Goal: Task Accomplishment & Management: Complete application form

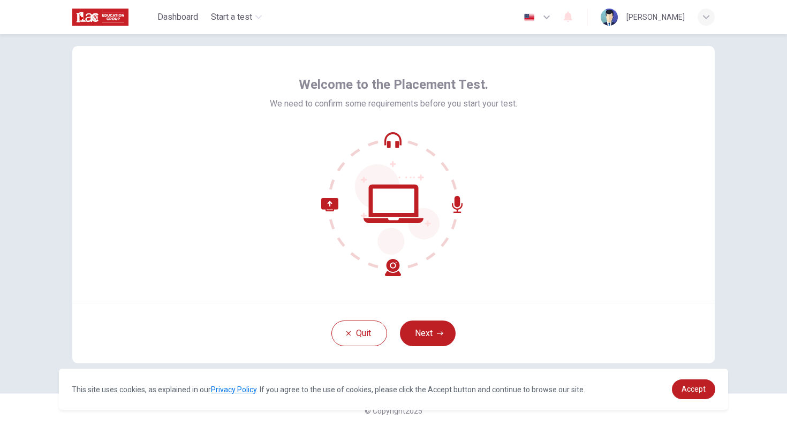
scroll to position [19, 0]
click at [430, 335] on button "Next" at bounding box center [428, 333] width 56 height 26
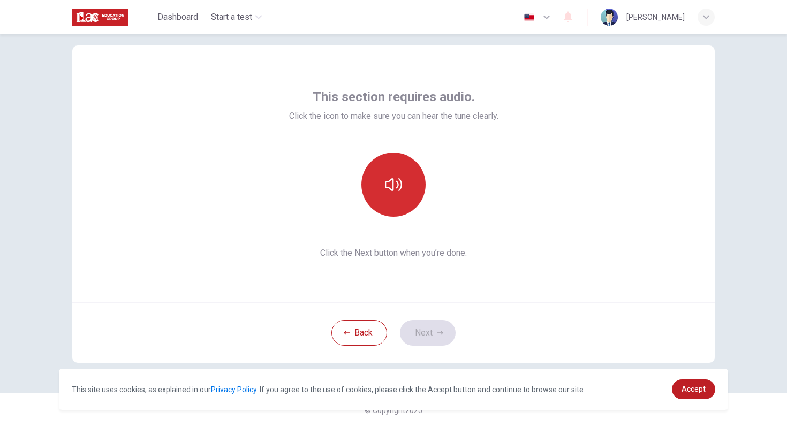
click at [402, 196] on button "button" at bounding box center [393, 185] width 64 height 64
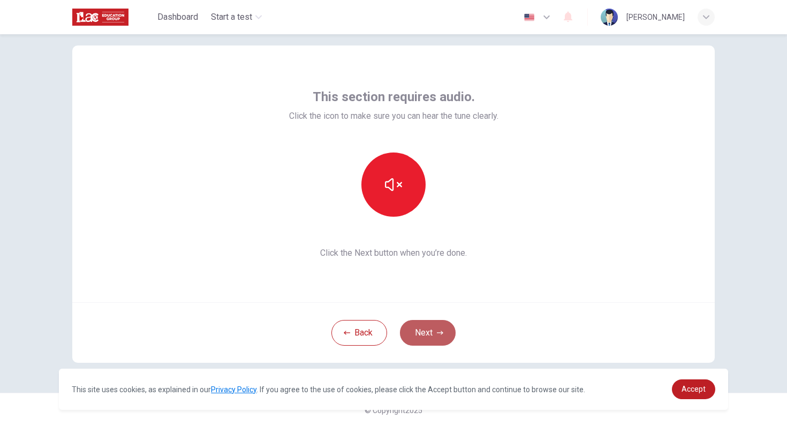
click at [427, 326] on button "Next" at bounding box center [428, 333] width 56 height 26
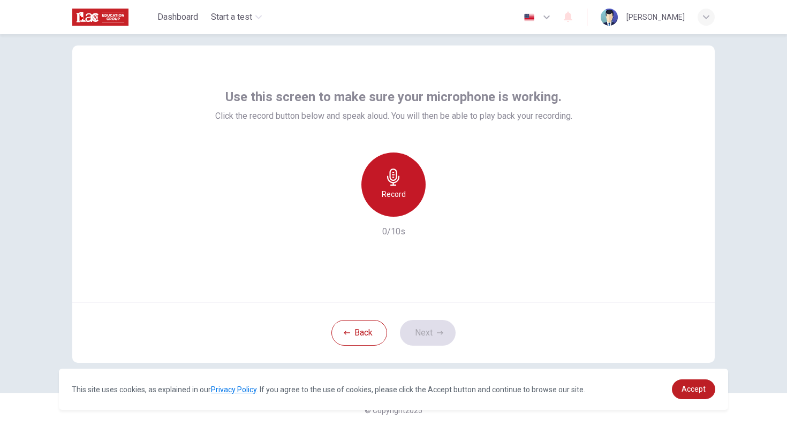
click at [391, 197] on h6 "Record" at bounding box center [394, 194] width 24 height 13
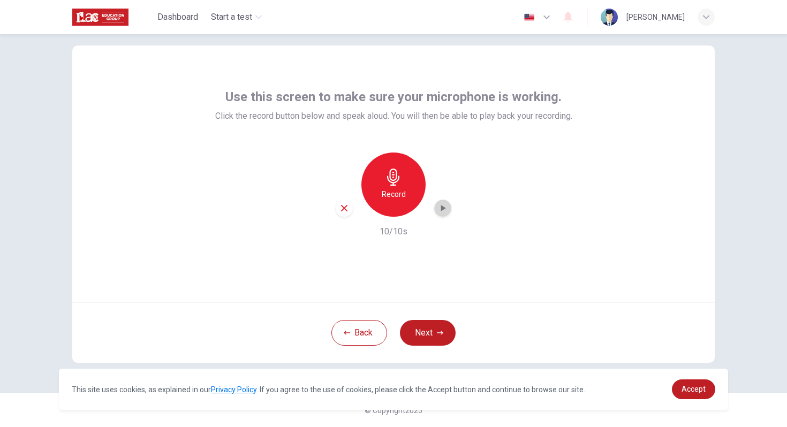
click at [444, 213] on icon "button" at bounding box center [442, 208] width 11 height 11
click at [432, 326] on button "Next" at bounding box center [428, 333] width 56 height 26
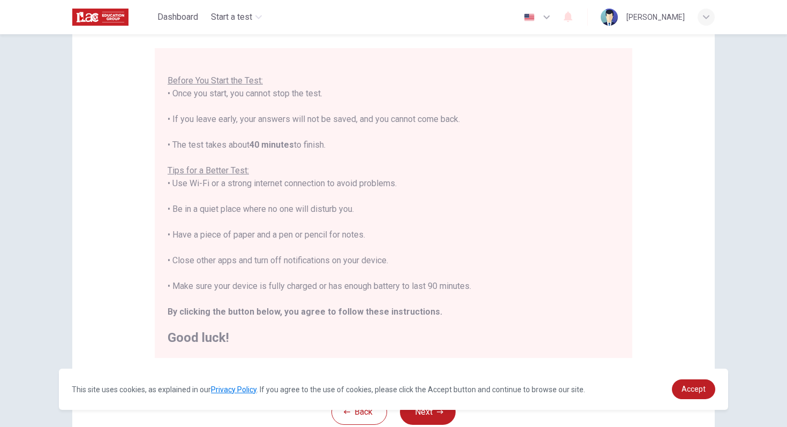
scroll to position [97, 0]
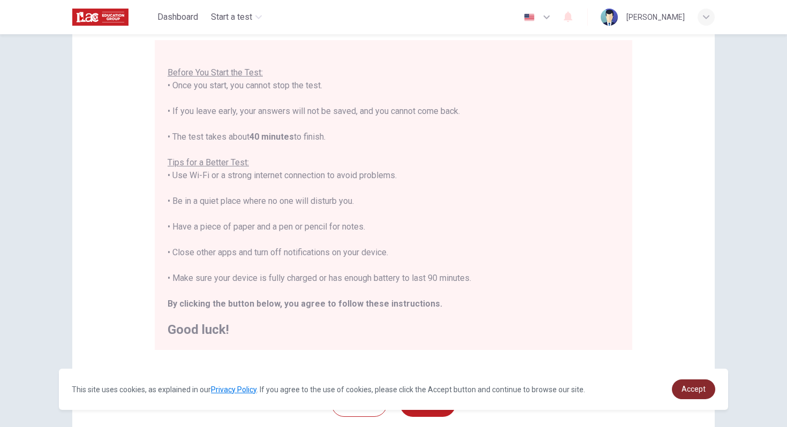
click at [698, 391] on span "Accept" at bounding box center [694, 389] width 24 height 9
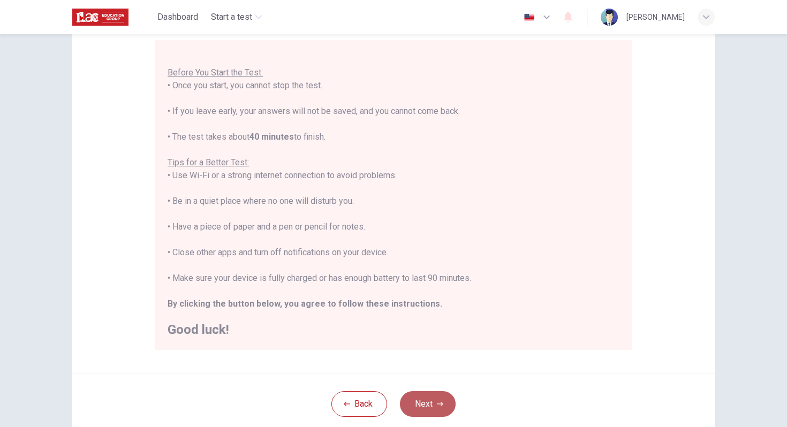
click at [436, 398] on button "Next" at bounding box center [428, 404] width 56 height 26
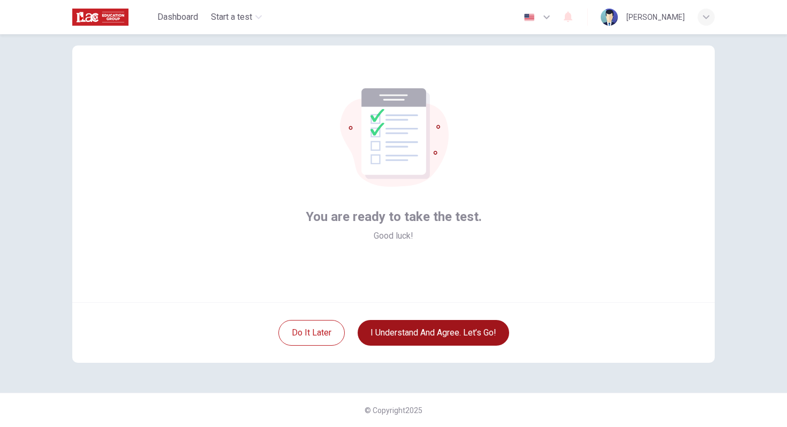
scroll to position [19, 0]
click at [462, 329] on button "I understand and agree. Let’s go!" at bounding box center [434, 333] width 152 height 26
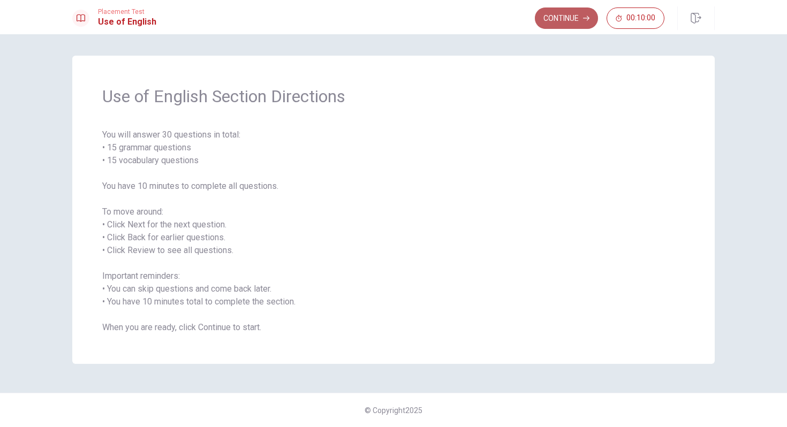
click at [576, 20] on button "Continue" at bounding box center [566, 17] width 63 height 21
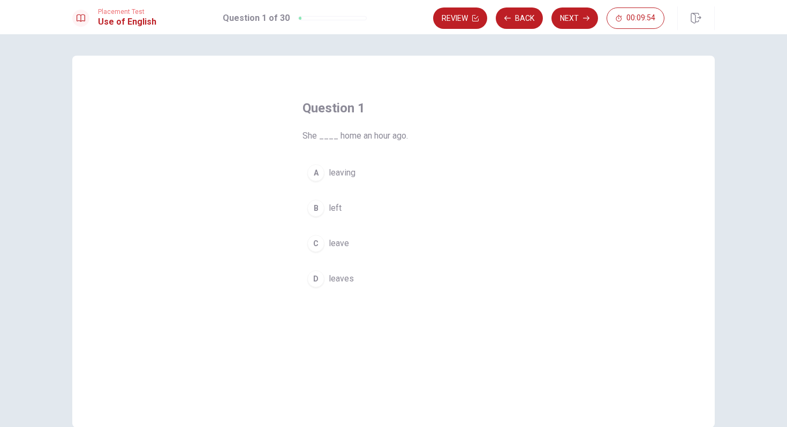
click at [321, 207] on div "B" at bounding box center [315, 208] width 17 height 17
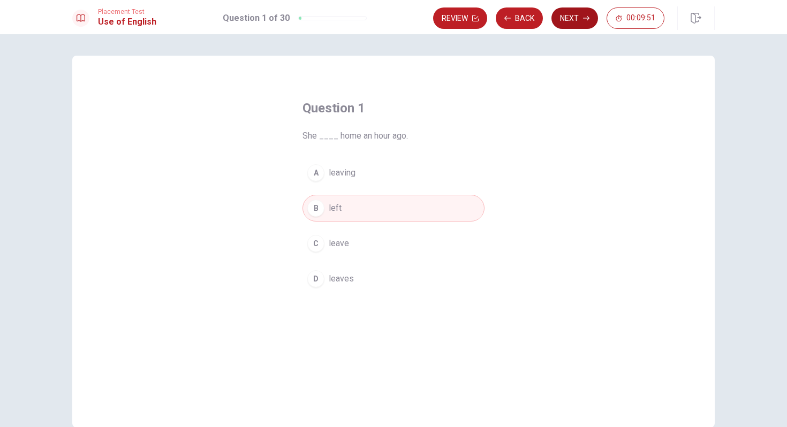
click at [576, 19] on button "Next" at bounding box center [574, 17] width 47 height 21
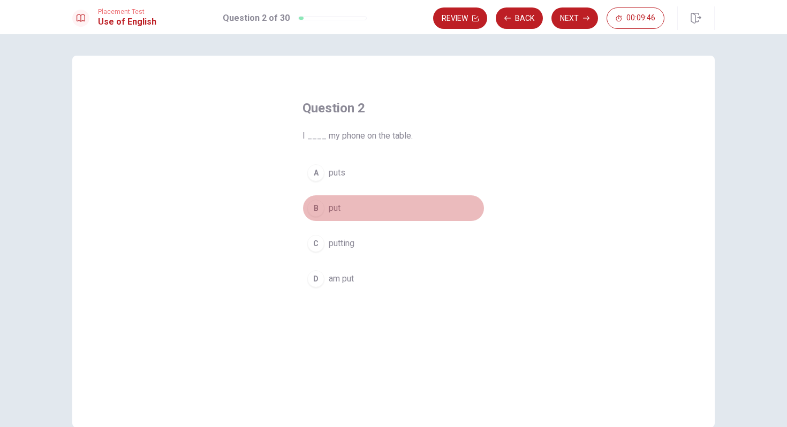
click at [322, 208] on div "B" at bounding box center [315, 208] width 17 height 17
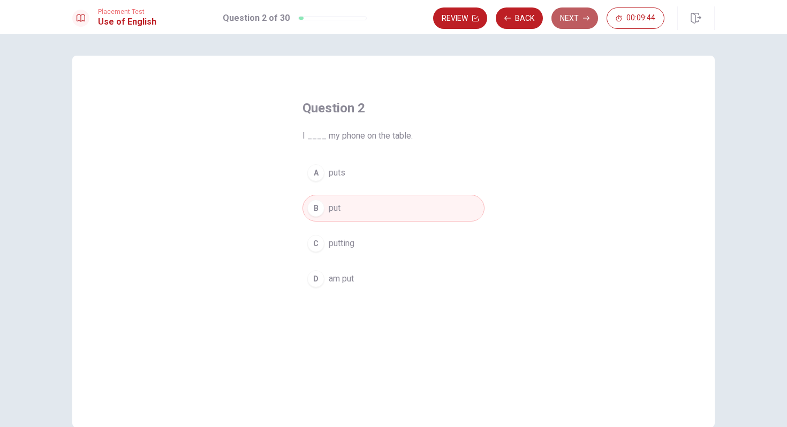
click at [572, 21] on button "Next" at bounding box center [574, 17] width 47 height 21
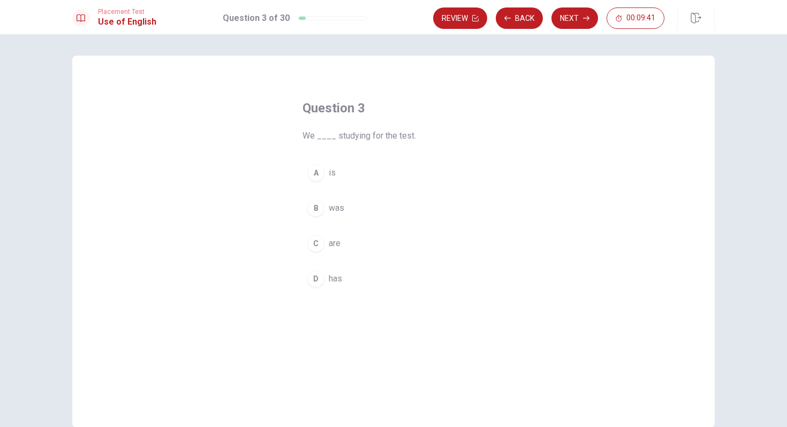
click at [319, 245] on div "C" at bounding box center [315, 243] width 17 height 17
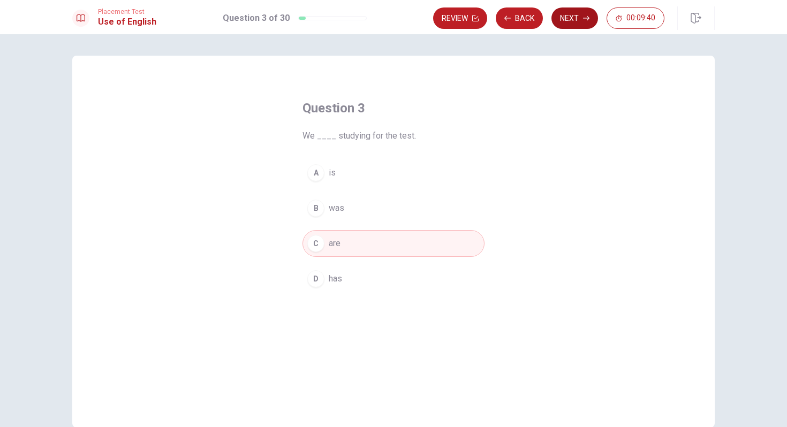
click at [581, 17] on button "Next" at bounding box center [574, 17] width 47 height 21
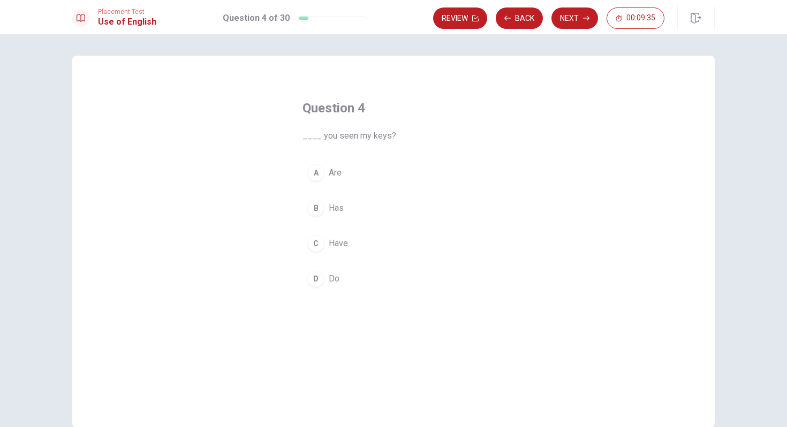
click at [312, 244] on div "C" at bounding box center [315, 243] width 17 height 17
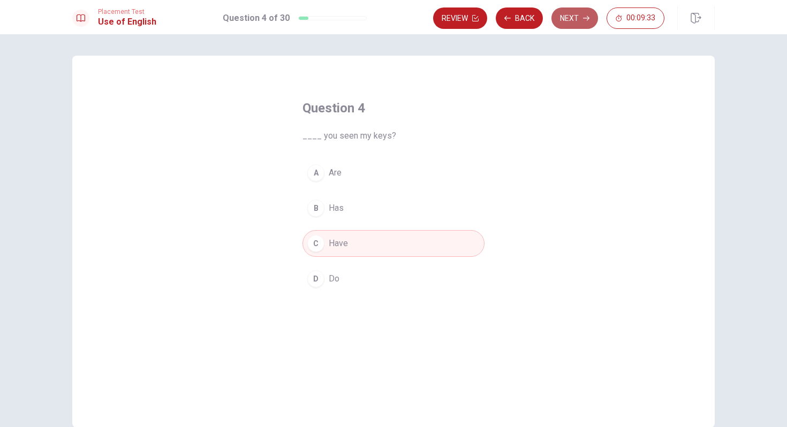
click at [581, 17] on button "Next" at bounding box center [574, 17] width 47 height 21
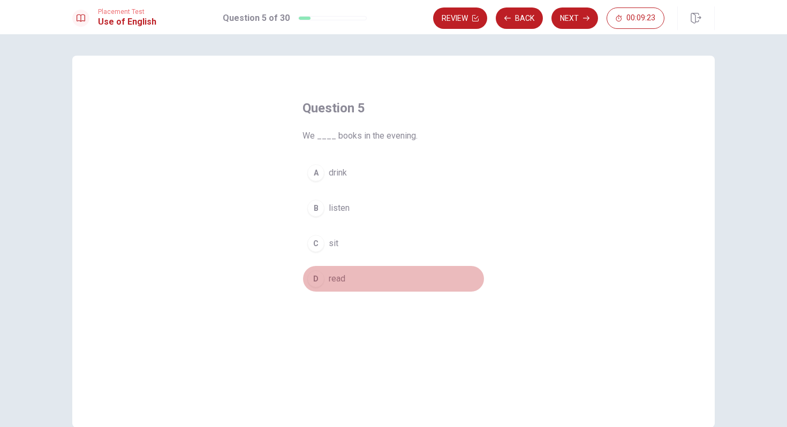
click at [319, 279] on div "D" at bounding box center [315, 278] width 17 height 17
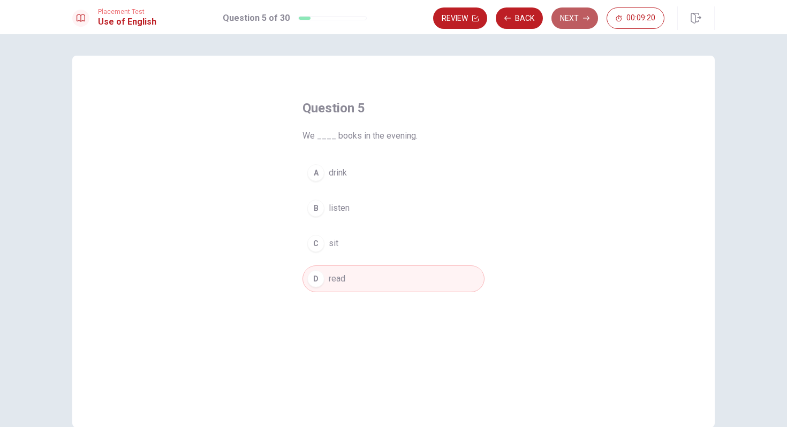
click at [577, 19] on button "Next" at bounding box center [574, 17] width 47 height 21
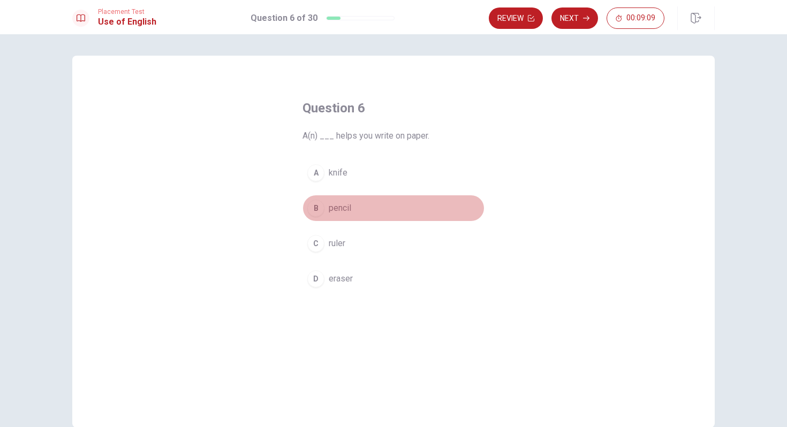
click at [320, 208] on div "B" at bounding box center [315, 208] width 17 height 17
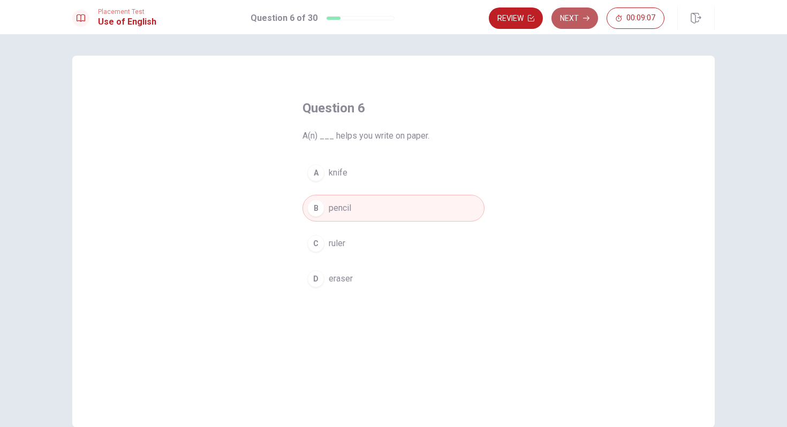
click at [572, 17] on button "Next" at bounding box center [574, 17] width 47 height 21
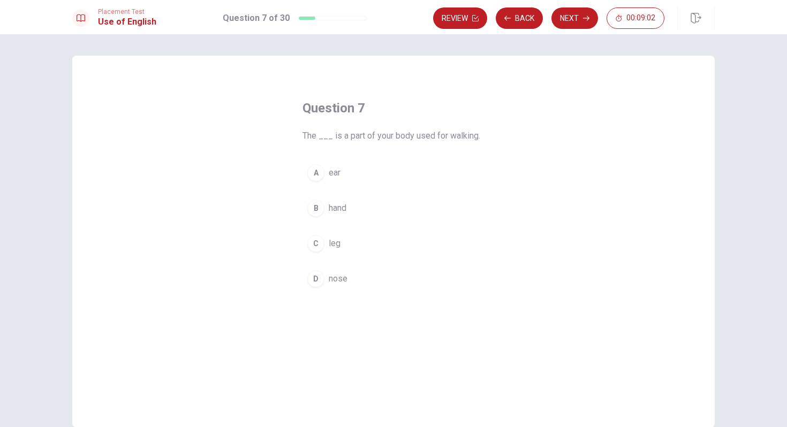
click at [319, 242] on div "C" at bounding box center [315, 243] width 17 height 17
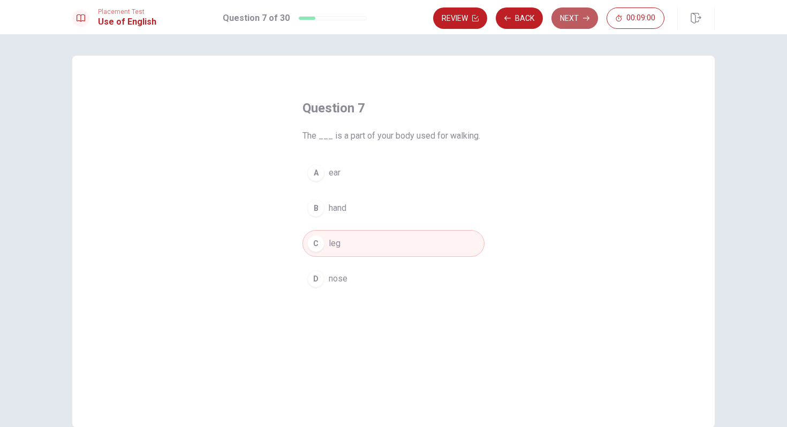
click at [583, 17] on button "Next" at bounding box center [574, 17] width 47 height 21
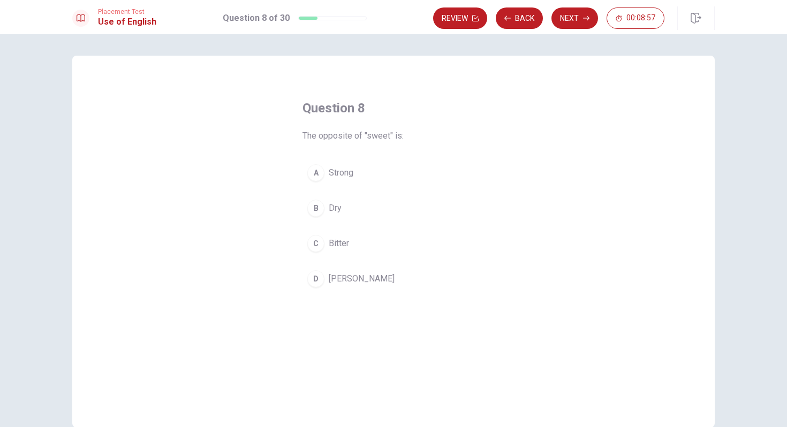
click at [320, 246] on div "C" at bounding box center [315, 243] width 17 height 17
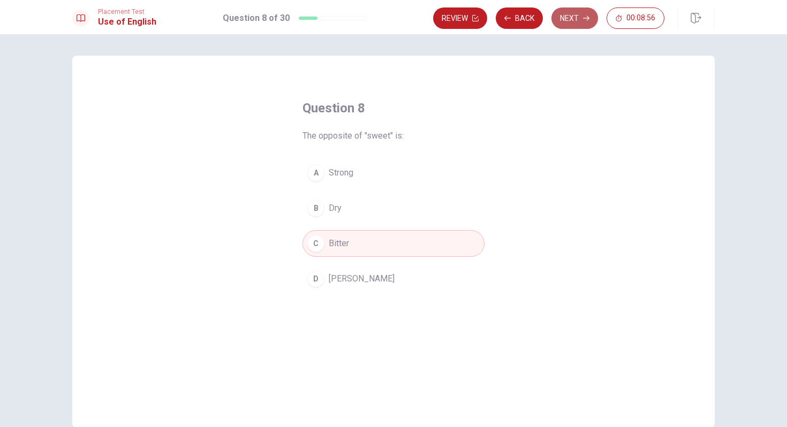
click at [579, 16] on button "Next" at bounding box center [574, 17] width 47 height 21
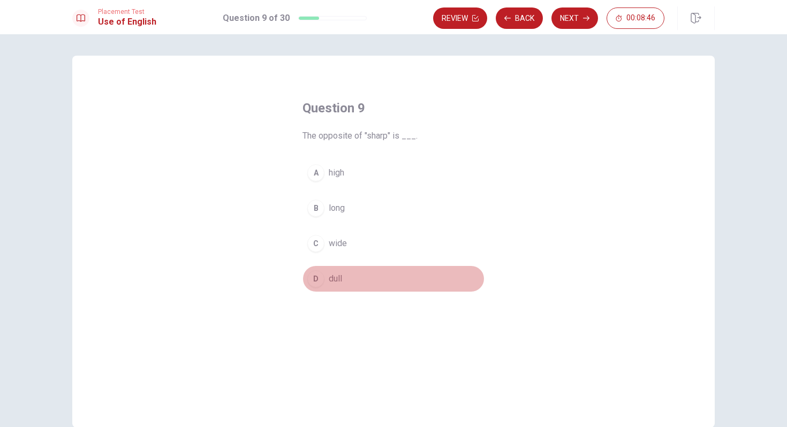
click at [333, 278] on span "dull" at bounding box center [335, 279] width 13 height 13
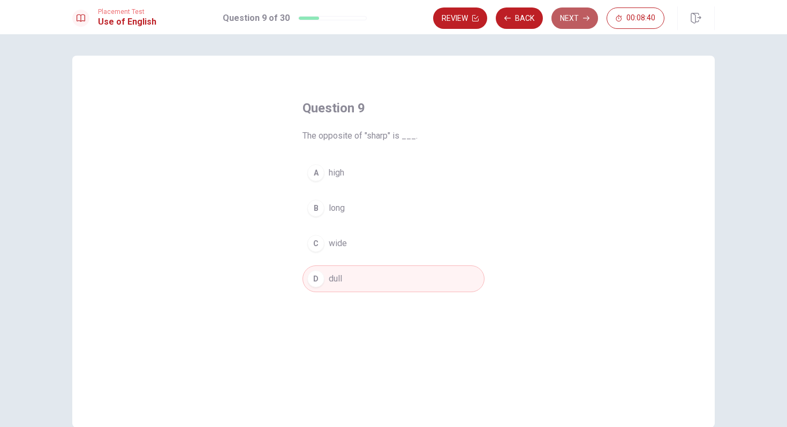
click at [582, 18] on button "Next" at bounding box center [574, 17] width 47 height 21
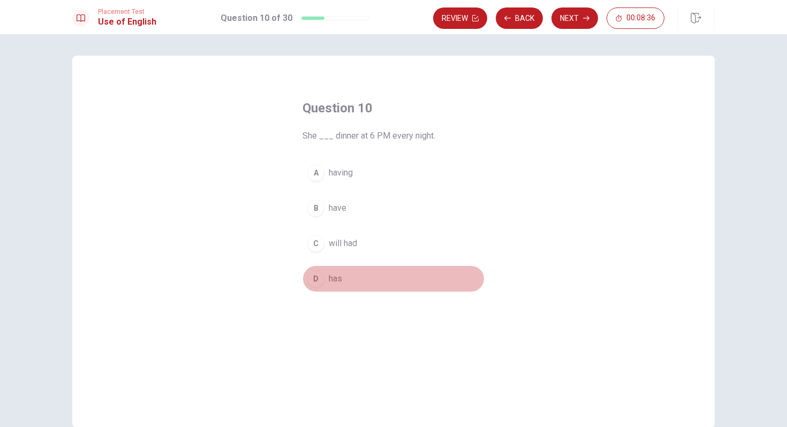
click at [338, 279] on span "has" at bounding box center [335, 279] width 13 height 13
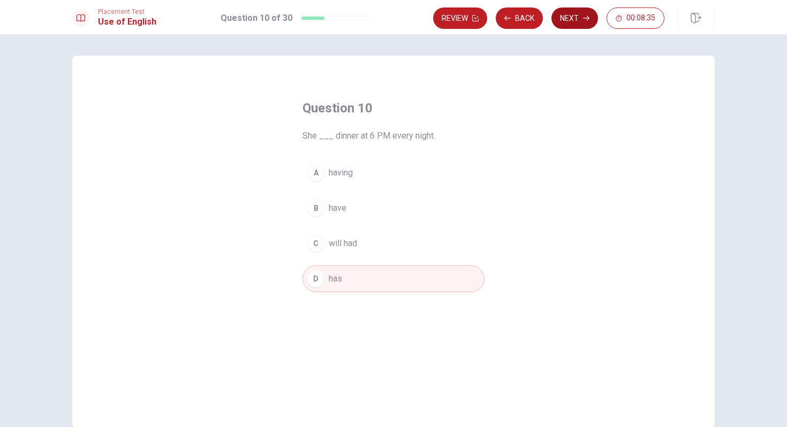
click at [581, 20] on button "Next" at bounding box center [574, 17] width 47 height 21
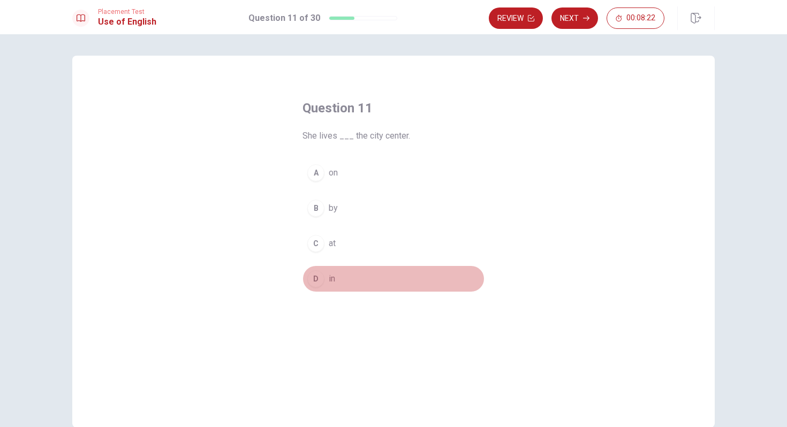
click at [322, 279] on div "D" at bounding box center [315, 278] width 17 height 17
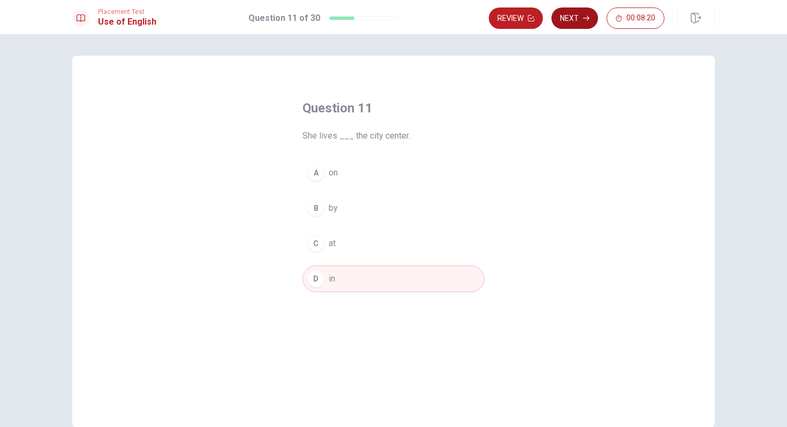
click at [578, 17] on button "Next" at bounding box center [574, 17] width 47 height 21
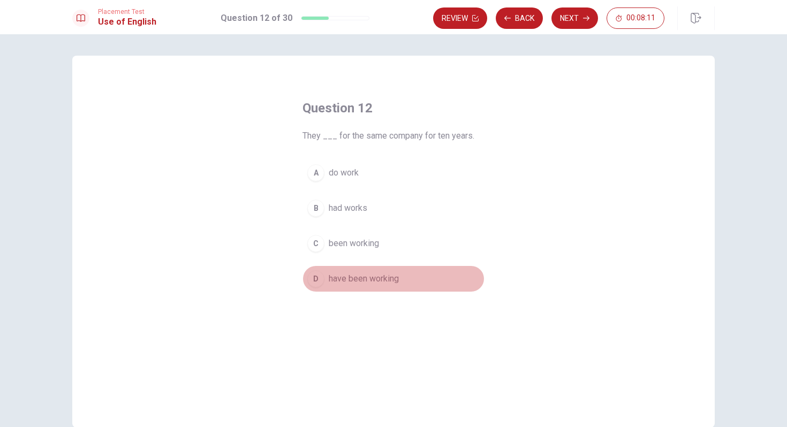
click at [345, 277] on span "have been working" at bounding box center [364, 279] width 70 height 13
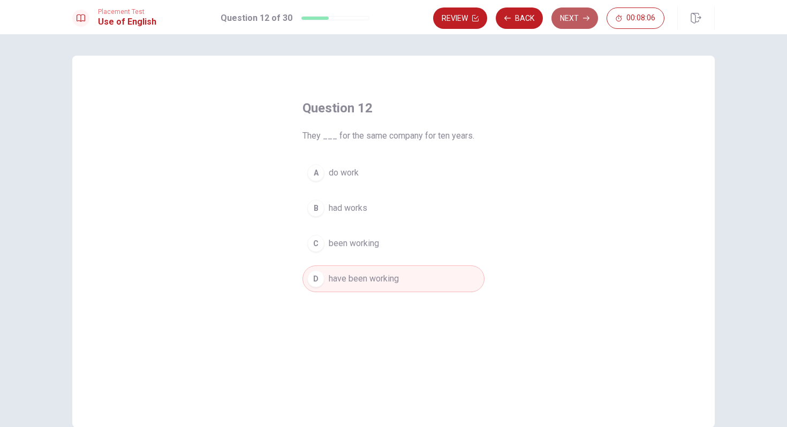
click at [573, 11] on button "Next" at bounding box center [574, 17] width 47 height 21
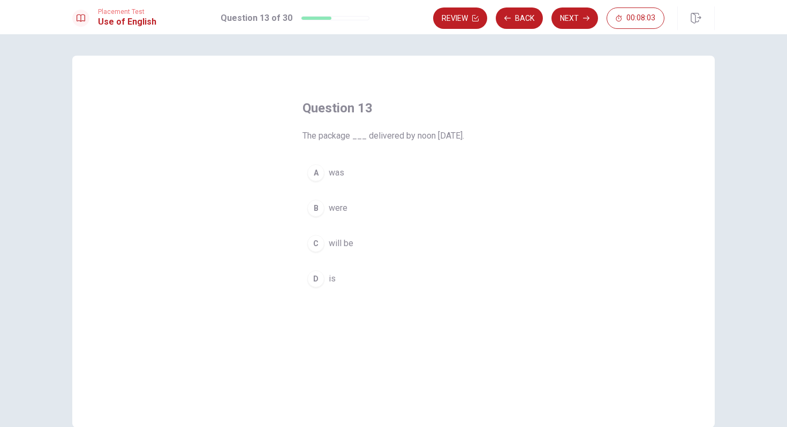
click at [335, 245] on span "will be" at bounding box center [341, 243] width 25 height 13
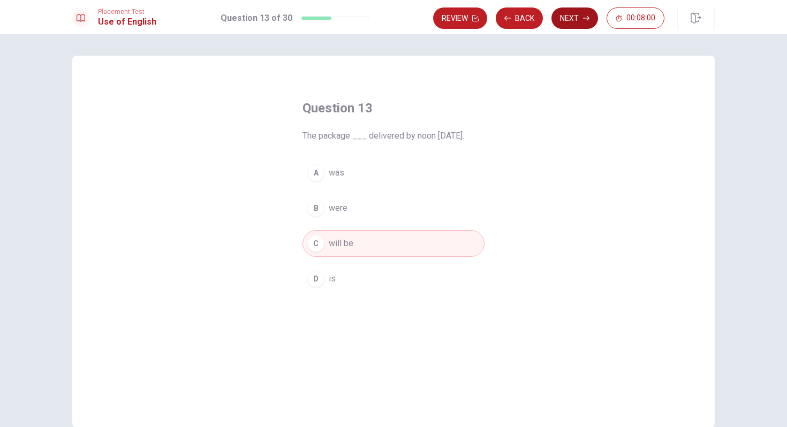
click at [575, 19] on button "Next" at bounding box center [574, 17] width 47 height 21
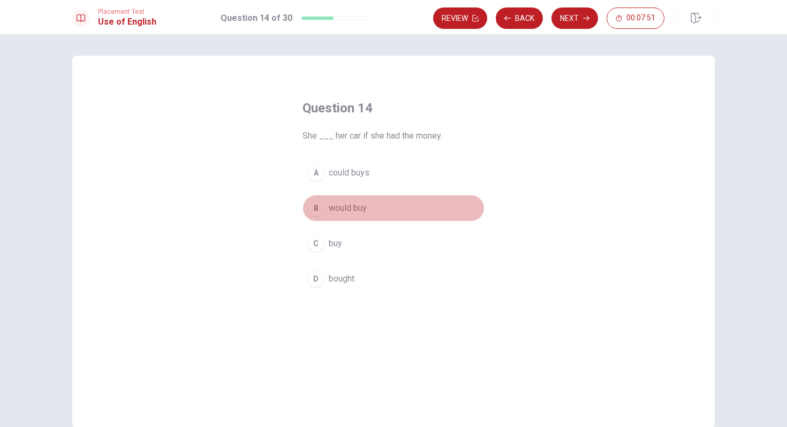
click at [349, 210] on span "would buy" at bounding box center [348, 208] width 38 height 13
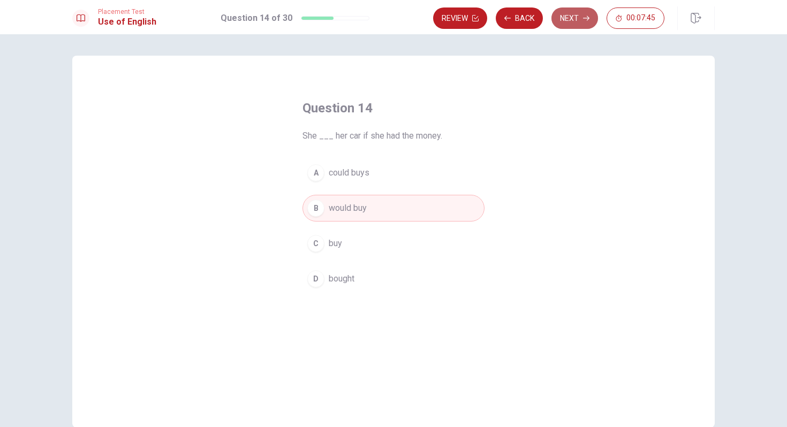
click at [572, 15] on button "Next" at bounding box center [574, 17] width 47 height 21
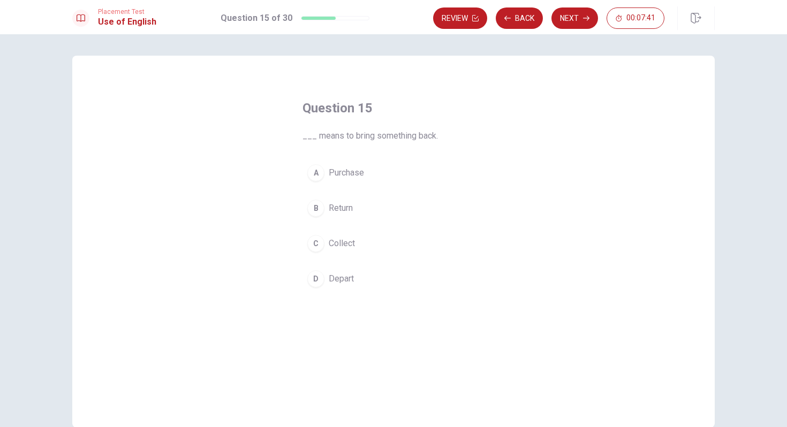
click at [340, 212] on span "Return" at bounding box center [341, 208] width 24 height 13
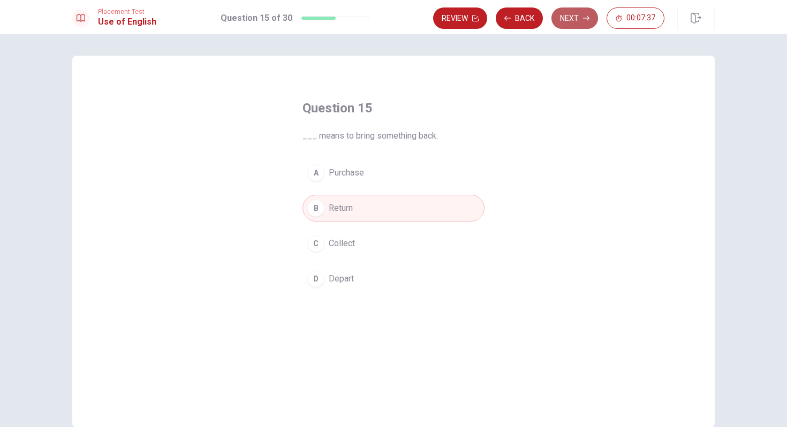
click at [583, 16] on icon "button" at bounding box center [586, 18] width 6 height 6
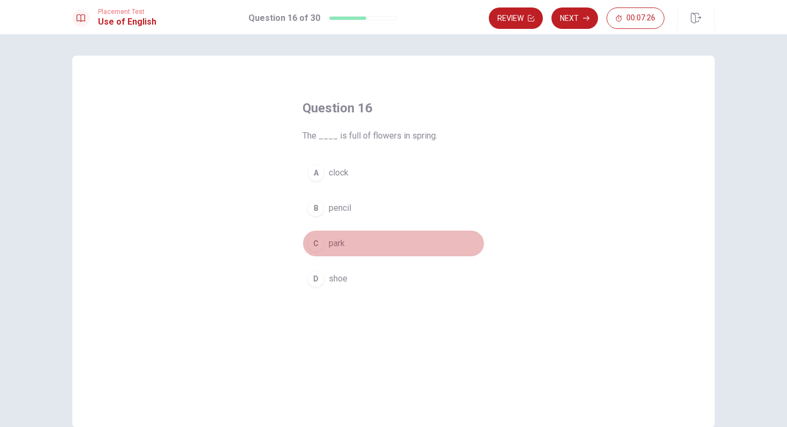
click at [339, 247] on span "park" at bounding box center [337, 243] width 16 height 13
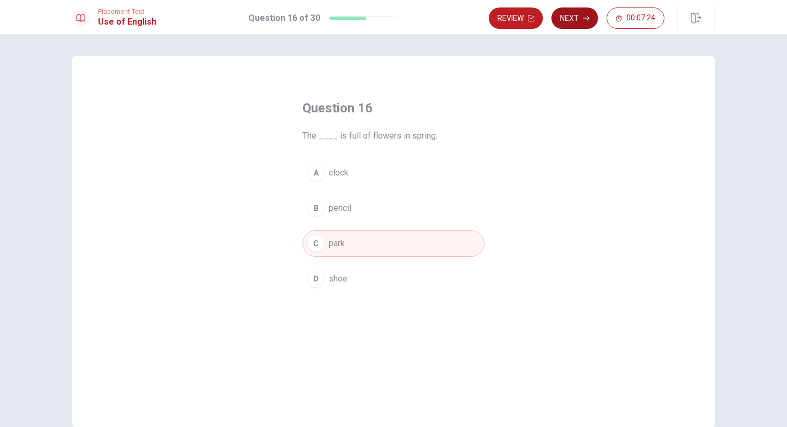
click at [576, 16] on button "Next" at bounding box center [574, 17] width 47 height 21
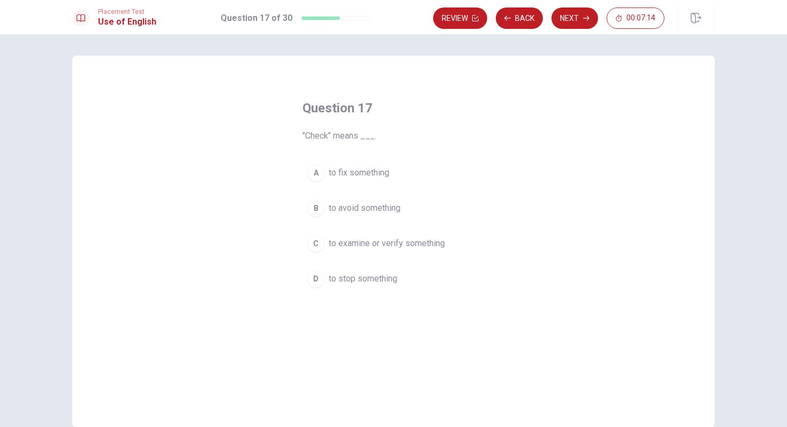
click at [357, 244] on span "to examine or verify something" at bounding box center [387, 243] width 116 height 13
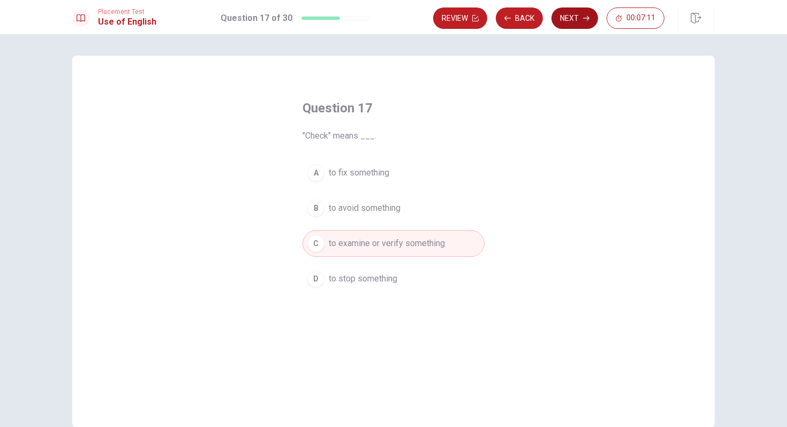
click at [572, 19] on button "Next" at bounding box center [574, 17] width 47 height 21
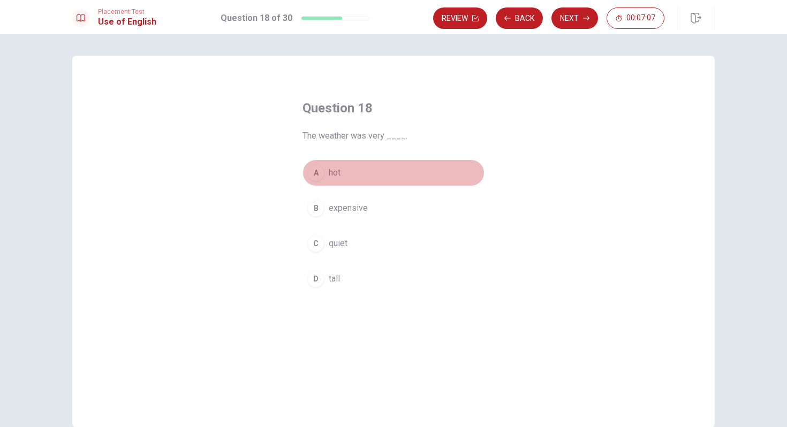
click at [332, 172] on span "hot" at bounding box center [335, 173] width 12 height 13
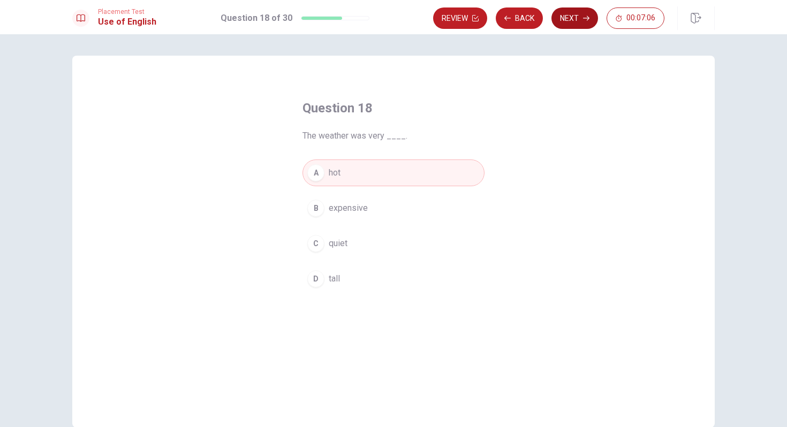
click at [584, 16] on icon "button" at bounding box center [586, 18] width 6 height 6
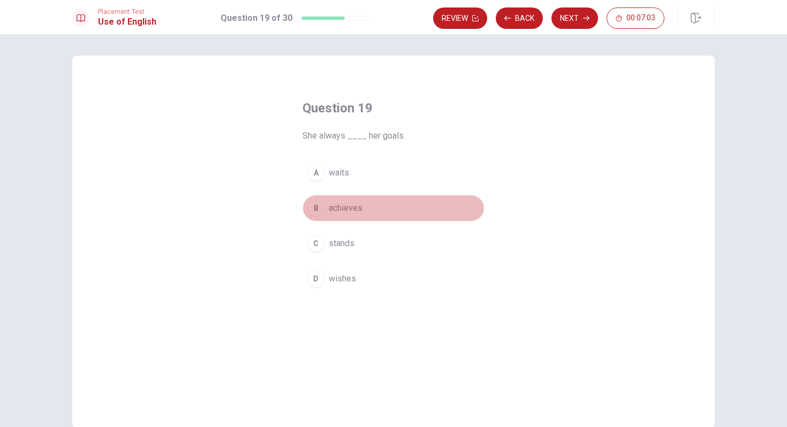
click at [329, 209] on span "achieves" at bounding box center [346, 208] width 34 height 13
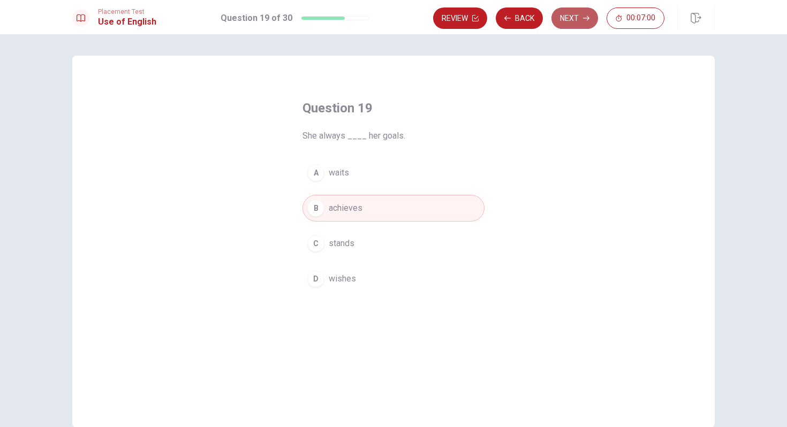
click at [574, 19] on button "Next" at bounding box center [574, 17] width 47 height 21
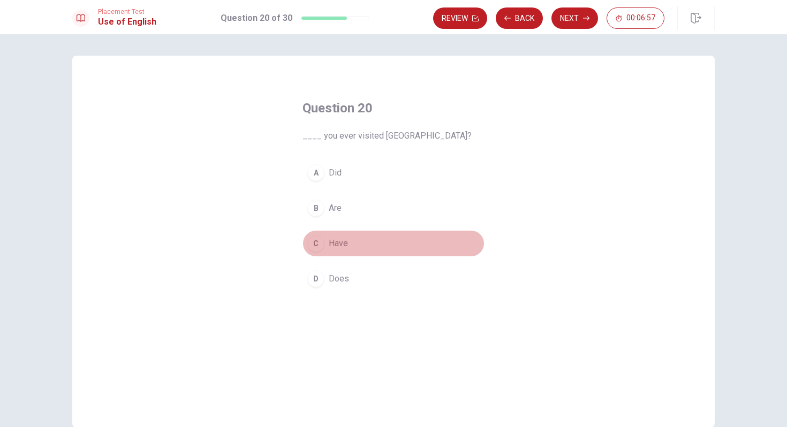
click at [322, 245] on div "C" at bounding box center [315, 243] width 17 height 17
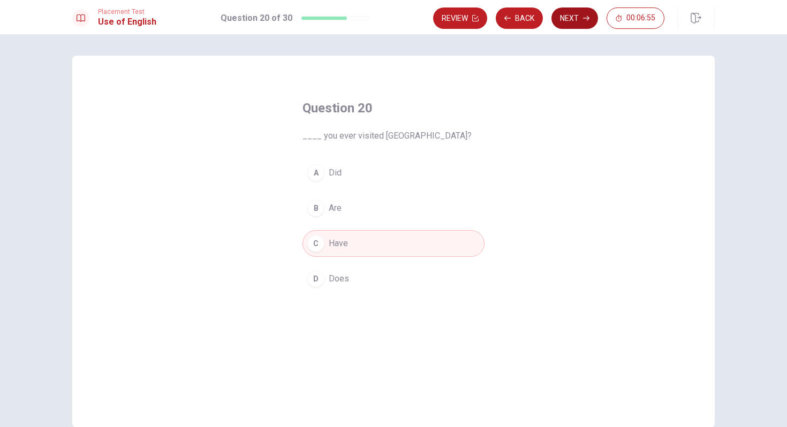
click at [569, 18] on button "Next" at bounding box center [574, 17] width 47 height 21
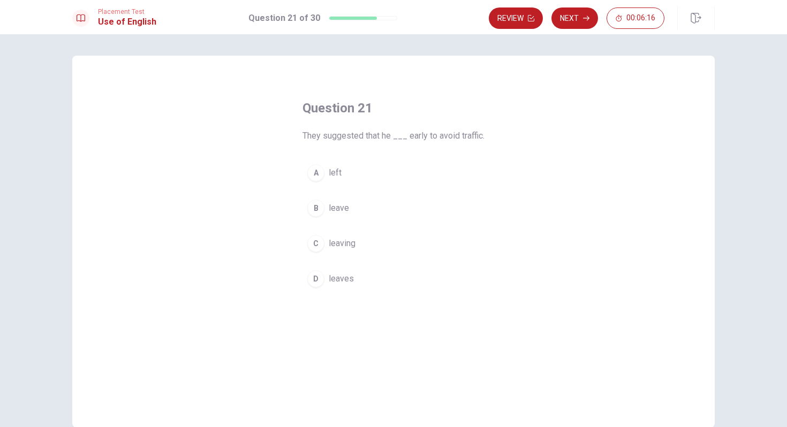
click at [341, 276] on span "leaves" at bounding box center [341, 279] width 25 height 13
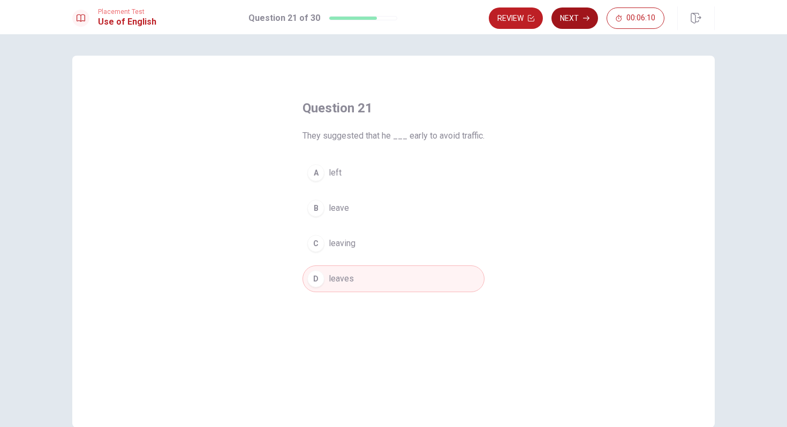
click at [568, 20] on button "Next" at bounding box center [574, 17] width 47 height 21
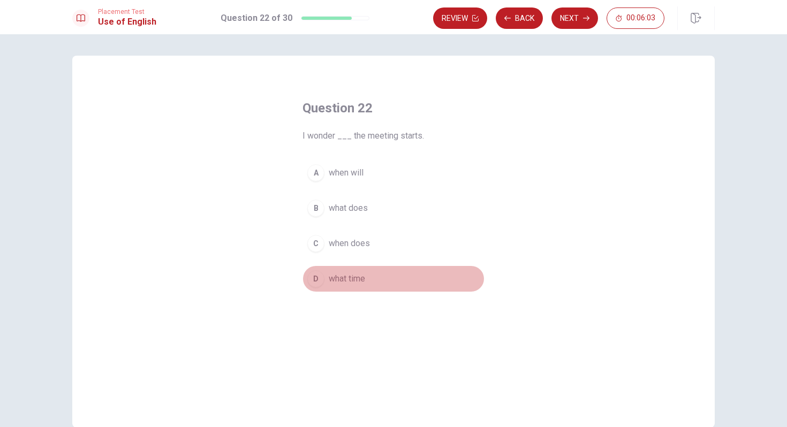
click at [350, 281] on span "what time" at bounding box center [347, 279] width 36 height 13
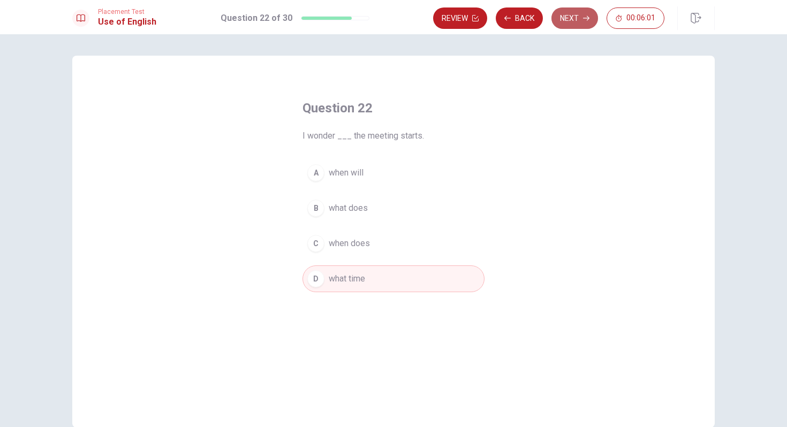
click at [574, 21] on button "Next" at bounding box center [574, 17] width 47 height 21
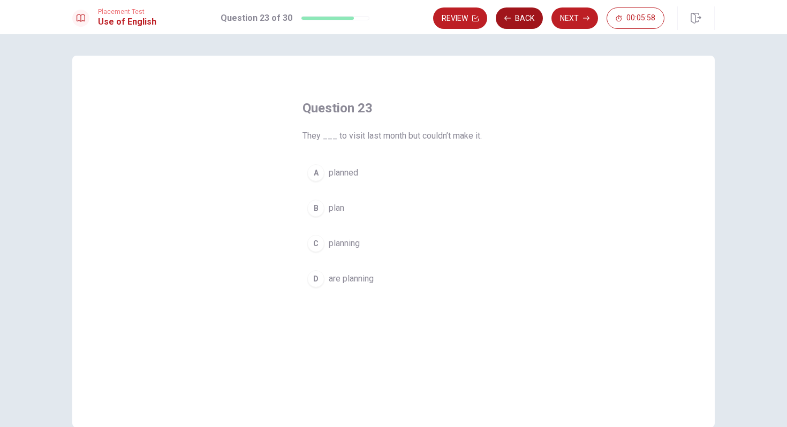
click at [516, 17] on button "Back" at bounding box center [519, 17] width 47 height 21
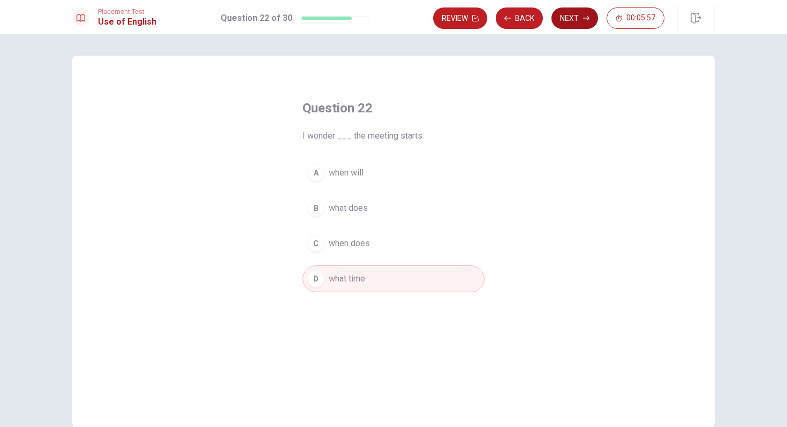
click at [573, 24] on button "Next" at bounding box center [574, 17] width 47 height 21
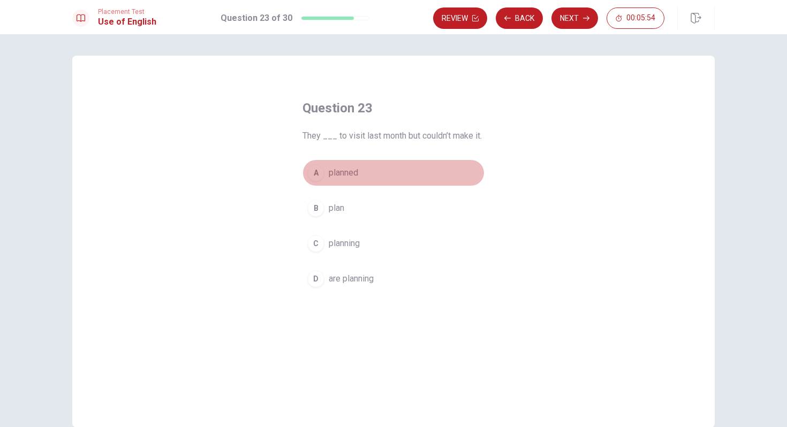
click at [352, 171] on span "planned" at bounding box center [343, 173] width 29 height 13
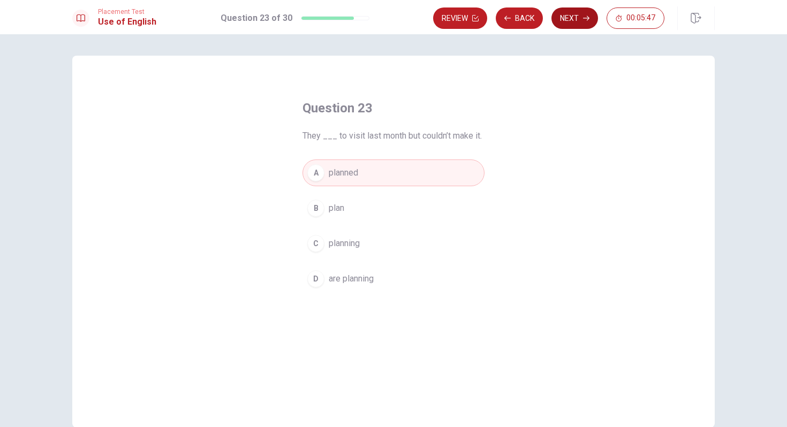
click at [570, 16] on button "Next" at bounding box center [574, 17] width 47 height 21
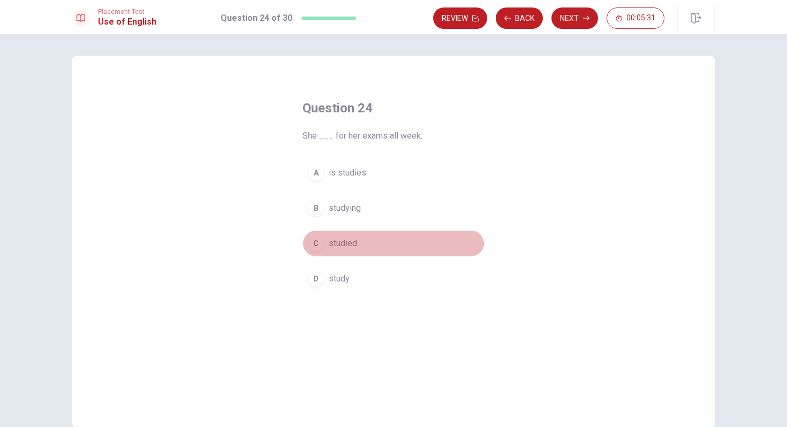
click at [349, 242] on span "studied" at bounding box center [343, 243] width 28 height 13
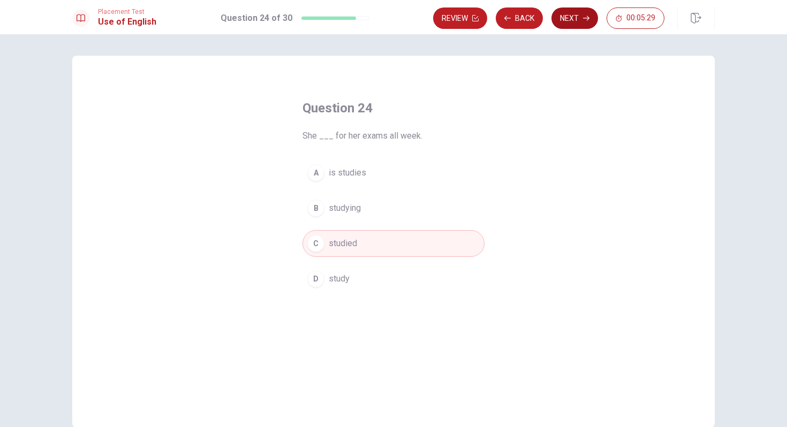
click at [574, 17] on button "Next" at bounding box center [574, 17] width 47 height 21
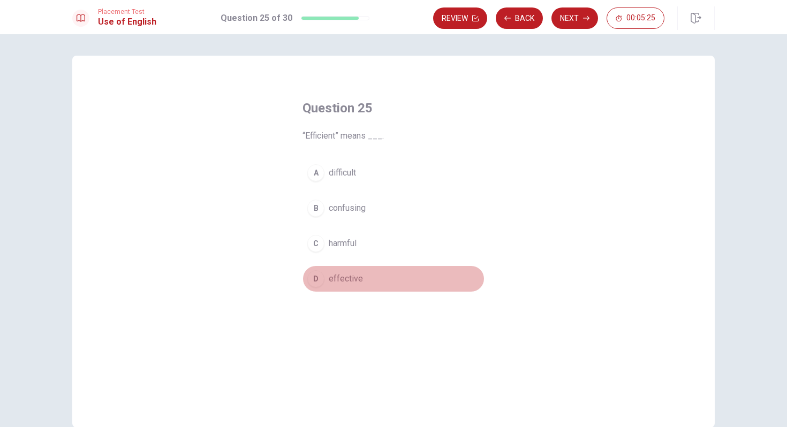
click at [345, 279] on span "effective" at bounding box center [346, 279] width 34 height 13
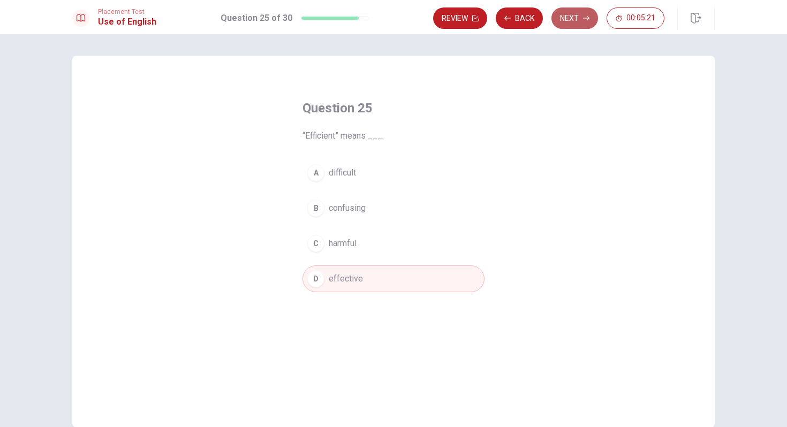
click at [579, 21] on button "Next" at bounding box center [574, 17] width 47 height 21
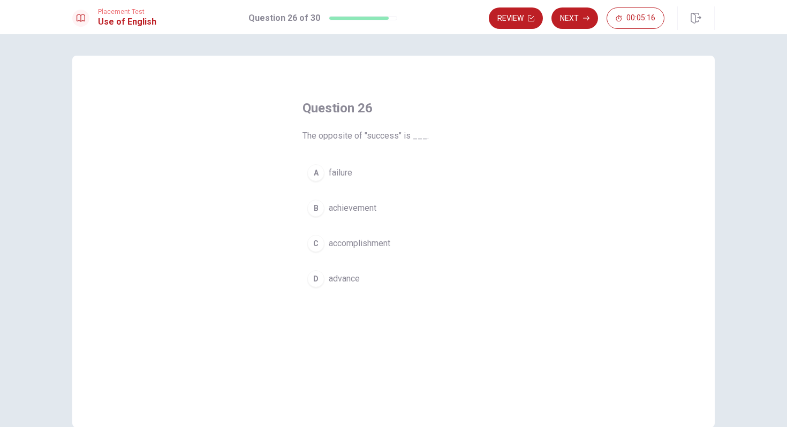
click at [579, 21] on button "Next" at bounding box center [574, 17] width 47 height 21
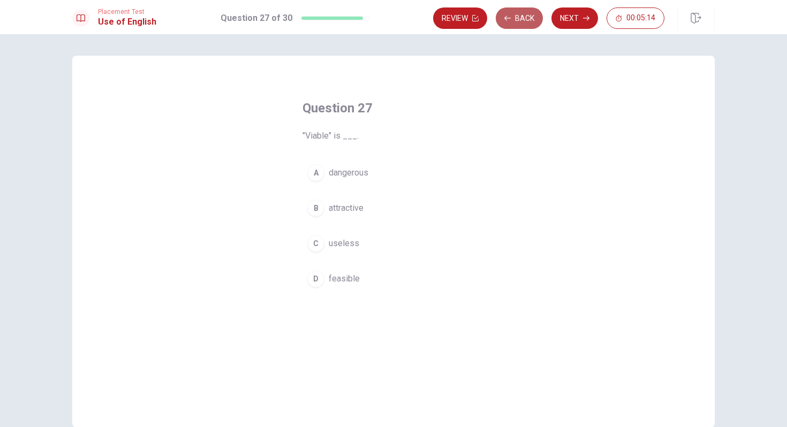
click at [524, 19] on button "Back" at bounding box center [519, 17] width 47 height 21
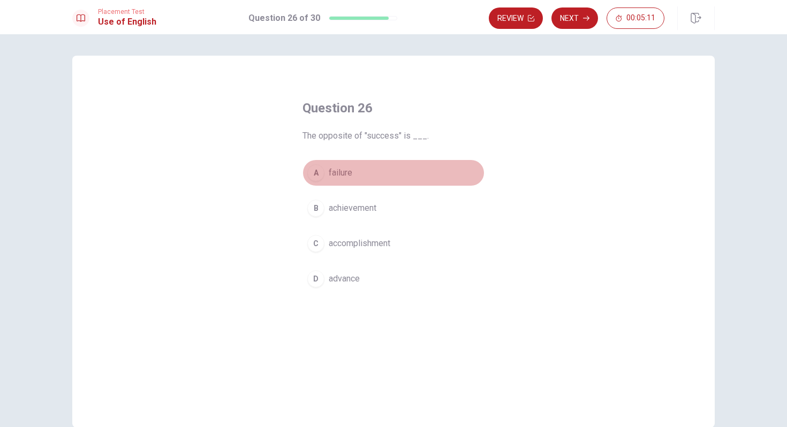
click at [342, 172] on span "failure" at bounding box center [341, 173] width 24 height 13
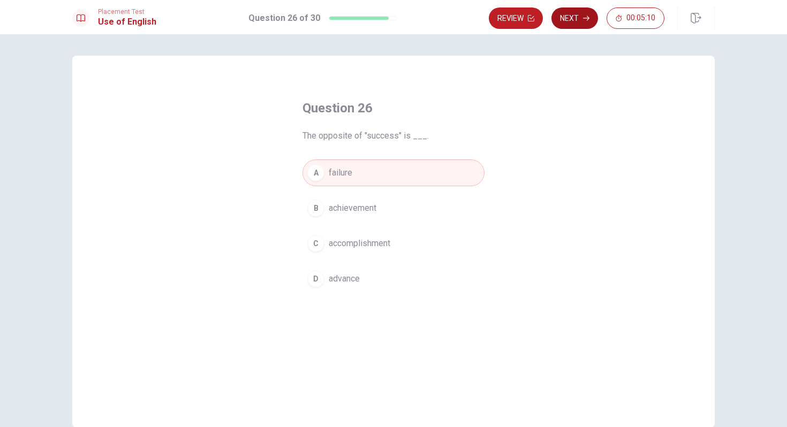
click at [568, 18] on button "Next" at bounding box center [574, 17] width 47 height 21
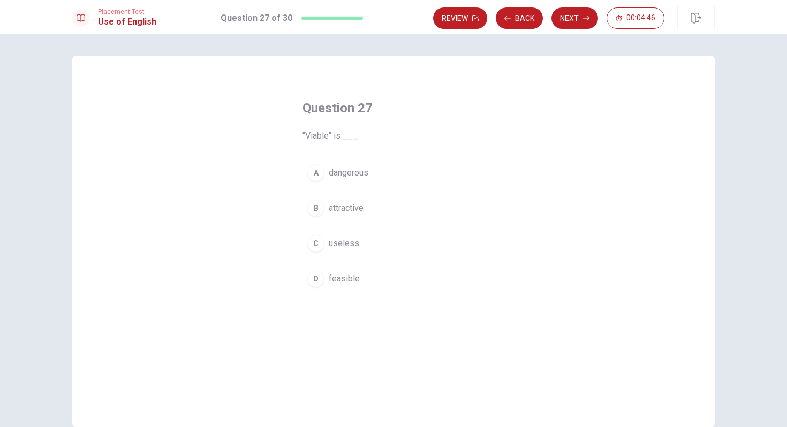
click at [352, 205] on span "attractive" at bounding box center [346, 208] width 35 height 13
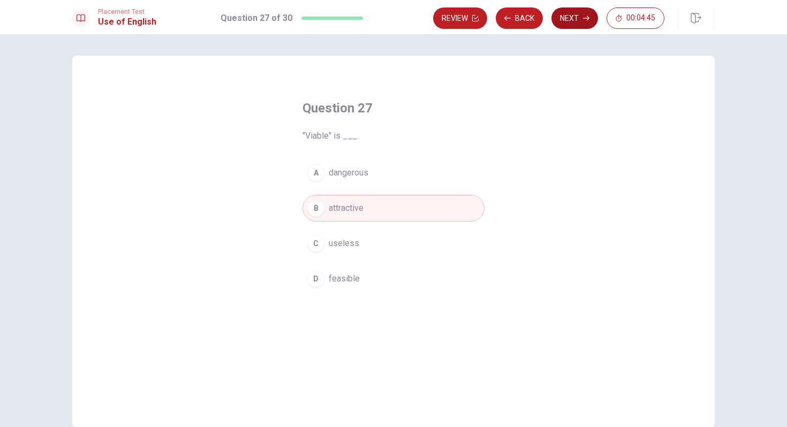
click at [578, 16] on button "Next" at bounding box center [574, 17] width 47 height 21
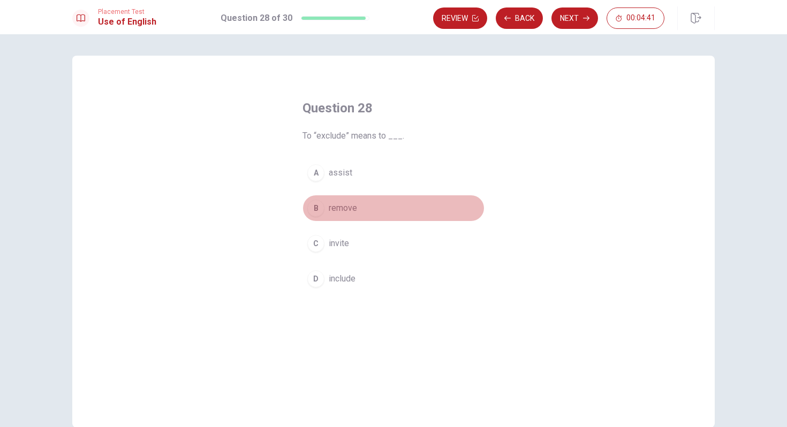
click at [341, 208] on span "remove" at bounding box center [343, 208] width 28 height 13
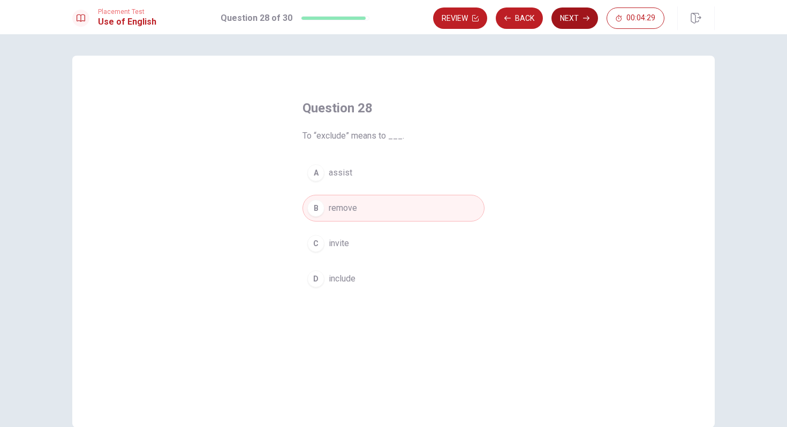
click at [577, 19] on button "Next" at bounding box center [574, 17] width 47 height 21
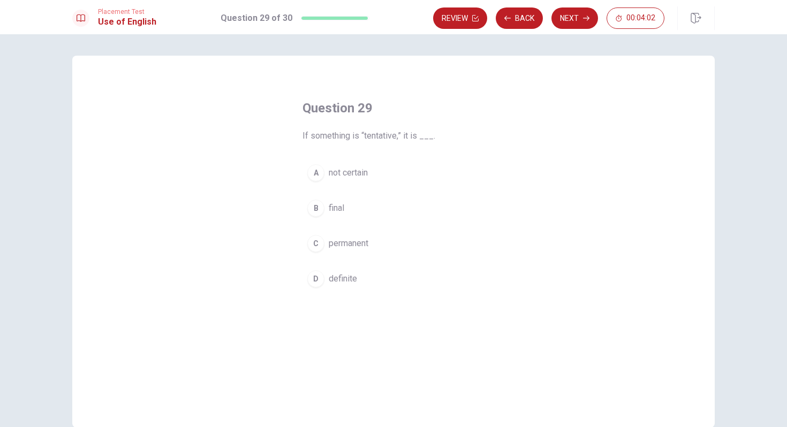
click at [360, 175] on span "not certain" at bounding box center [348, 173] width 39 height 13
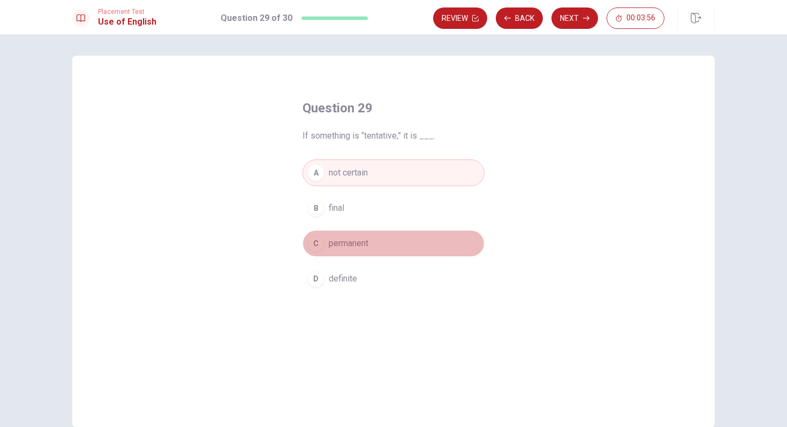
click at [379, 243] on button "C permanent" at bounding box center [394, 243] width 182 height 27
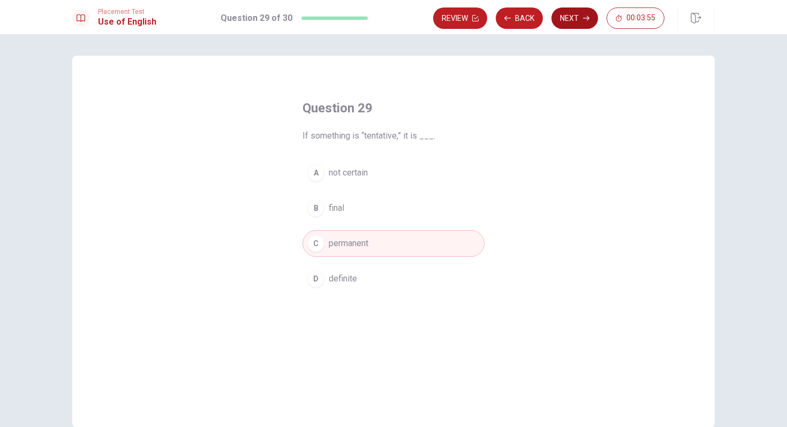
click at [581, 19] on button "Next" at bounding box center [574, 17] width 47 height 21
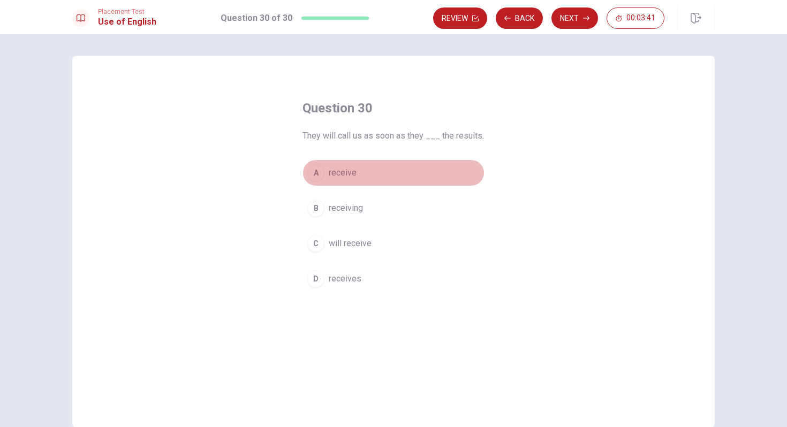
click at [345, 173] on span "receive" at bounding box center [343, 173] width 28 height 13
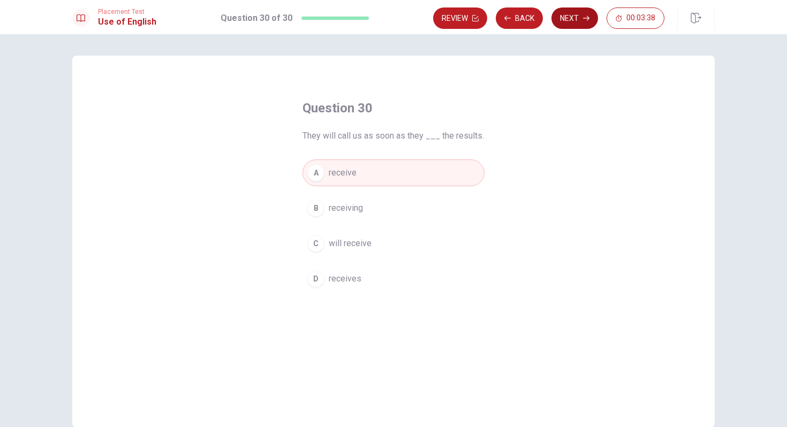
click at [572, 17] on button "Next" at bounding box center [574, 17] width 47 height 21
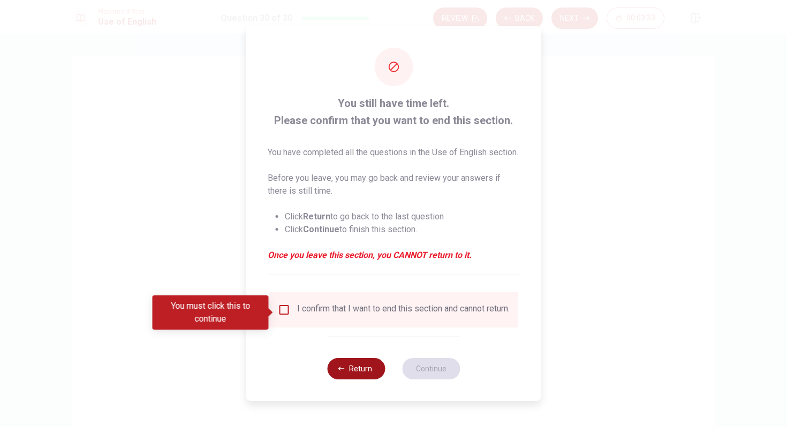
click at [366, 377] on button "Return" at bounding box center [356, 368] width 58 height 21
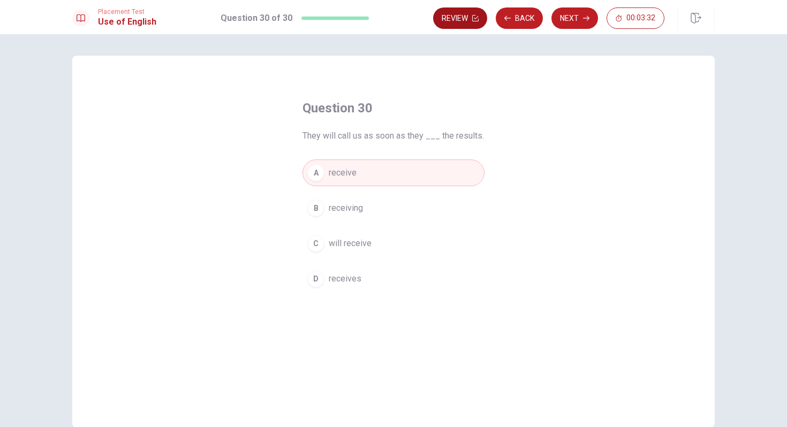
click at [464, 14] on button "Review" at bounding box center [460, 17] width 54 height 21
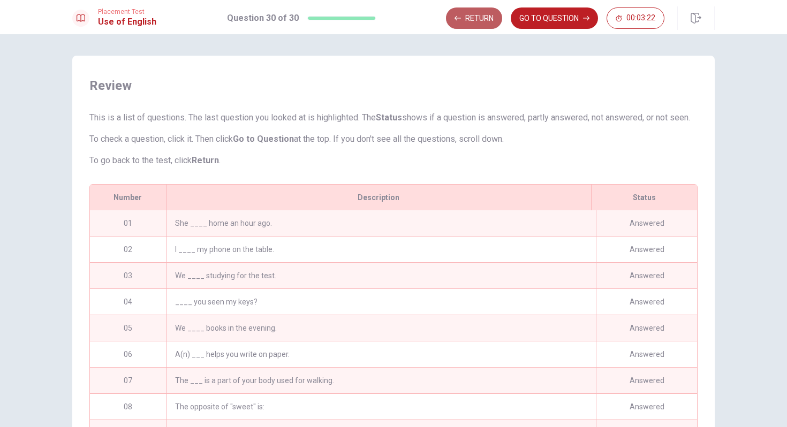
click at [491, 21] on button "Return" at bounding box center [474, 17] width 56 height 21
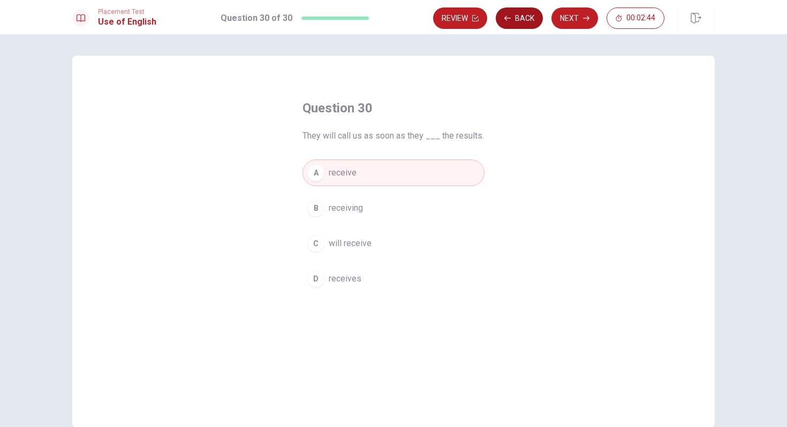
click at [515, 22] on button "Back" at bounding box center [519, 17] width 47 height 21
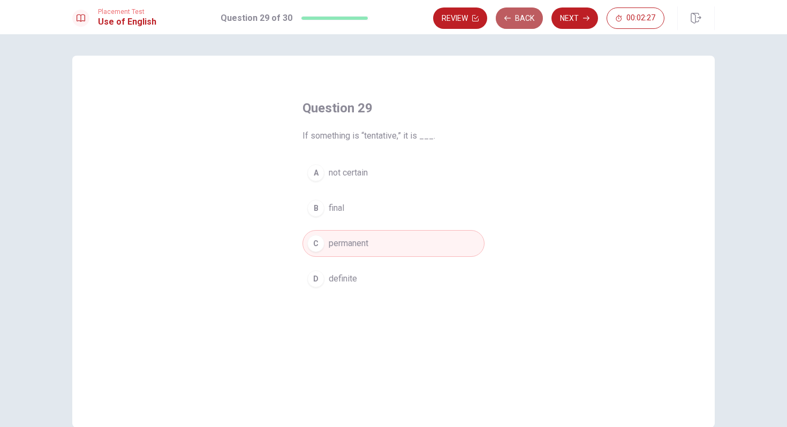
click at [513, 19] on button "Back" at bounding box center [519, 17] width 47 height 21
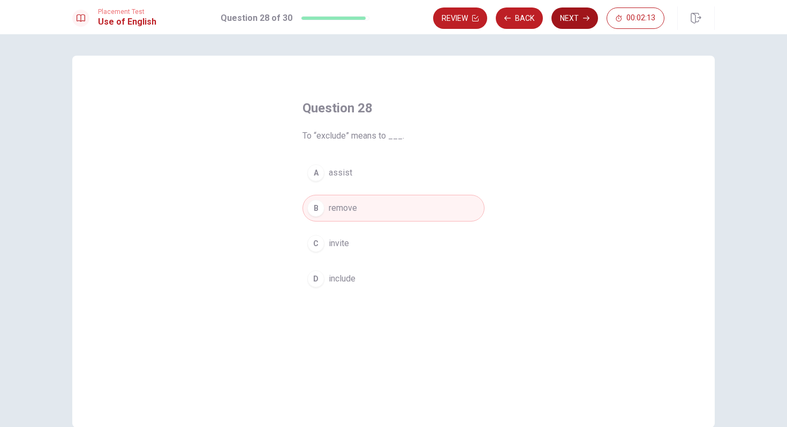
click at [564, 18] on button "Next" at bounding box center [574, 17] width 47 height 21
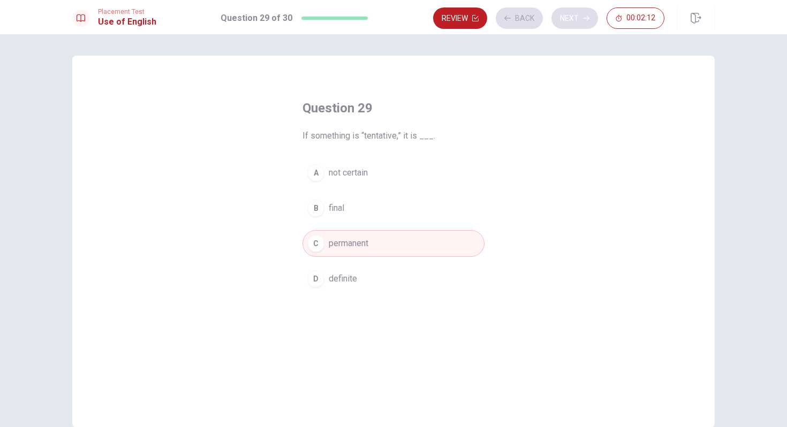
click at [564, 18] on div "Review Back Next 00:02:12" at bounding box center [548, 17] width 231 height 21
click at [583, 17] on icon "button" at bounding box center [586, 18] width 6 height 6
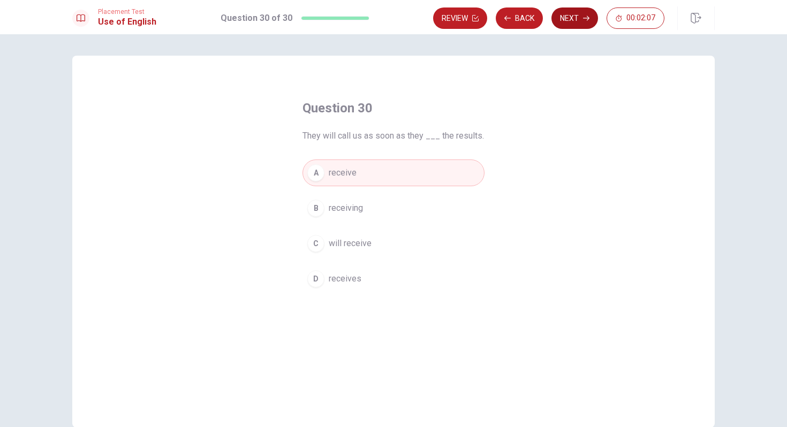
click at [569, 19] on button "Next" at bounding box center [574, 17] width 47 height 21
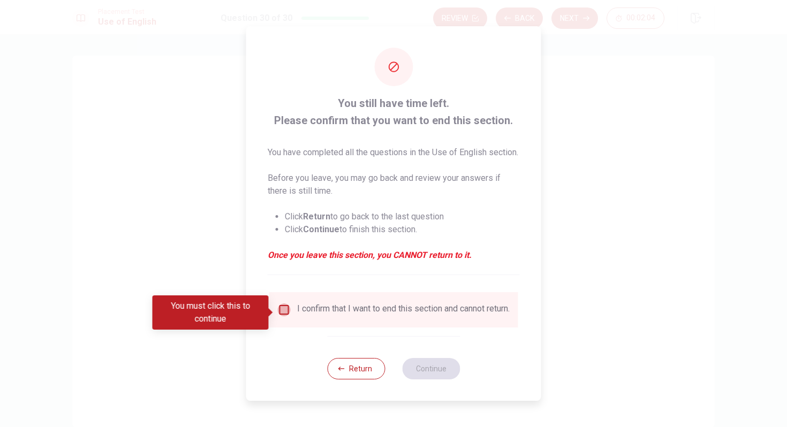
click at [284, 314] on input "You must click this to continue" at bounding box center [284, 310] width 13 height 13
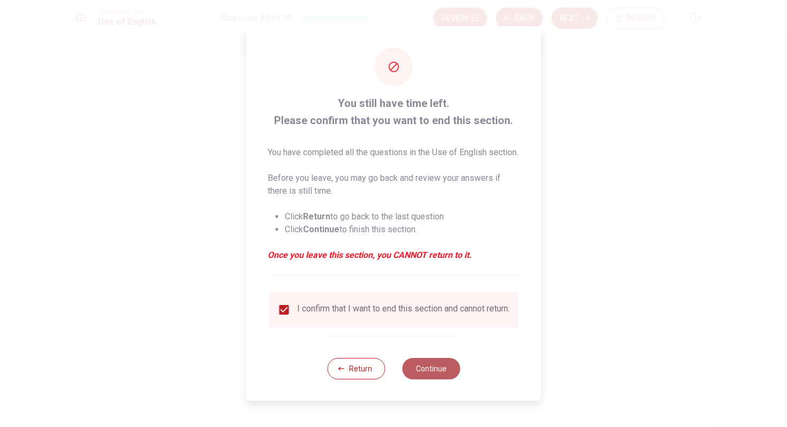
click at [444, 378] on button "Continue" at bounding box center [431, 368] width 58 height 21
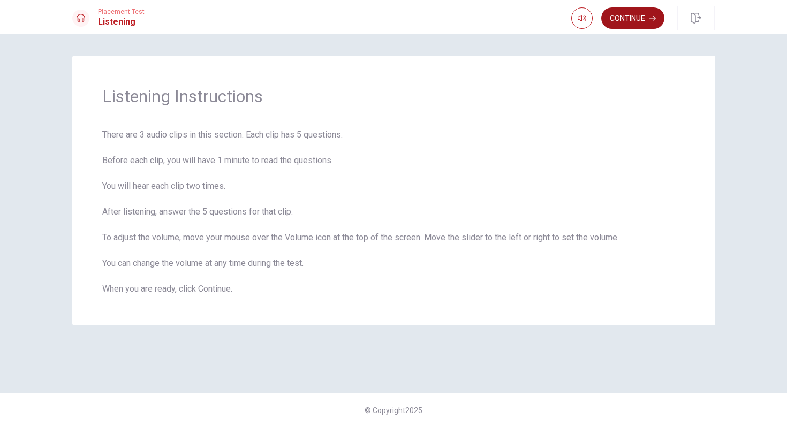
click at [631, 21] on button "Continue" at bounding box center [632, 17] width 63 height 21
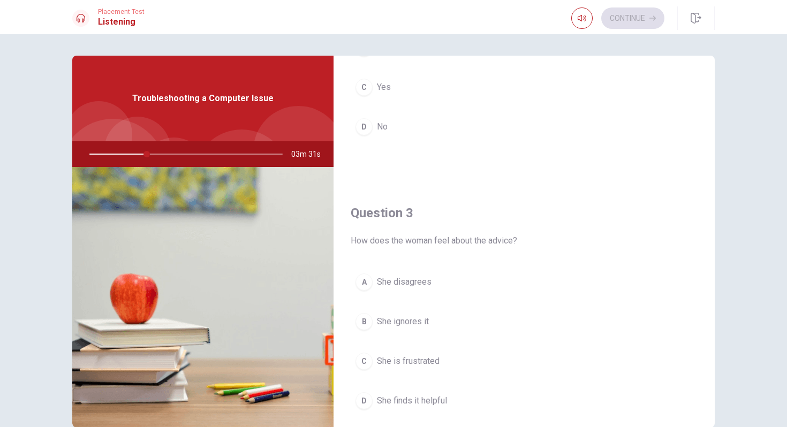
scroll to position [999, 0]
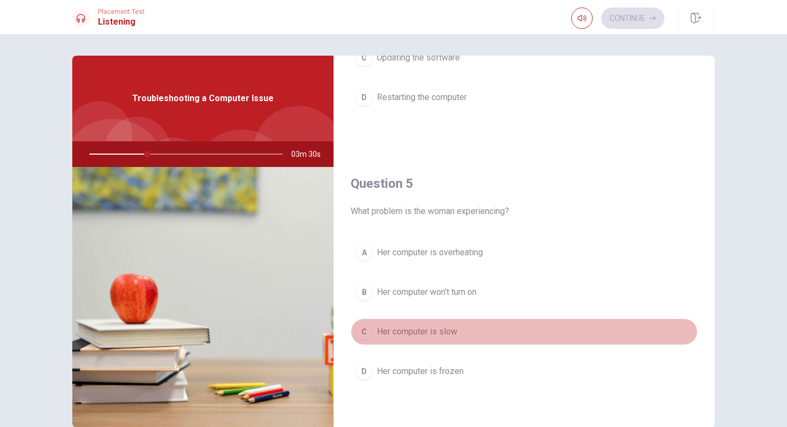
click at [446, 332] on span "Her computer is slow" at bounding box center [417, 332] width 80 height 13
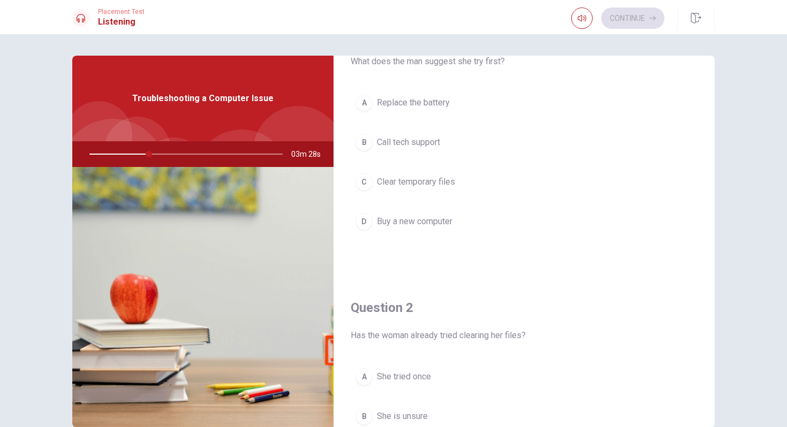
scroll to position [0, 0]
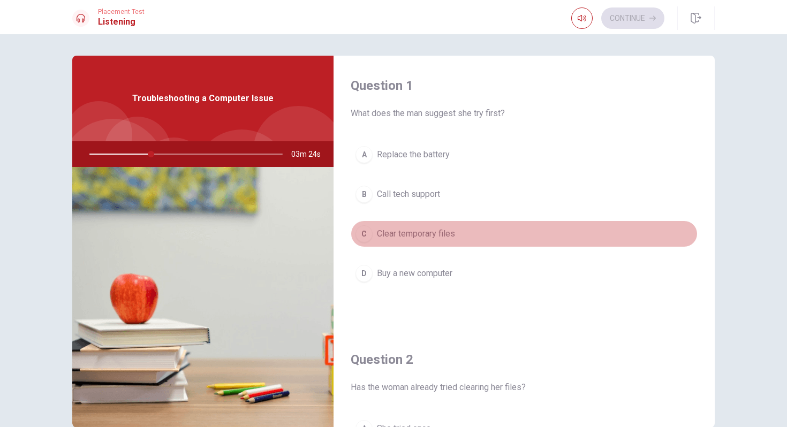
click at [445, 234] on span "Clear temporary files" at bounding box center [416, 234] width 78 height 13
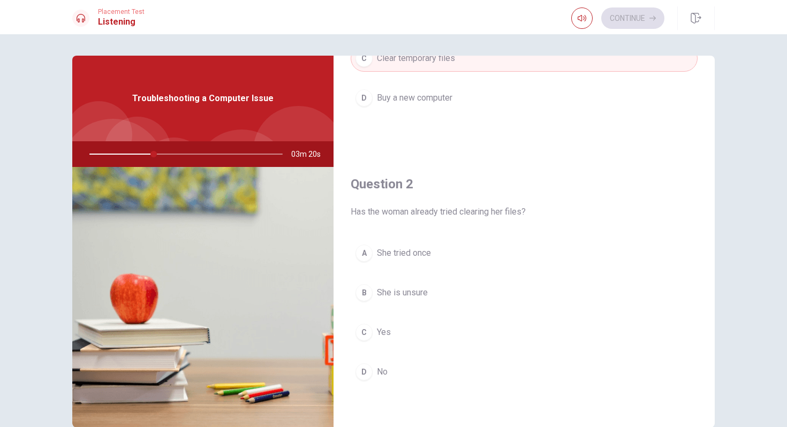
scroll to position [213, 0]
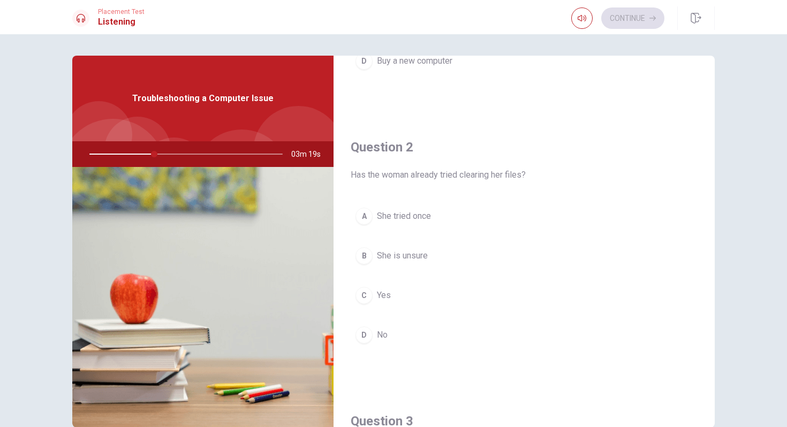
click at [389, 330] on button "D No" at bounding box center [524, 335] width 347 height 27
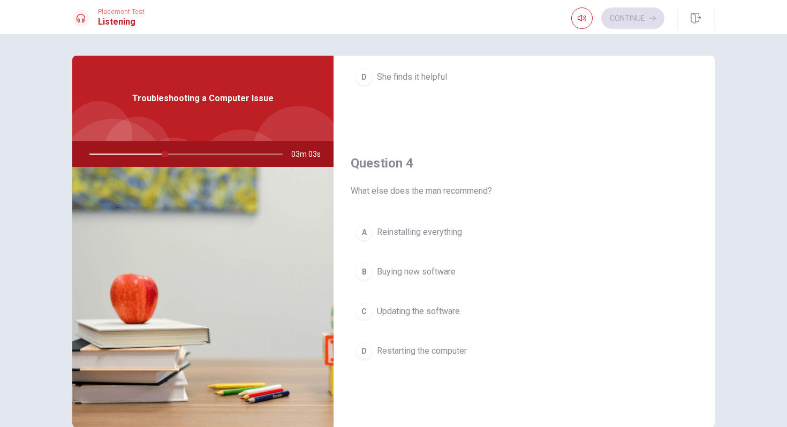
scroll to position [749, 0]
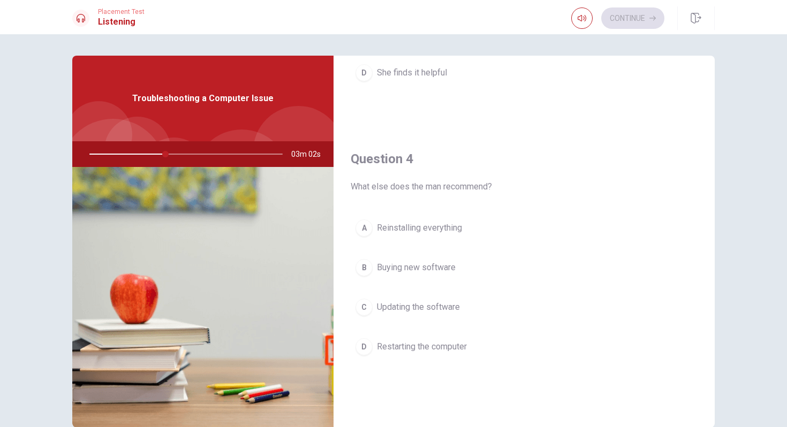
click at [437, 228] on span "Reinstalling everything" at bounding box center [419, 228] width 85 height 13
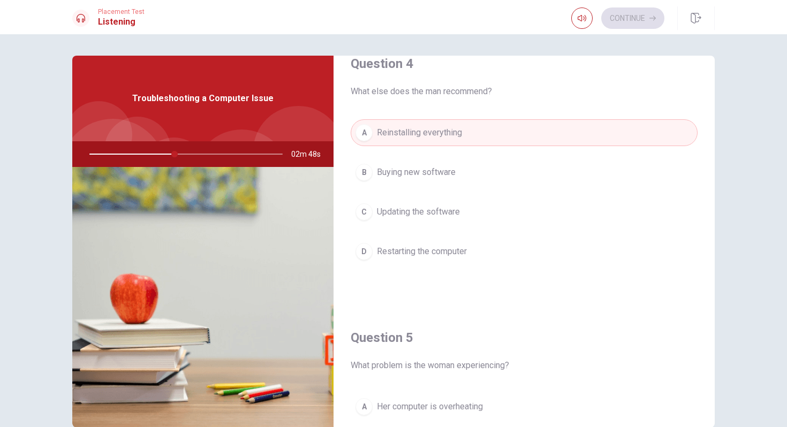
scroll to position [883, 0]
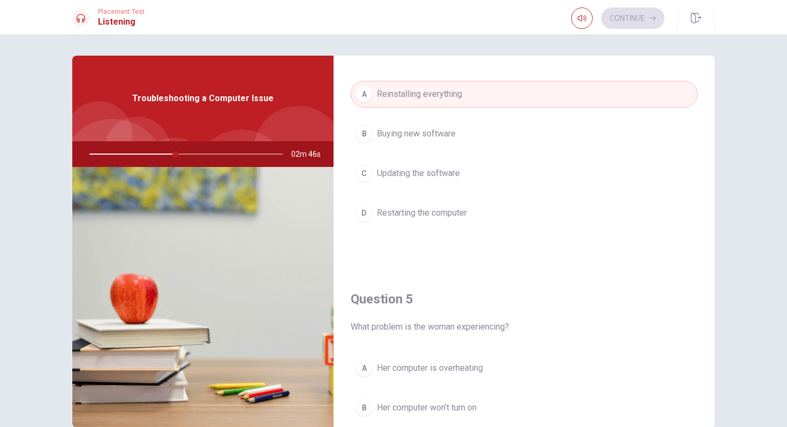
click at [444, 176] on span "Updating the software" at bounding box center [418, 173] width 83 height 13
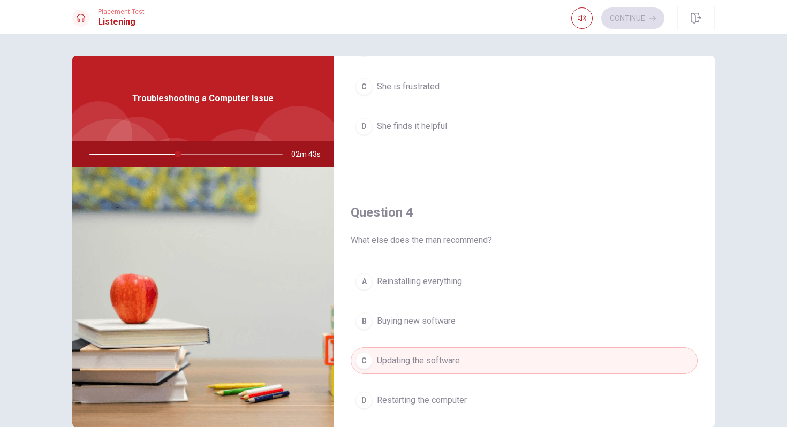
scroll to position [833, 0]
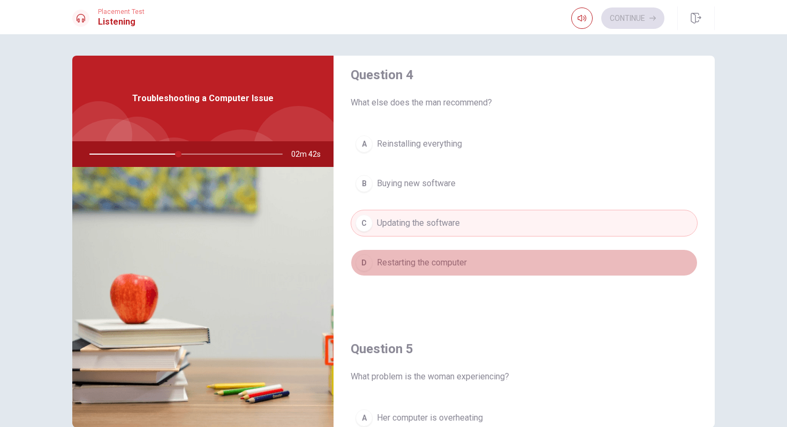
click at [465, 258] on span "Restarting the computer" at bounding box center [422, 262] width 90 height 13
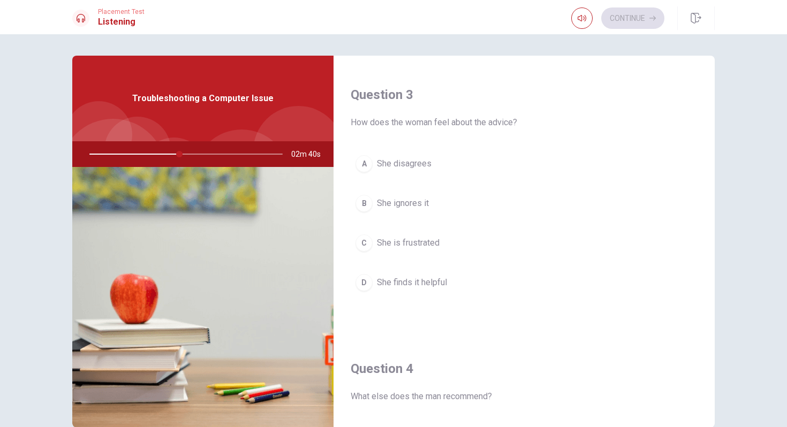
scroll to position [529, 0]
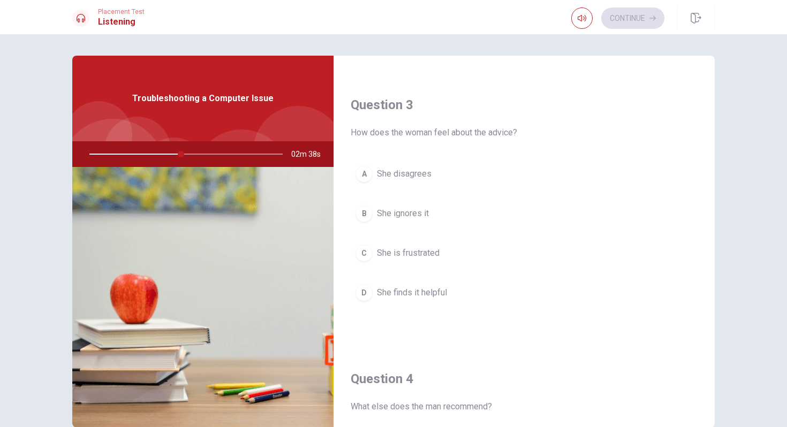
click at [427, 291] on span "She finds it helpful" at bounding box center [412, 292] width 70 height 13
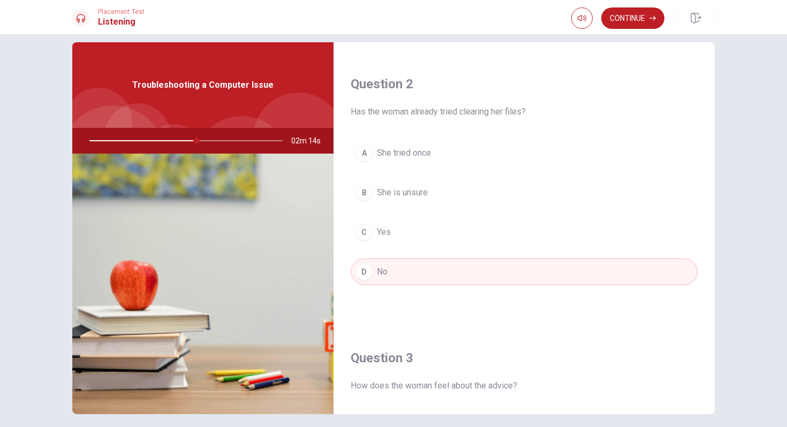
scroll to position [261, 0]
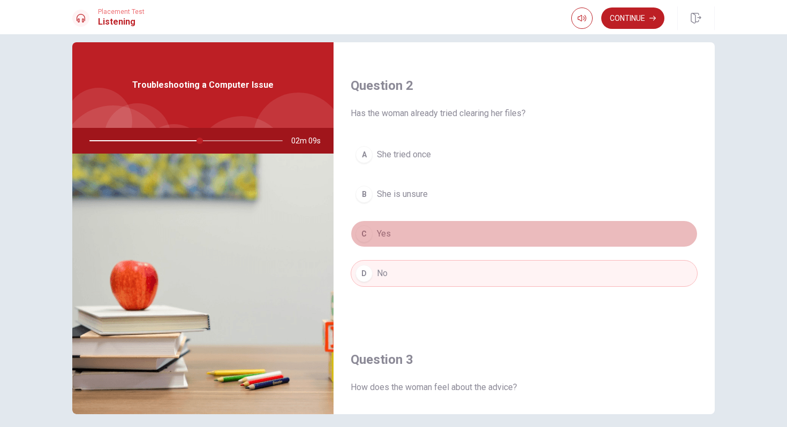
click at [463, 236] on button "C Yes" at bounding box center [524, 234] width 347 height 27
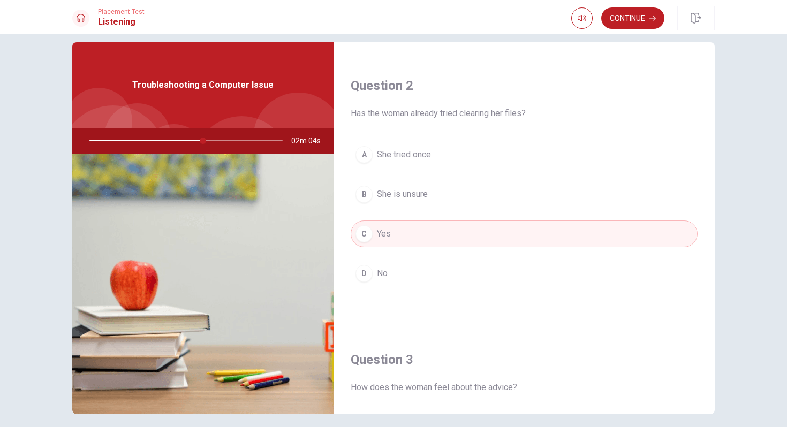
click at [474, 191] on button "B She is unsure" at bounding box center [524, 194] width 347 height 27
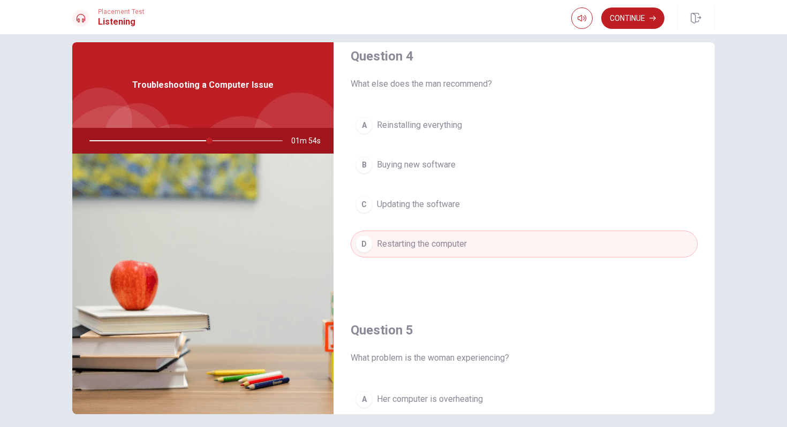
scroll to position [999, 0]
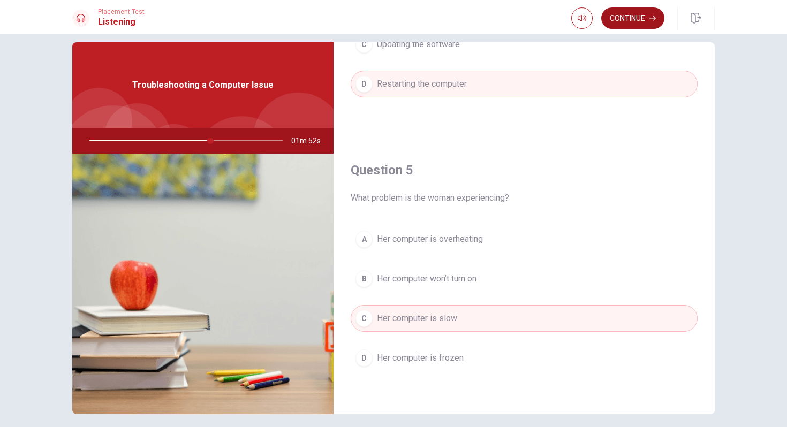
click at [644, 19] on button "Continue" at bounding box center [632, 17] width 63 height 21
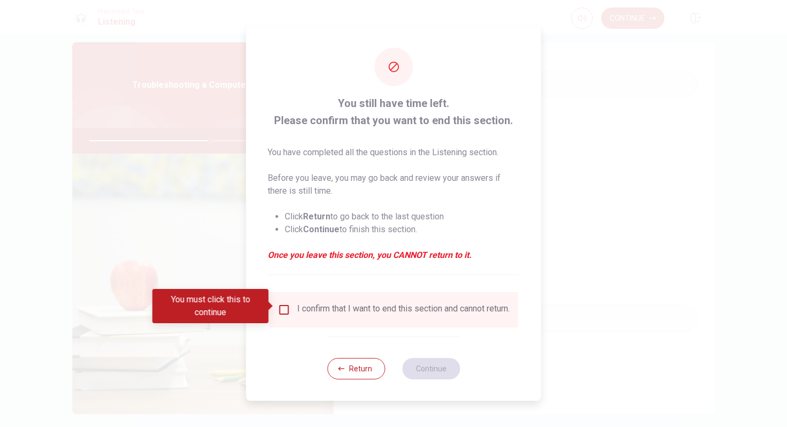
click at [357, 305] on div "I confirm that I want to end this section and cannot return." at bounding box center [403, 310] width 213 height 13
click at [280, 306] on input "You must click this to continue" at bounding box center [284, 310] width 13 height 13
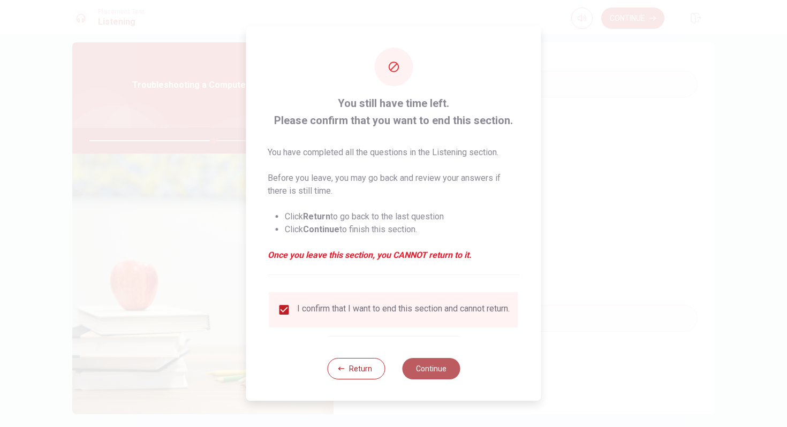
click at [414, 368] on button "Continue" at bounding box center [431, 368] width 58 height 21
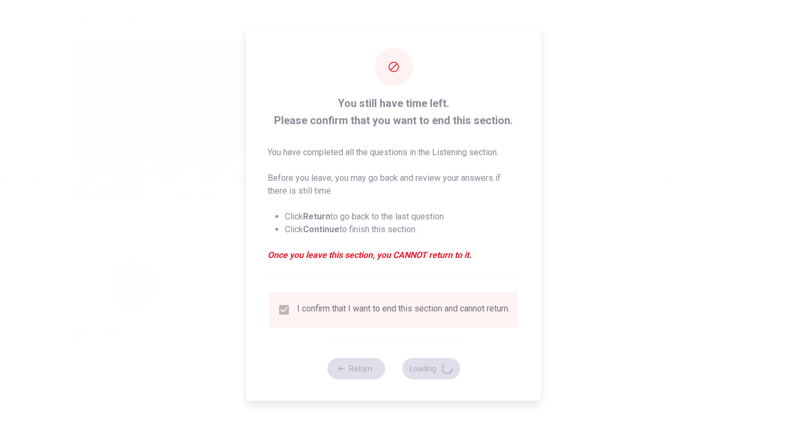
type input "65"
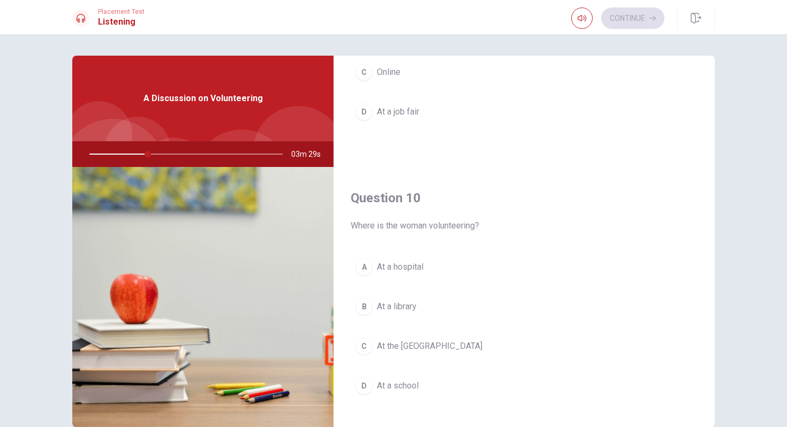
scroll to position [984, 0]
click at [428, 346] on span "At the [GEOGRAPHIC_DATA]" at bounding box center [429, 347] width 105 height 13
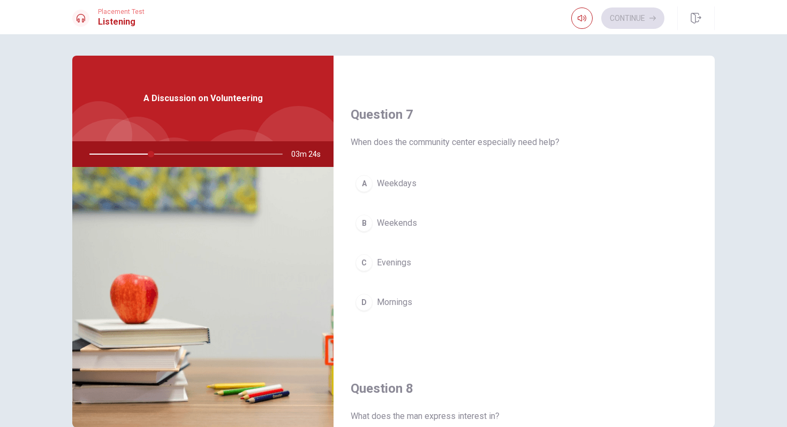
scroll to position [234, 0]
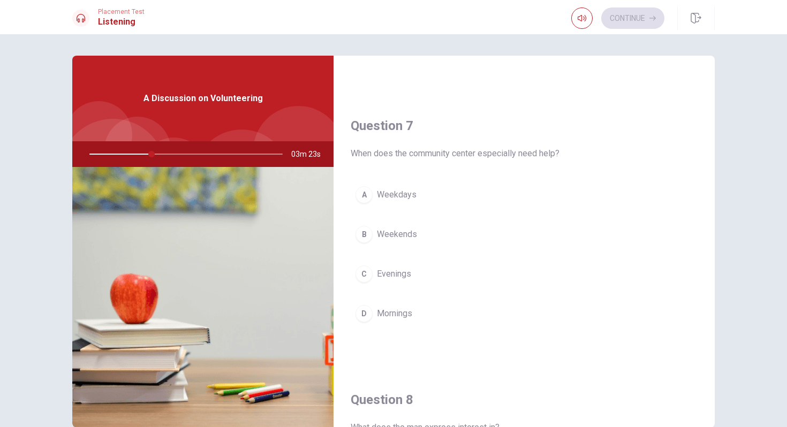
click at [411, 236] on span "Weekends" at bounding box center [397, 234] width 40 height 13
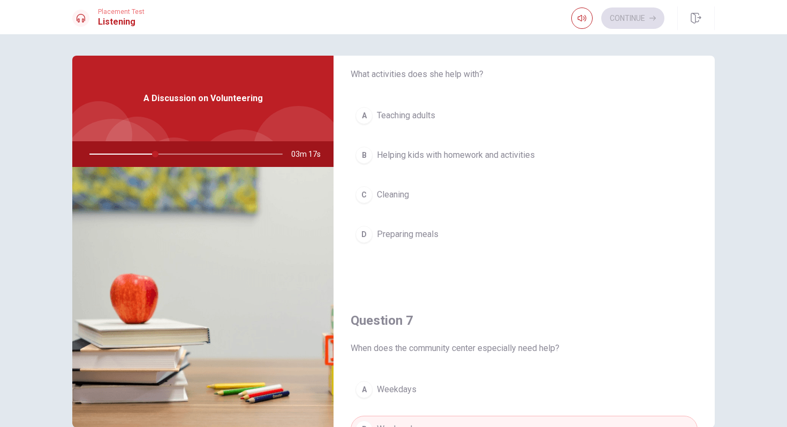
scroll to position [0, 0]
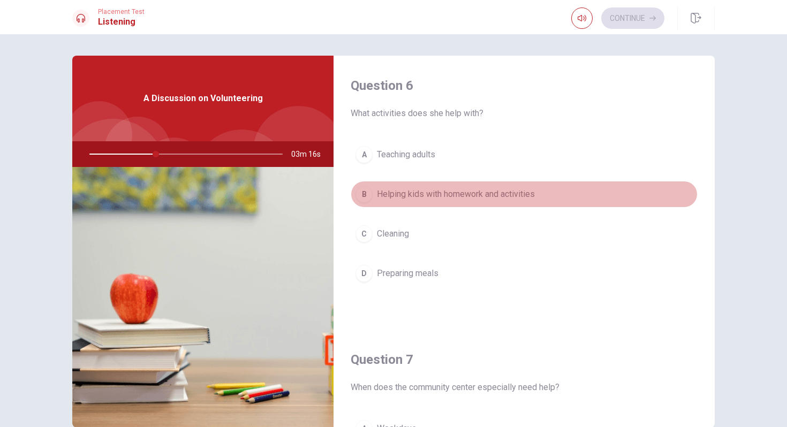
click at [432, 193] on span "Helping kids with homework and activities" at bounding box center [456, 194] width 158 height 13
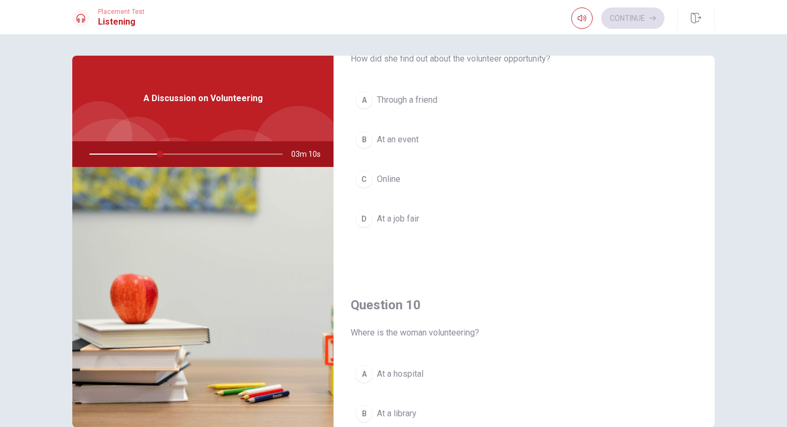
scroll to position [888, 0]
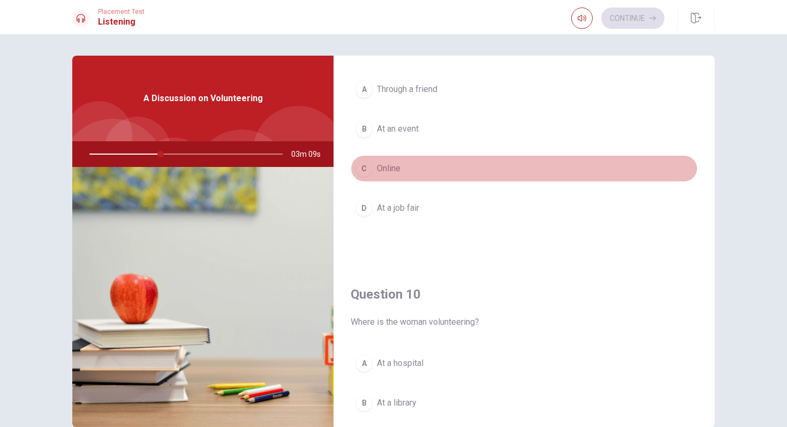
click at [398, 164] on span "Online" at bounding box center [389, 168] width 24 height 13
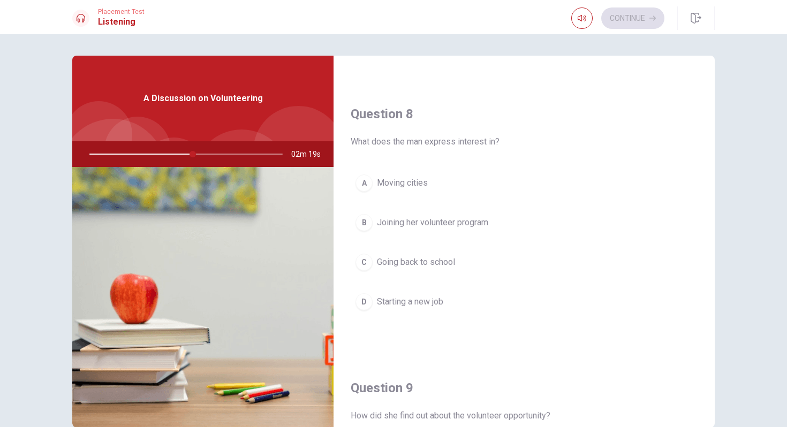
scroll to position [521, 0]
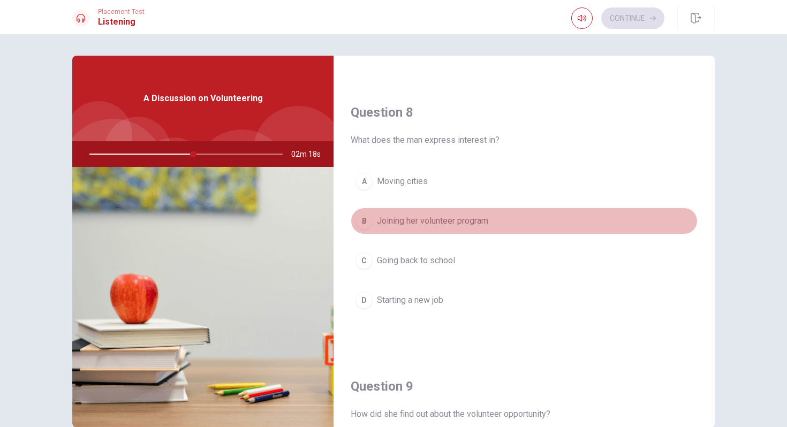
click at [438, 225] on span "Joining her volunteer program" at bounding box center [432, 221] width 111 height 13
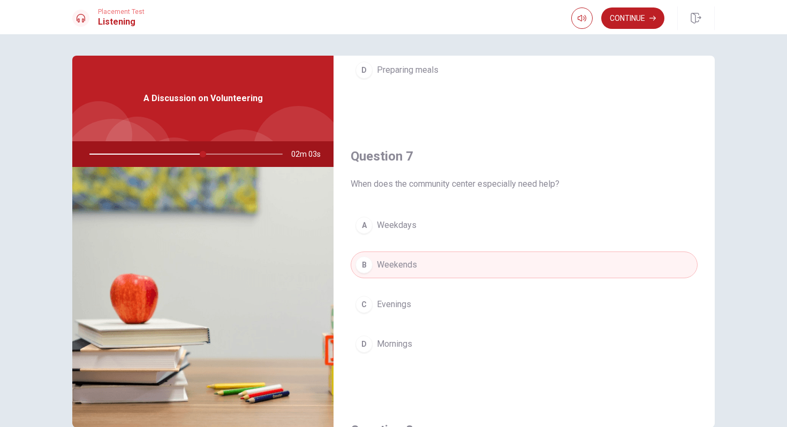
scroll to position [0, 0]
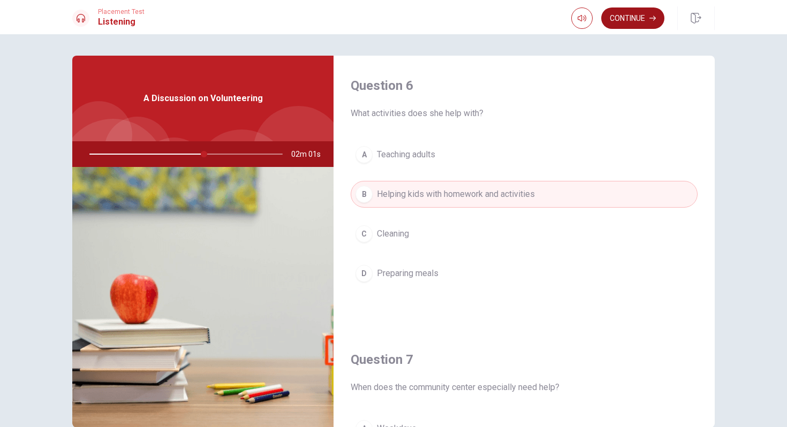
click at [625, 19] on button "Continue" at bounding box center [632, 17] width 63 height 21
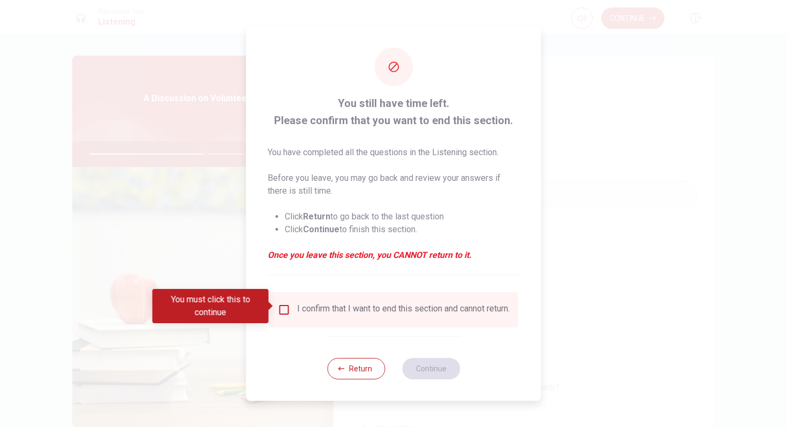
click at [373, 309] on div "I confirm that I want to end this section and cannot return." at bounding box center [403, 310] width 213 height 13
click at [285, 304] on input "You must click this to continue" at bounding box center [284, 310] width 13 height 13
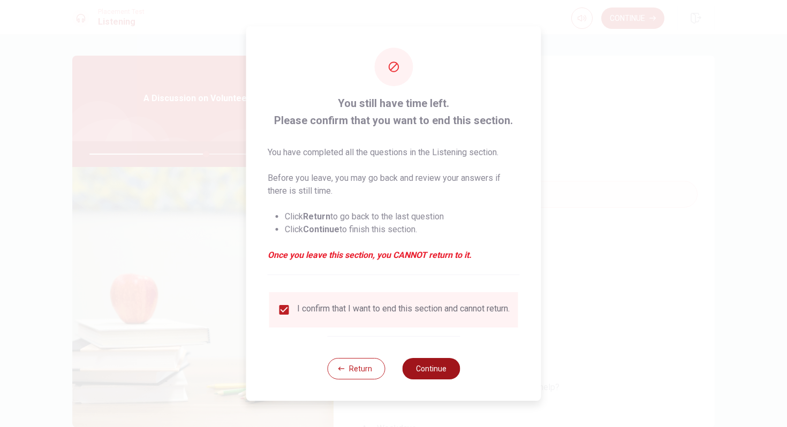
click at [441, 374] on button "Continue" at bounding box center [431, 368] width 58 height 21
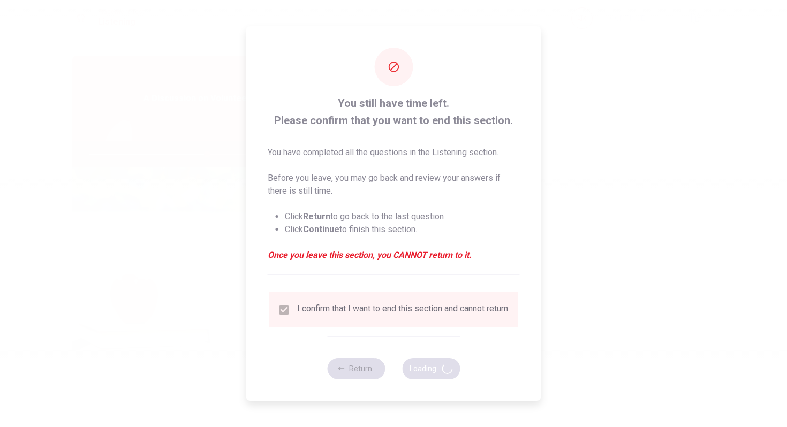
type input "61"
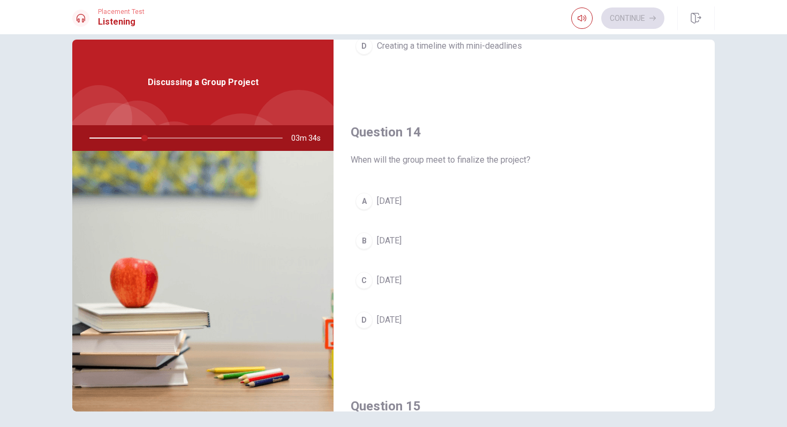
scroll to position [999, 0]
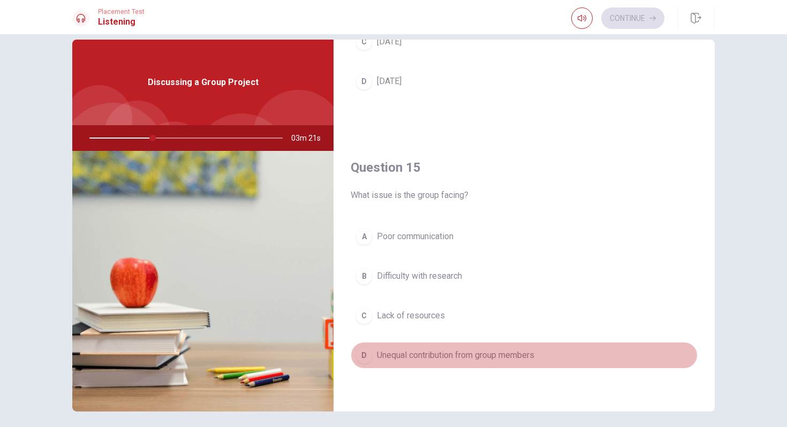
click at [434, 354] on span "Unequal contribution from group members" at bounding box center [455, 355] width 157 height 13
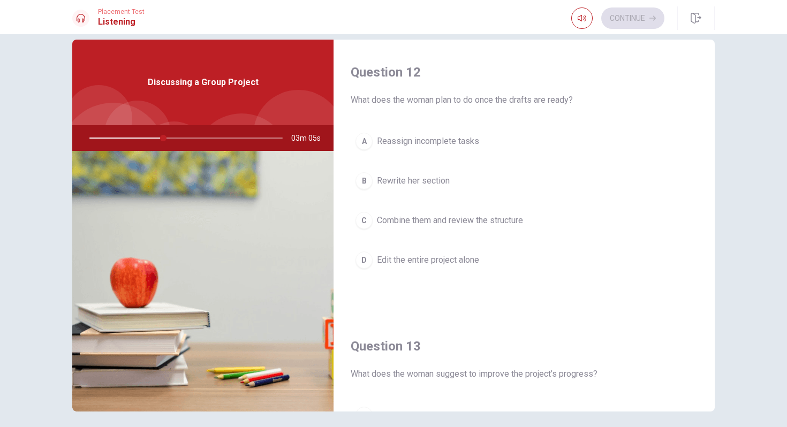
scroll to position [262, 0]
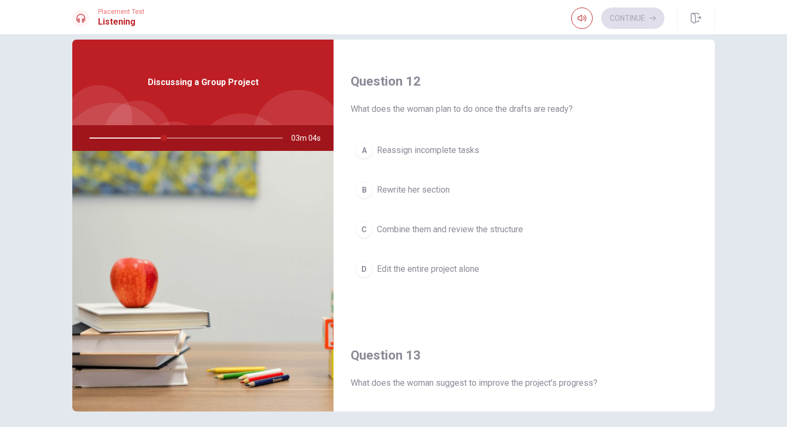
click at [438, 141] on button "A Reassign incomplete tasks" at bounding box center [524, 150] width 347 height 27
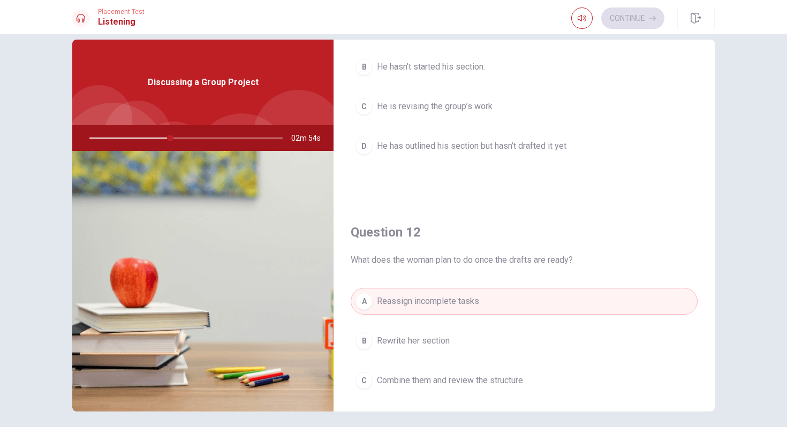
scroll to position [0, 0]
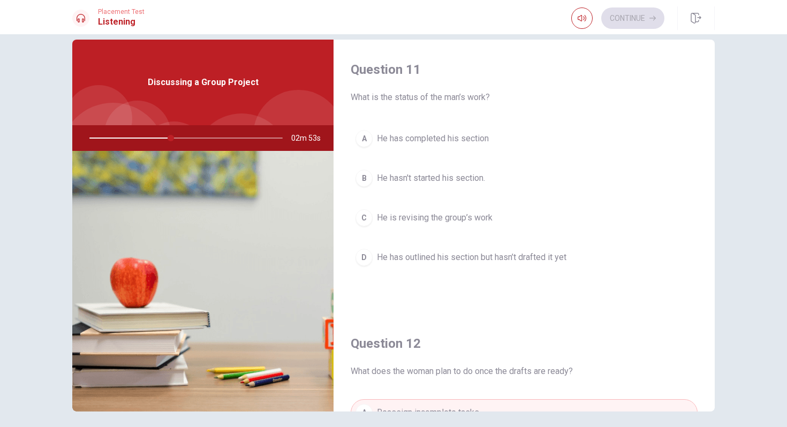
click at [511, 266] on button "[PERSON_NAME] has outlined his section but hasn’t drafted it yet" at bounding box center [524, 257] width 347 height 27
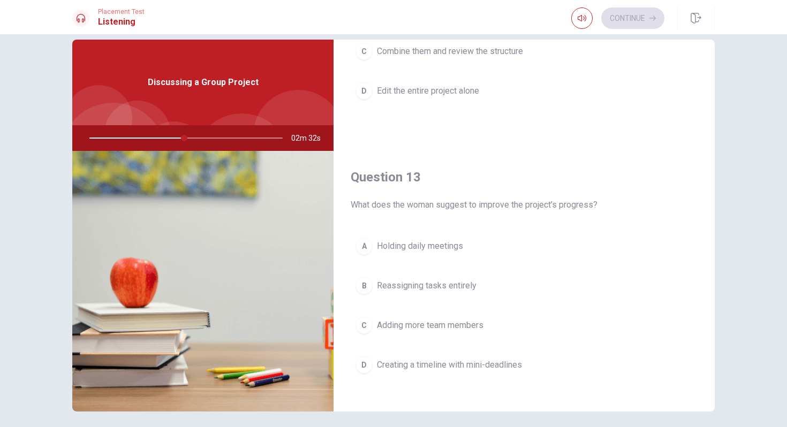
scroll to position [441, 0]
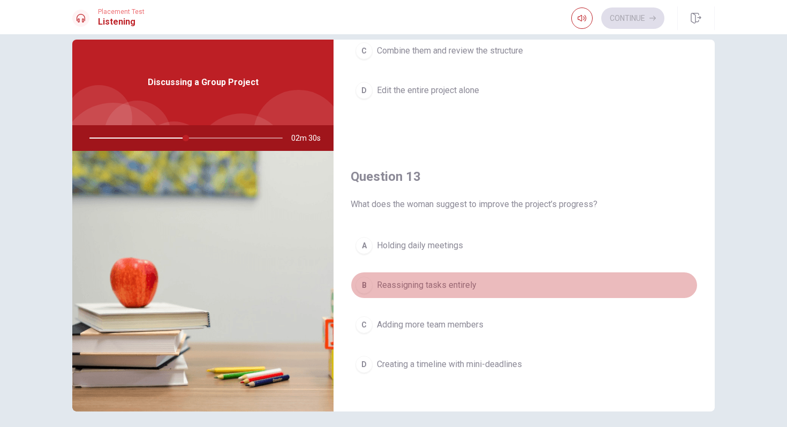
click at [461, 283] on span "Reassigning tasks entirely" at bounding box center [427, 285] width 100 height 13
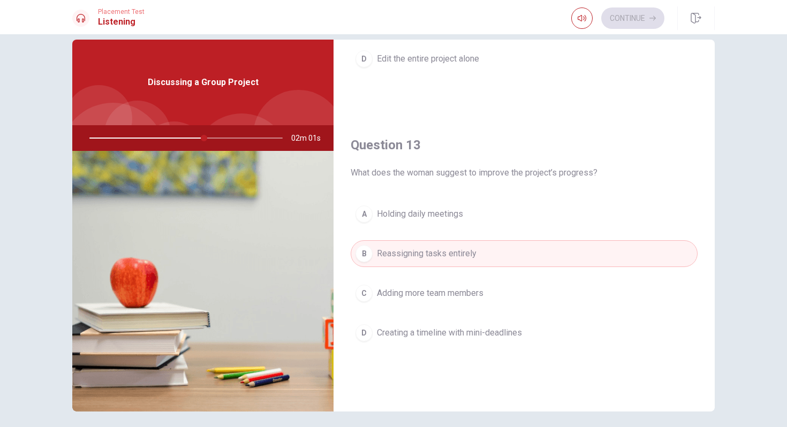
scroll to position [476, 0]
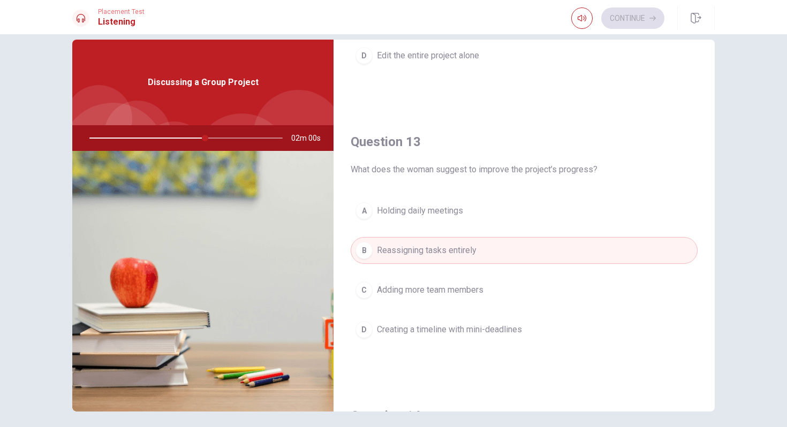
click at [509, 327] on span "Creating a timeline with mini-deadlines" at bounding box center [449, 329] width 145 height 13
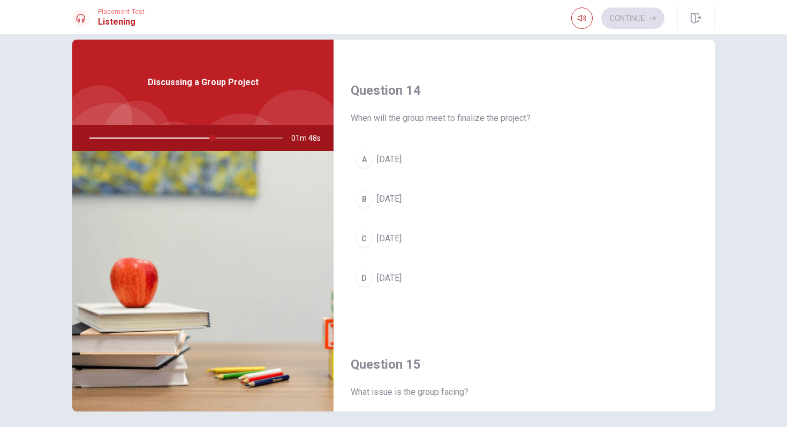
scroll to position [801, 0]
click at [402, 275] on span "[DATE]" at bounding box center [389, 279] width 25 height 13
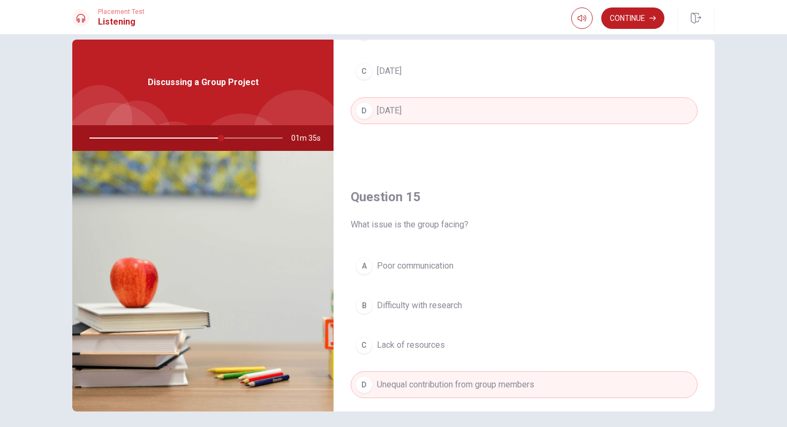
scroll to position [999, 0]
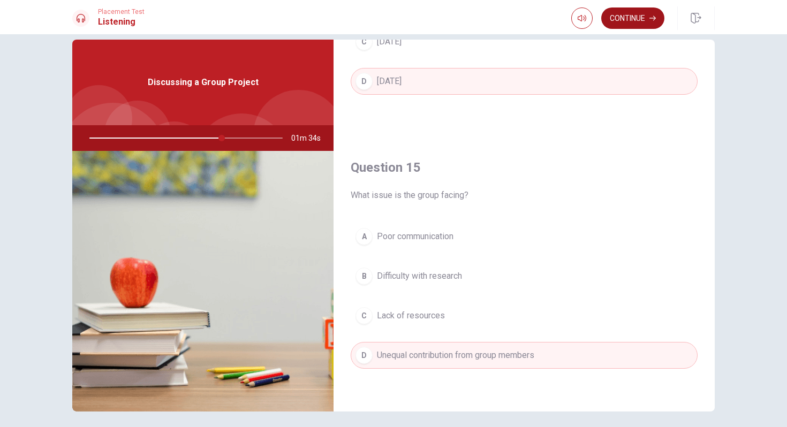
click at [631, 17] on button "Continue" at bounding box center [632, 17] width 63 height 21
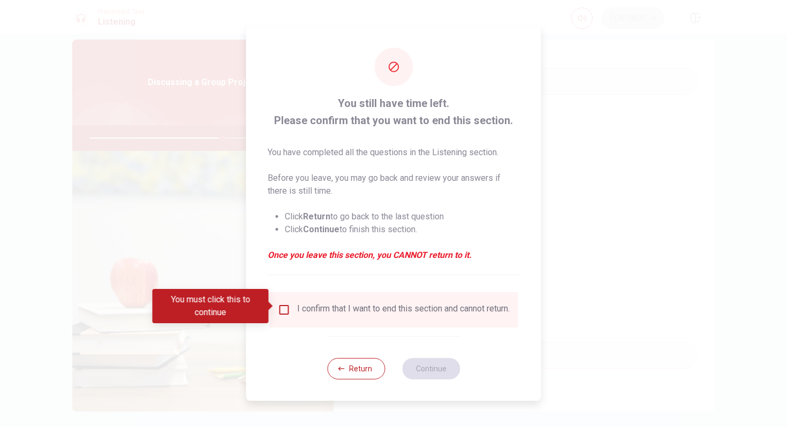
click at [384, 305] on div "I confirm that I want to end this section and cannot return." at bounding box center [403, 310] width 213 height 13
click at [288, 308] on input "You must click this to continue" at bounding box center [284, 310] width 13 height 13
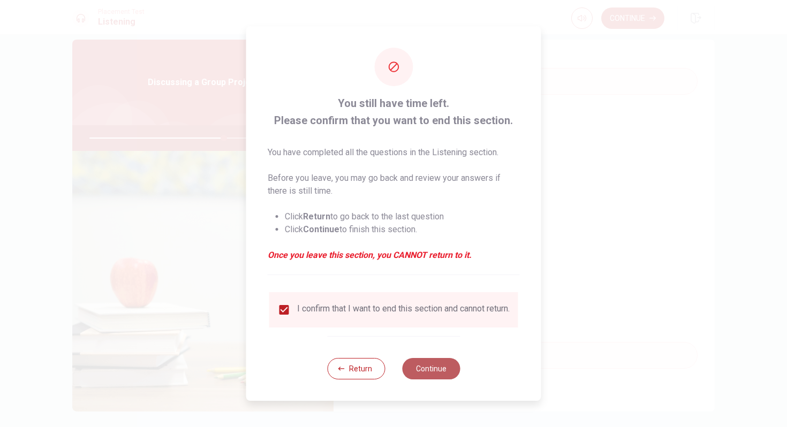
click at [420, 372] on button "Continue" at bounding box center [431, 368] width 58 height 21
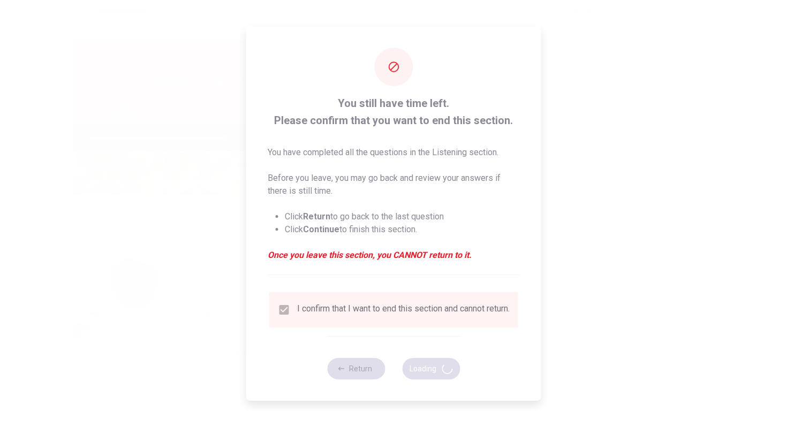
type input "70"
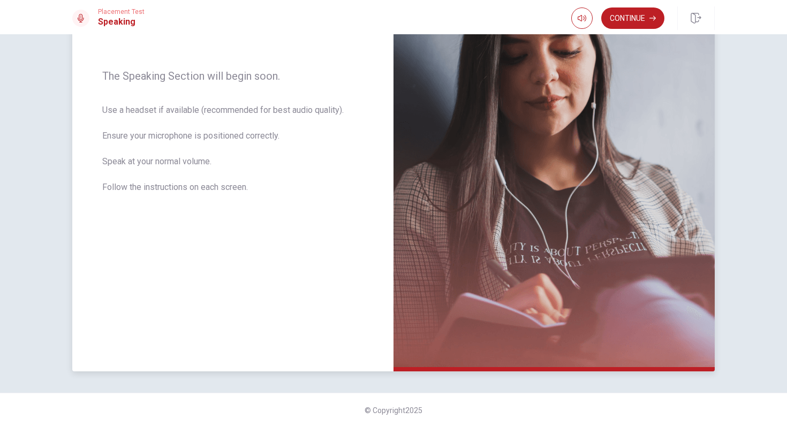
scroll to position [0, 0]
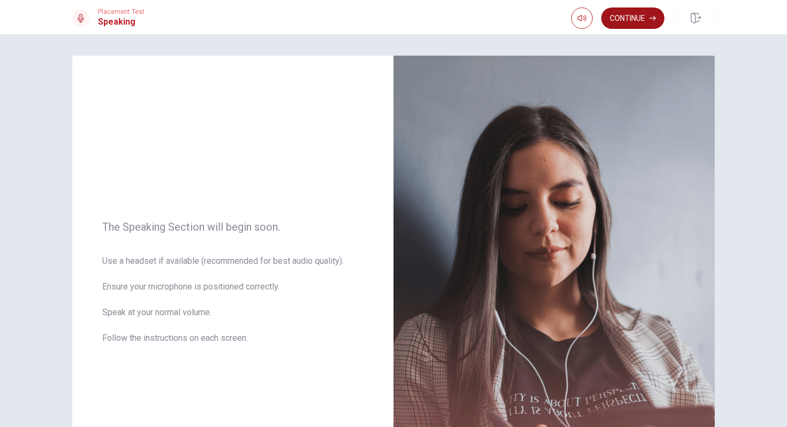
click at [634, 21] on button "Continue" at bounding box center [632, 17] width 63 height 21
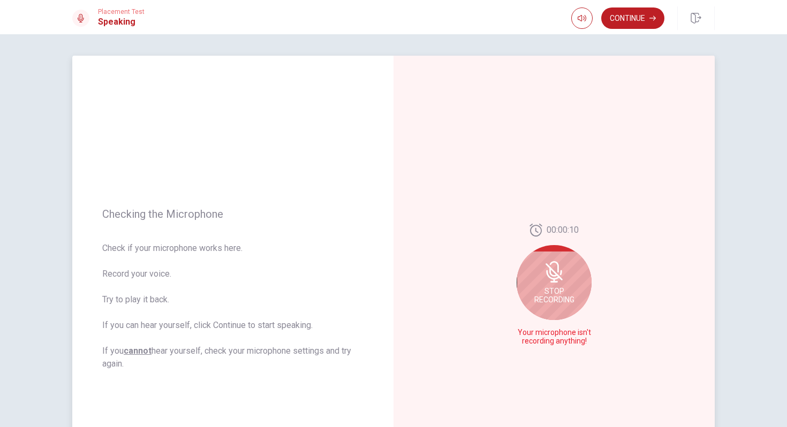
click at [557, 275] on icon at bounding box center [553, 272] width 9 height 10
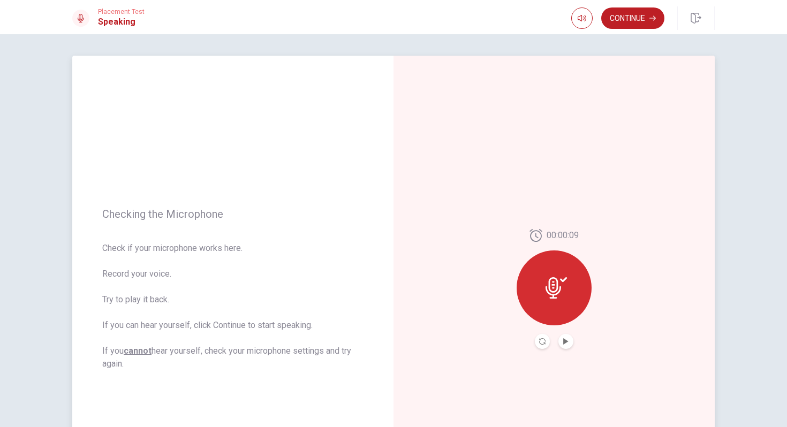
click at [550, 288] on icon at bounding box center [554, 287] width 16 height 21
click at [567, 344] on icon "Play Audio" at bounding box center [566, 341] width 6 height 6
click at [543, 341] on icon "Record Again" at bounding box center [542, 341] width 6 height 6
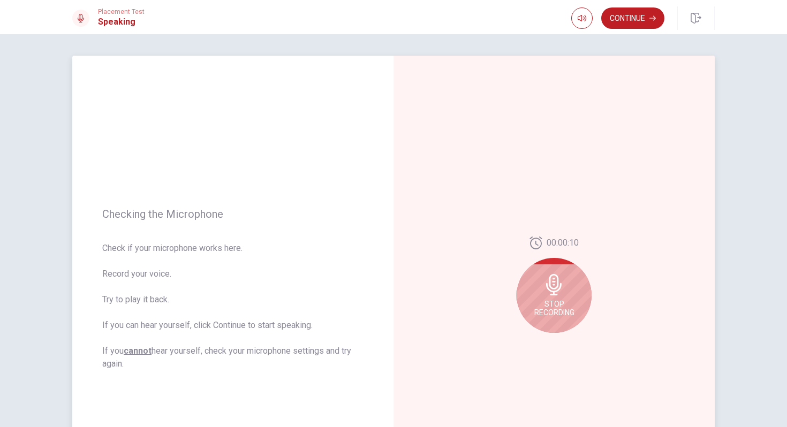
click at [553, 281] on icon at bounding box center [554, 284] width 16 height 21
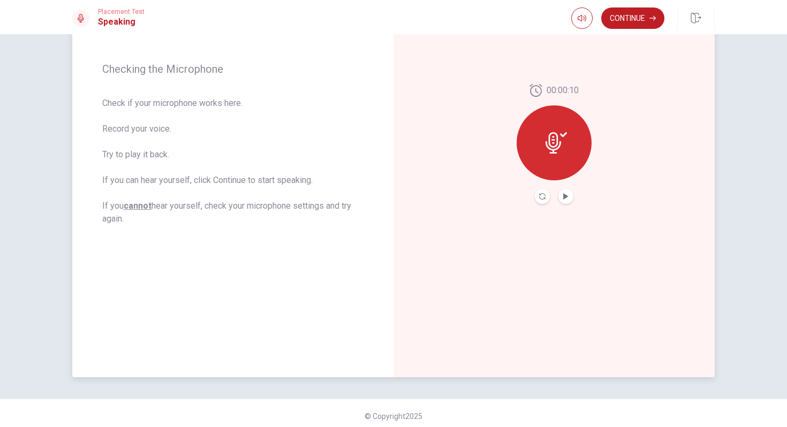
scroll to position [151, 0]
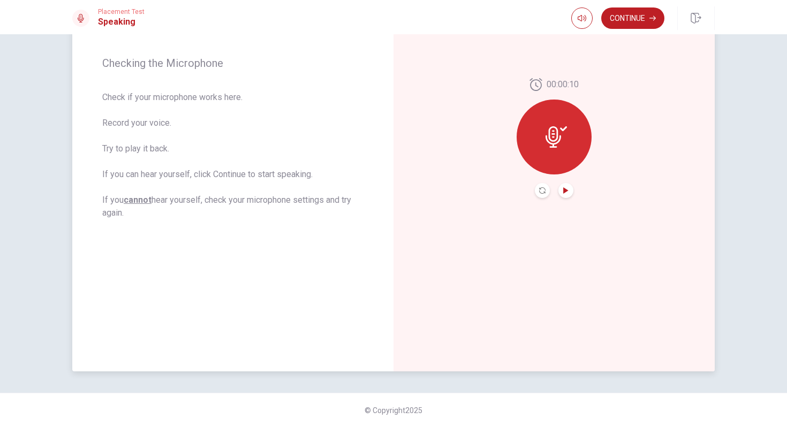
click at [566, 188] on icon "Play Audio" at bounding box center [566, 190] width 6 height 6
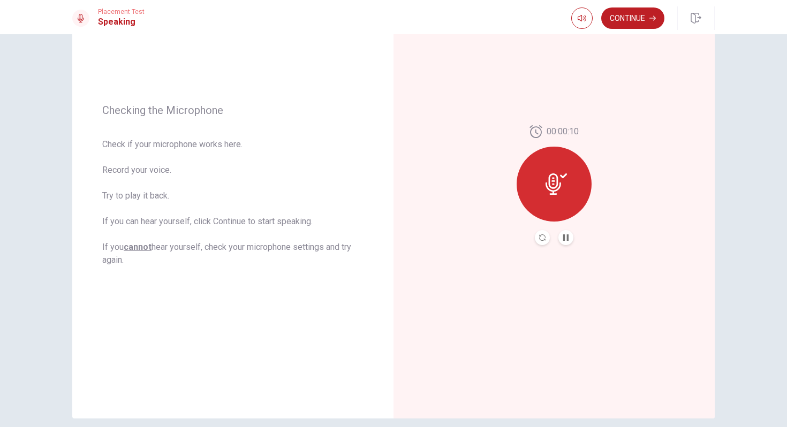
scroll to position [0, 0]
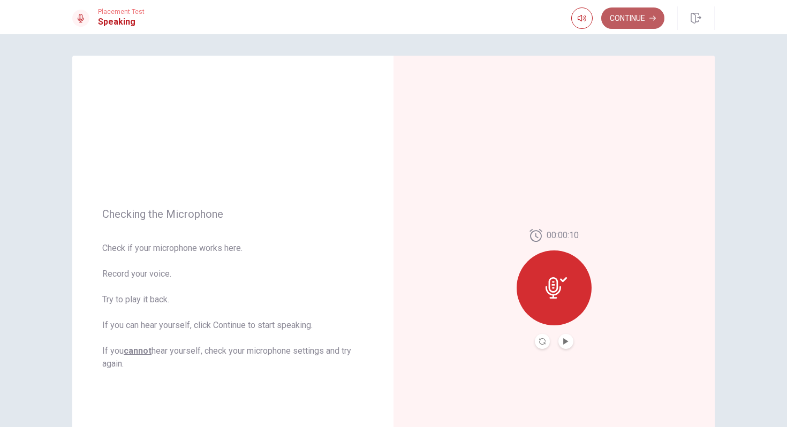
click at [645, 25] on button "Continue" at bounding box center [632, 17] width 63 height 21
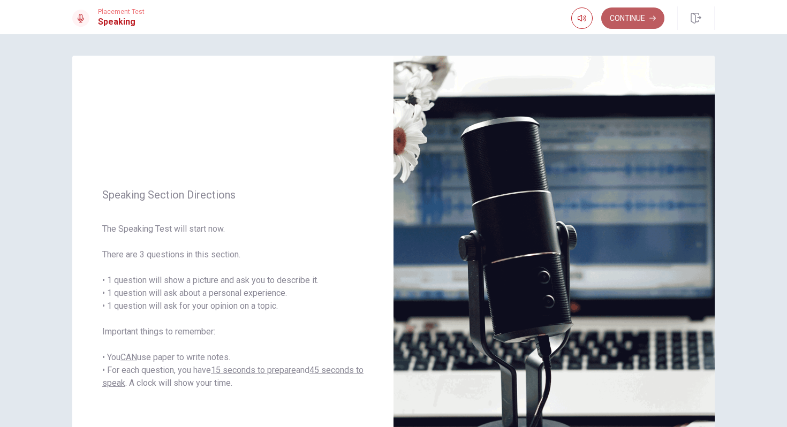
click at [643, 21] on button "Continue" at bounding box center [632, 17] width 63 height 21
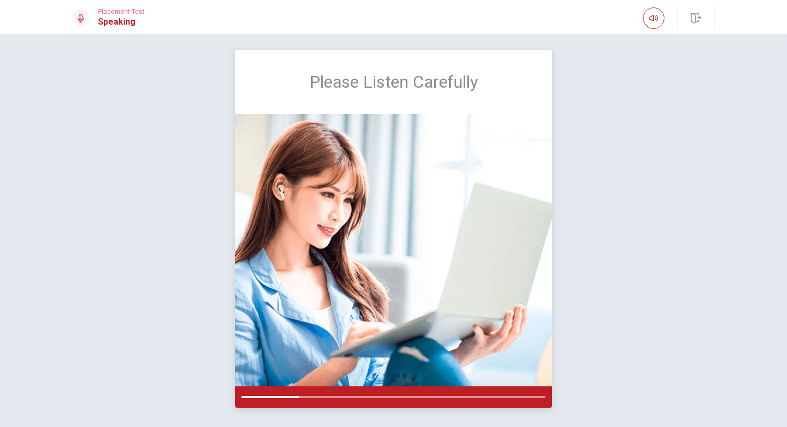
scroll to position [7, 0]
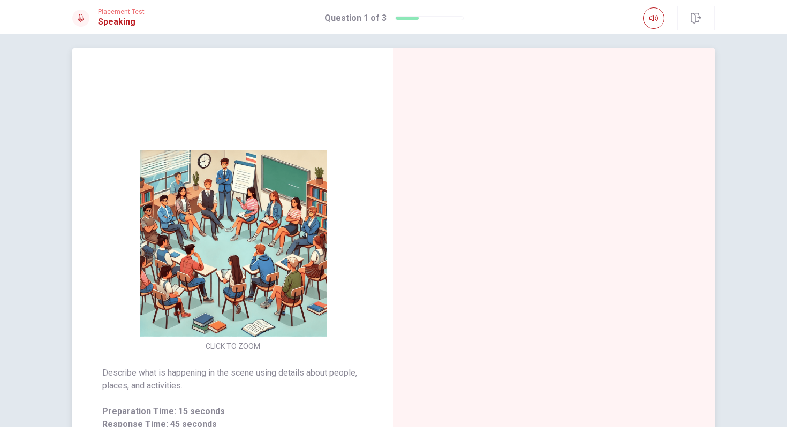
click at [239, 222] on img at bounding box center [233, 243] width 206 height 187
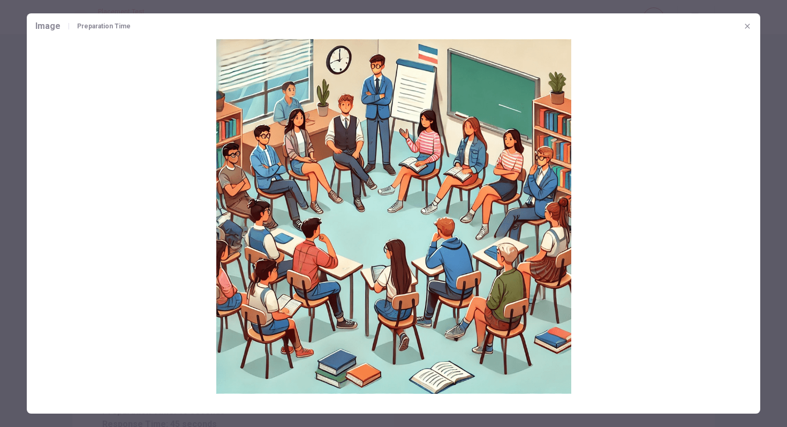
click at [749, 26] on icon "button" at bounding box center [747, 26] width 9 height 9
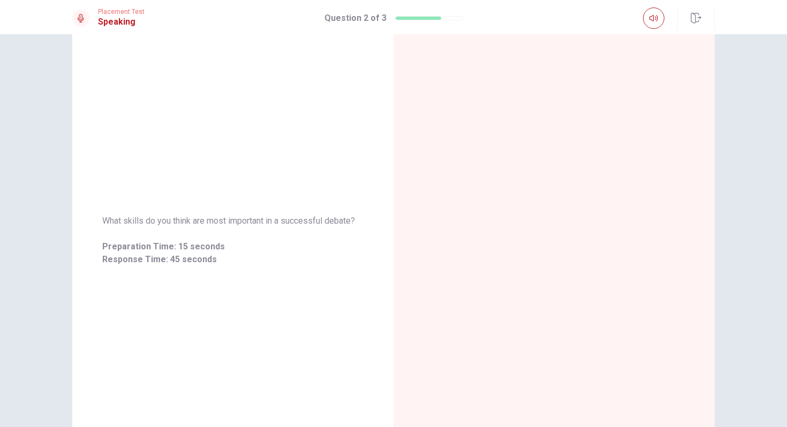
scroll to position [0, 0]
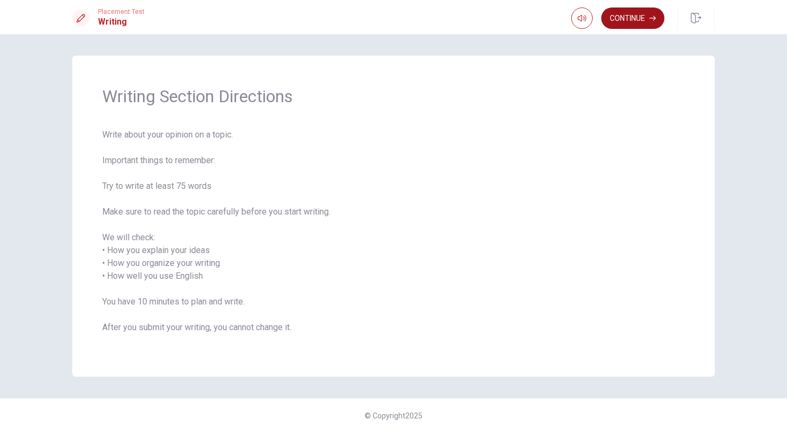
click at [625, 18] on button "Continue" at bounding box center [632, 17] width 63 height 21
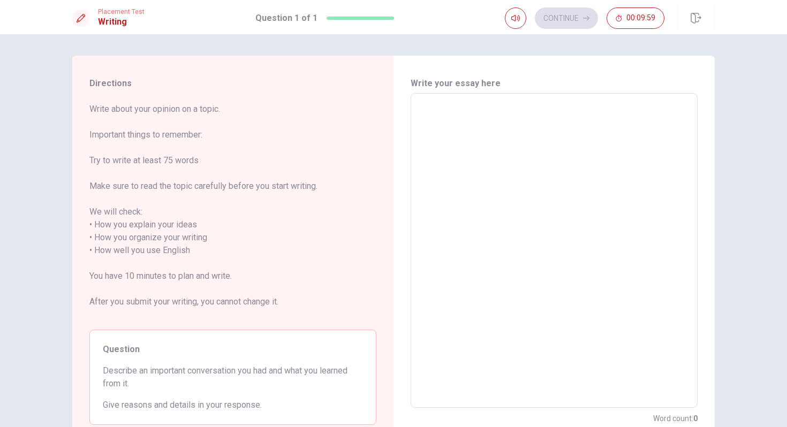
click at [523, 130] on textarea at bounding box center [554, 250] width 272 height 297
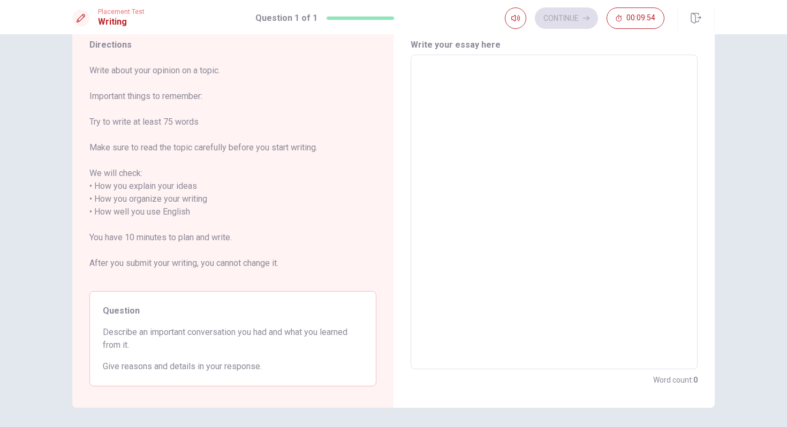
scroll to position [44, 0]
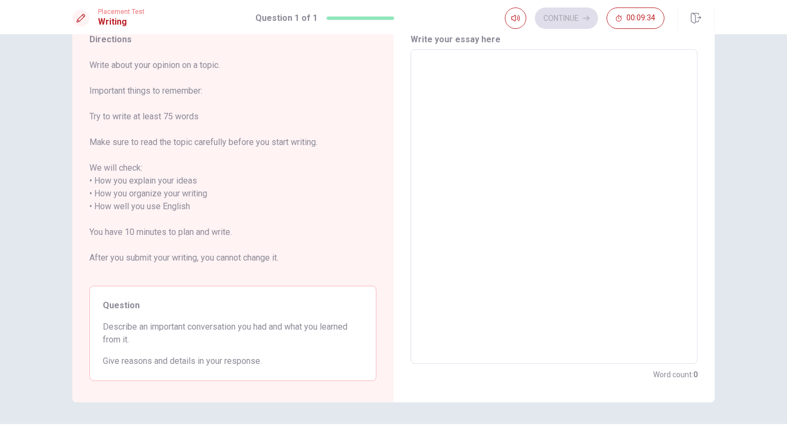
click at [465, 78] on textarea at bounding box center [554, 206] width 272 height 297
type textarea "O"
type textarea "x"
type textarea "On"
type textarea "x"
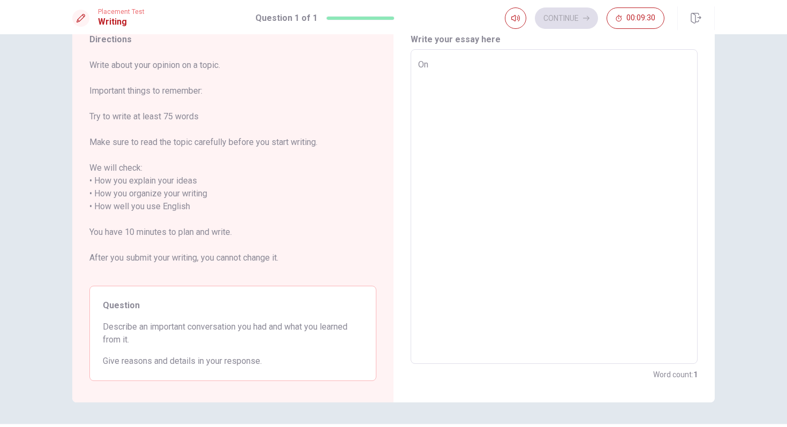
type textarea "One"
type textarea "x"
type textarea "One"
type textarea "x"
type textarea "One o"
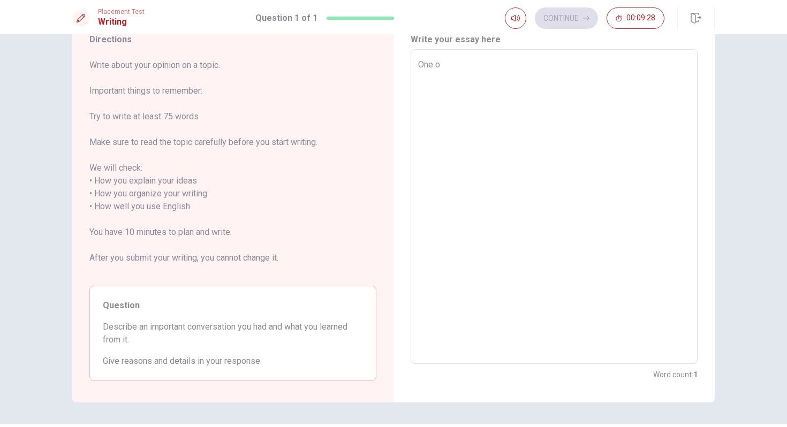
type textarea "x"
type textarea "One of"
type textarea "x"
type textarea "One of"
type textarea "x"
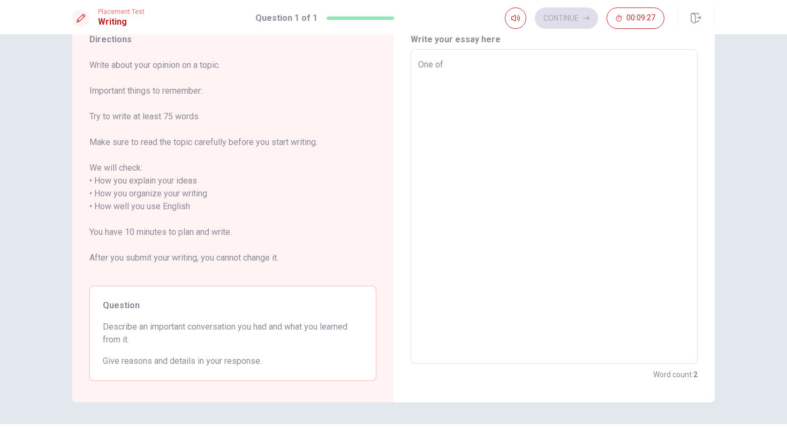
type textarea "One of m"
type textarea "x"
type textarea "One of my"
type textarea "x"
type textarea "One of my"
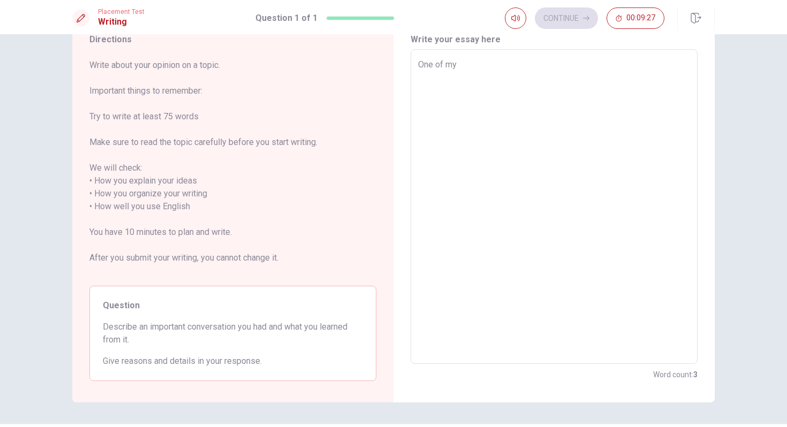
type textarea "x"
type textarea "One of my m"
type textarea "x"
type textarea "One of my mo"
type textarea "x"
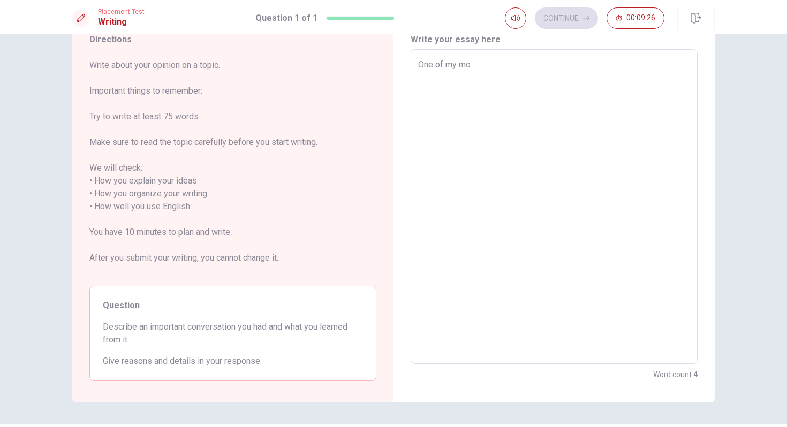
type textarea "One of my mos"
type textarea "x"
type textarea "One of my most"
type textarea "x"
type textarea "One of my most"
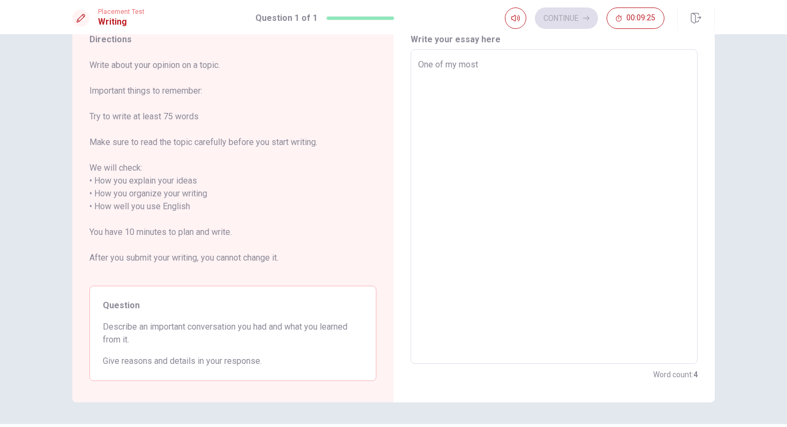
type textarea "x"
type textarea "One of my most i"
type textarea "x"
type textarea "One of my most im"
type textarea "x"
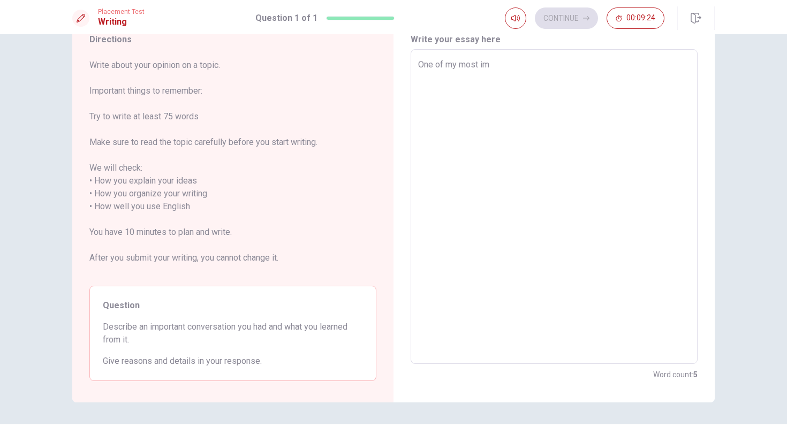
type textarea "One of my most imp"
type textarea "x"
type textarea "One of my most impr"
type textarea "x"
type textarea "One of my most impre"
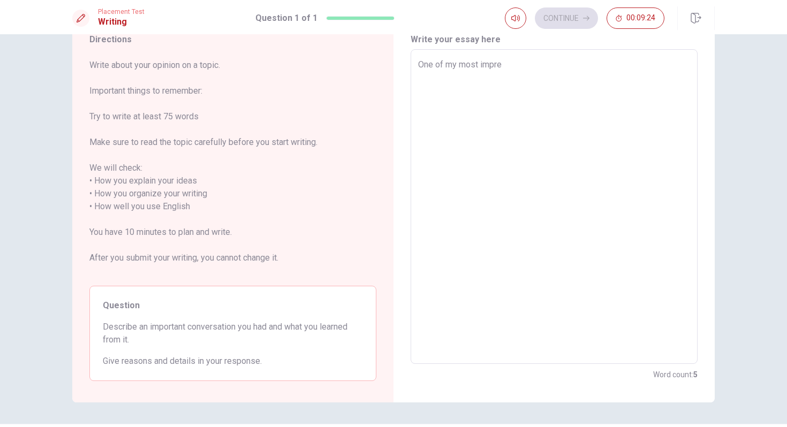
type textarea "x"
type textarea "One of my most impres"
type textarea "x"
type textarea "One of my most impress"
type textarea "x"
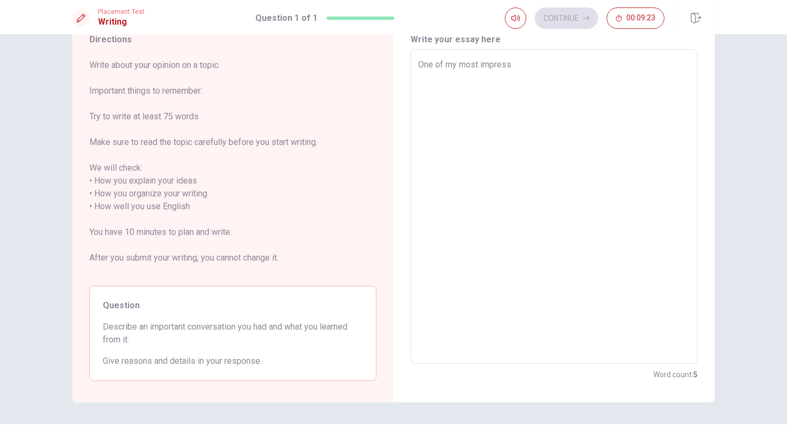
type textarea "One of my most impressi"
type textarea "x"
type textarea "One of my most impressiv"
type textarea "x"
type textarea "One of my most impressive"
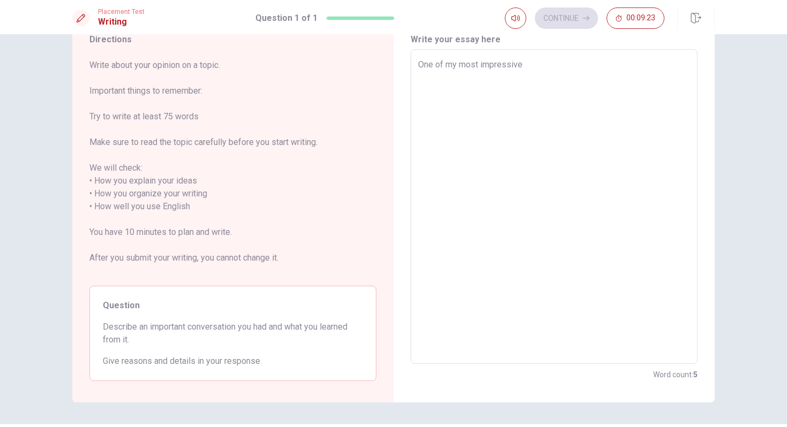
type textarea "x"
type textarea "One of my most impressive"
type textarea "x"
type textarea "One of my most impressive c"
type textarea "x"
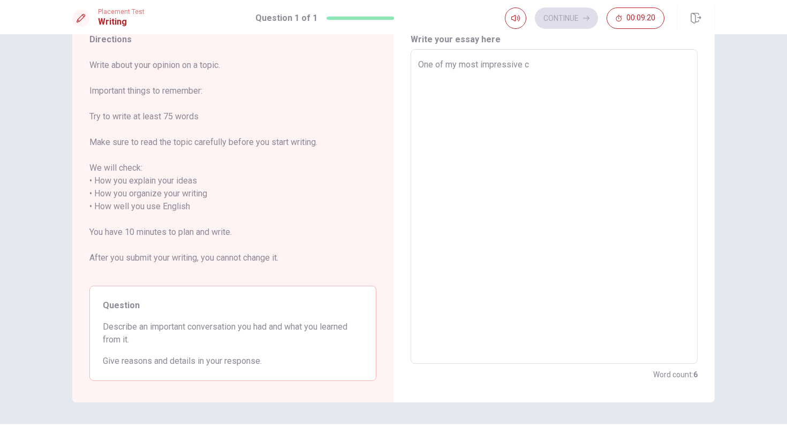
type textarea "One of my most impressive co"
type textarea "x"
type textarea "One of my most impressive con"
type textarea "x"
type textarea "One of my most impressive conv"
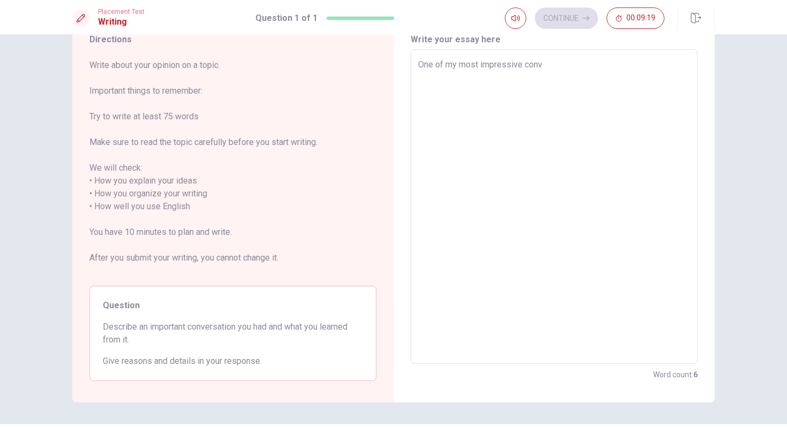
type textarea "x"
type textarea "One of my most impressive conve"
type textarea "x"
type textarea "One of my most impressive conver"
type textarea "x"
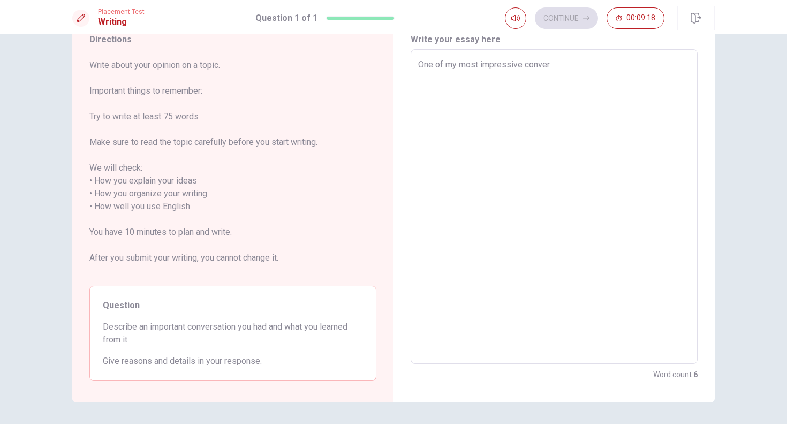
type textarea "One of my most impressive convers"
type textarea "x"
type textarea "One of my most impressive conversa"
type textarea "x"
type textarea "One of my most impressive conversas"
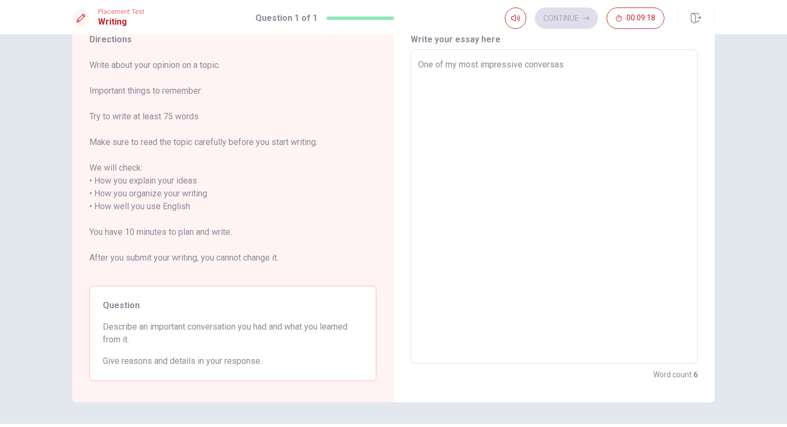
type textarea "x"
type textarea "One of my most impressive conversa"
type textarea "x"
type textarea "One of my most impressive conversat"
type textarea "x"
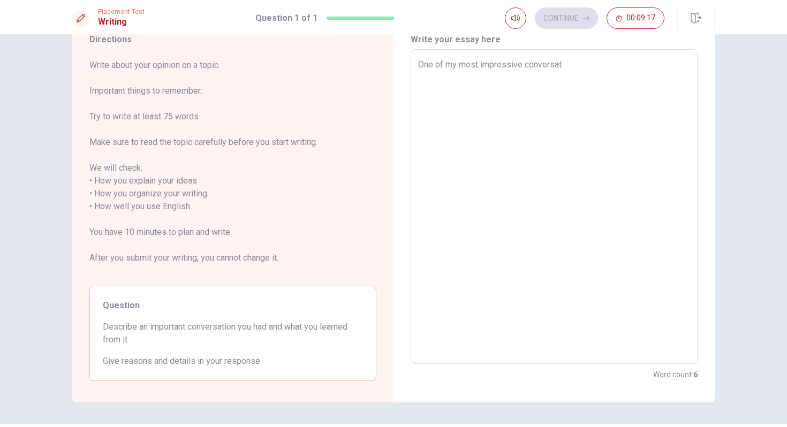
type textarea "One of my most impressive conversati"
type textarea "x"
type textarea "One of my most impressive conversatio"
type textarea "x"
type textarea "One of my most impressive conversation"
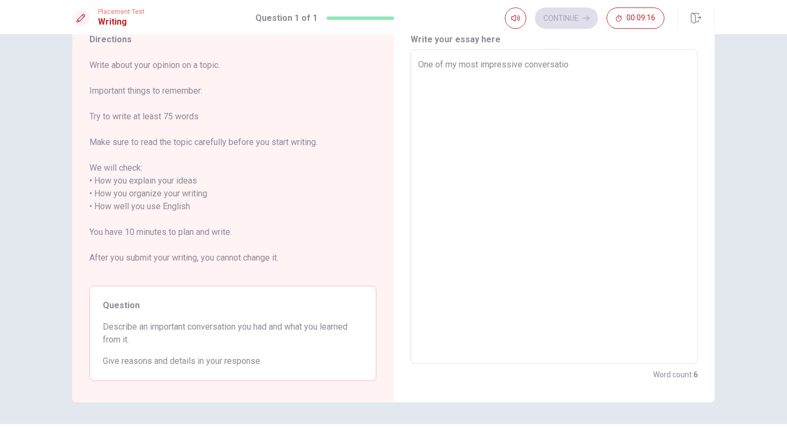
type textarea "x"
type textarea "One of my most impressive conversation"
type textarea "x"
type textarea "One of my most impressive conversation i"
type textarea "x"
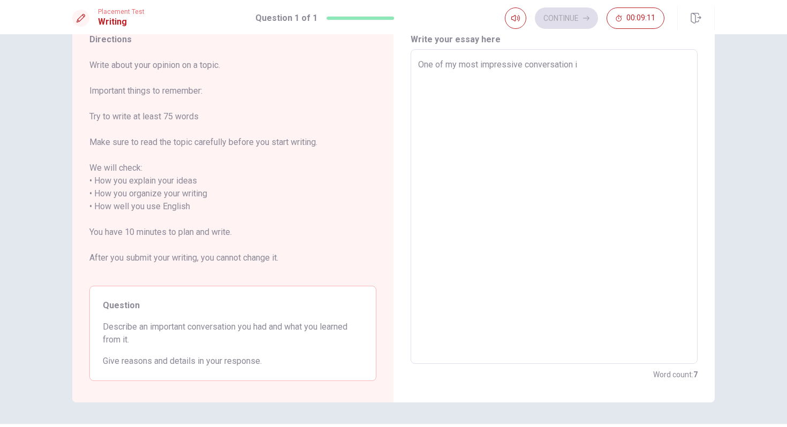
type textarea "One of my most impressive conversation is"
type textarea "x"
type textarea "One of my most impressive conversation is"
click at [519, 65] on textarea "One of my most impressive conversation is" at bounding box center [554, 206] width 272 height 297
click at [522, 65] on textarea "One of my most impressive conversation is" at bounding box center [554, 206] width 272 height 297
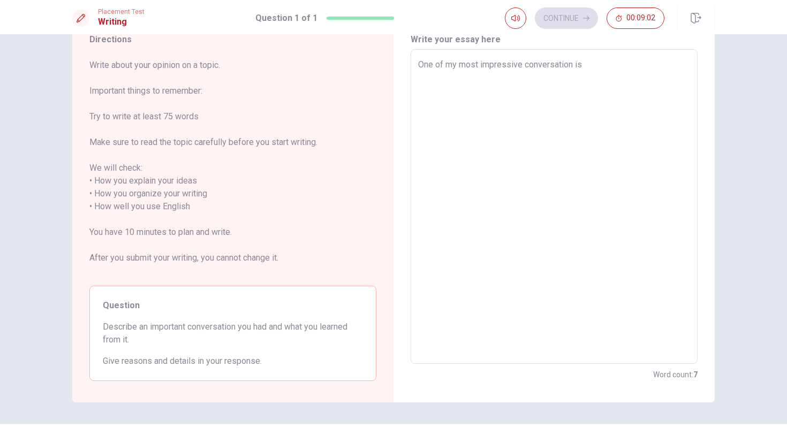
type textarea "x"
type textarea "One of my most impressiv conversation is"
type textarea "x"
type textarea "One of my most impressi conversation is"
type textarea "x"
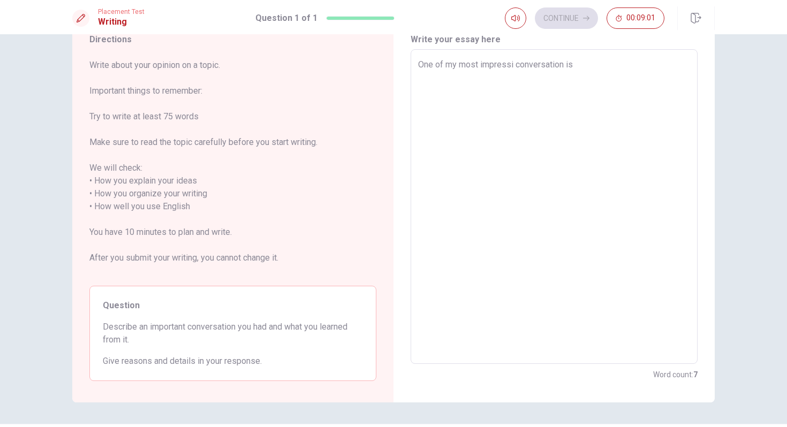
type textarea "One of my most impress conversation is"
type textarea "x"
type textarea "One of my most impres conversation is"
type textarea "x"
type textarea "One of my most impre conversation is"
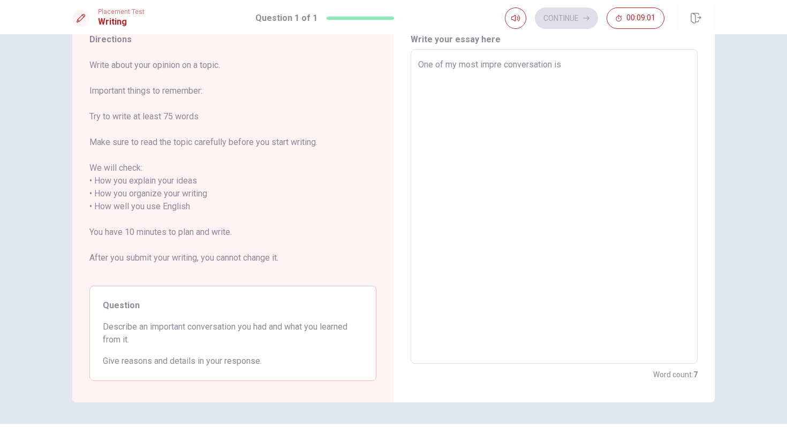
type textarea "x"
type textarea "One of my most impr conversation is"
type textarea "x"
type textarea "One of my most imp conversation is"
type textarea "x"
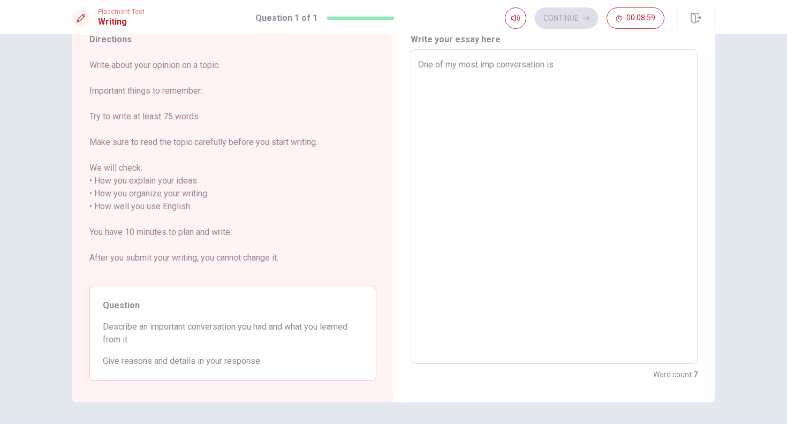
type textarea "One of my most impo conversation is"
type textarea "x"
type textarea "One of my most impor conversation is"
type textarea "x"
type textarea "One of my most import conversation is"
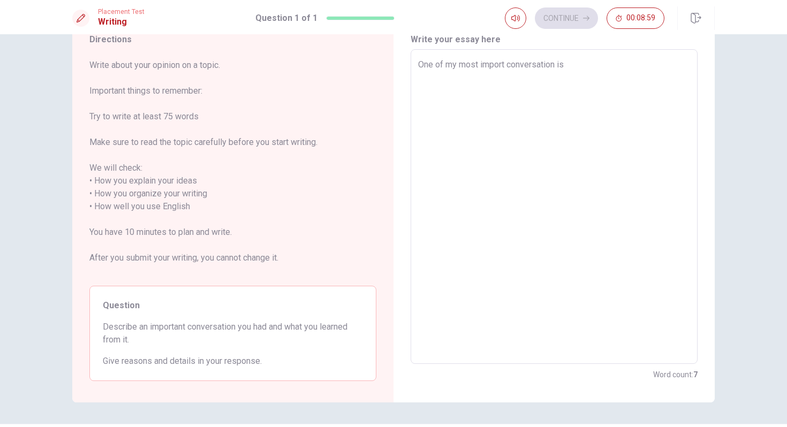
type textarea "x"
type textarea "One of my most importa conversation is"
type textarea "x"
type textarea "One of my most importan conversation is"
type textarea "x"
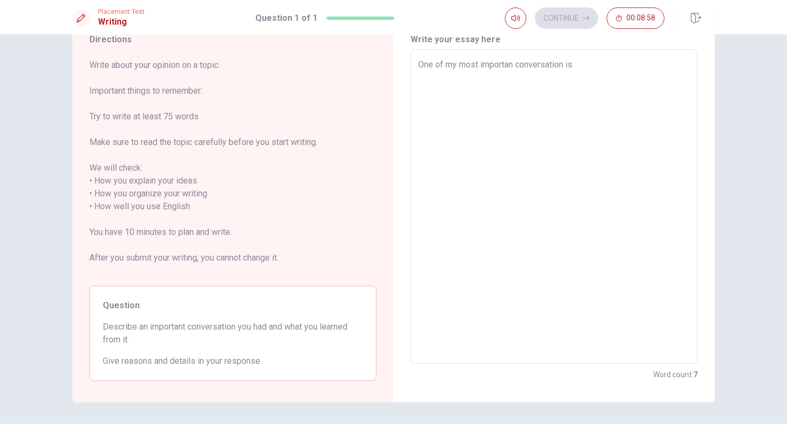
type textarea "One of my most important conversation is"
click at [678, 95] on textarea "One of my most important conversation is" at bounding box center [554, 206] width 272 height 297
type textarea "x"
type textarea "One of my most important conversation is a"
type textarea "x"
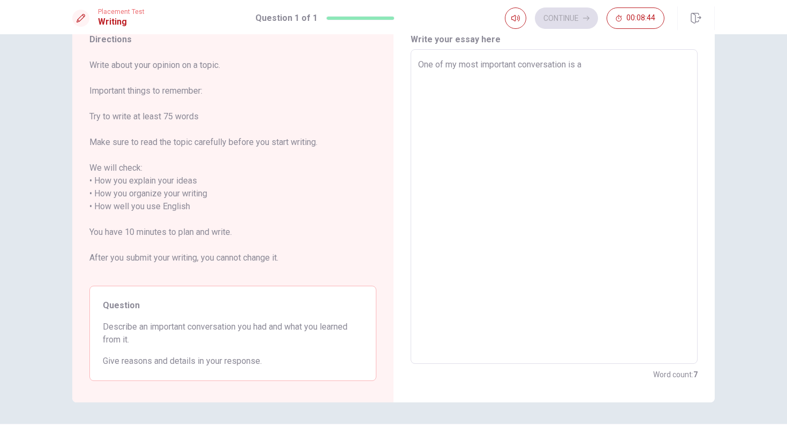
type textarea "One of my most important conversation is a"
type textarea "x"
type textarea "One of my most important conversation is a o"
type textarea "x"
type textarea "One of my most important conversation is a on"
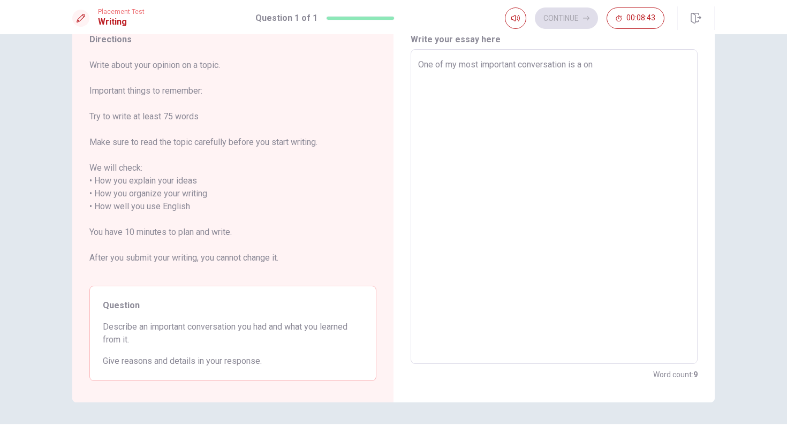
type textarea "x"
type textarea "One of my most important conversation is a one"
type textarea "x"
type textarea "One of my most important conversation is a one"
type textarea "x"
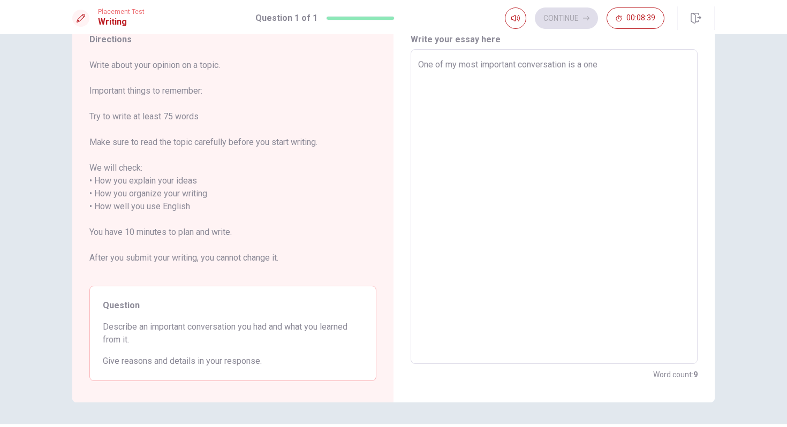
type textarea "One of my most important conversation is a one"
type textarea "x"
type textarea "One of my most important conversation is a on"
type textarea "x"
type textarea "One of my most important conversation is a o"
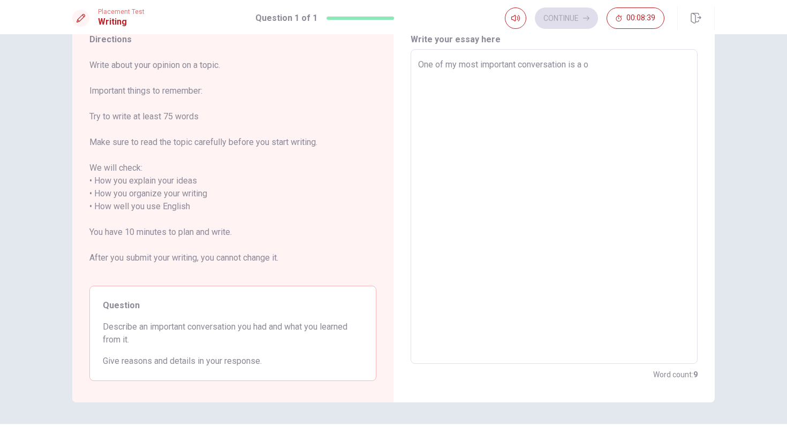
type textarea "x"
type textarea "One of my most important conversation is a"
type textarea "x"
type textarea "One of my most important conversation is a"
type textarea "x"
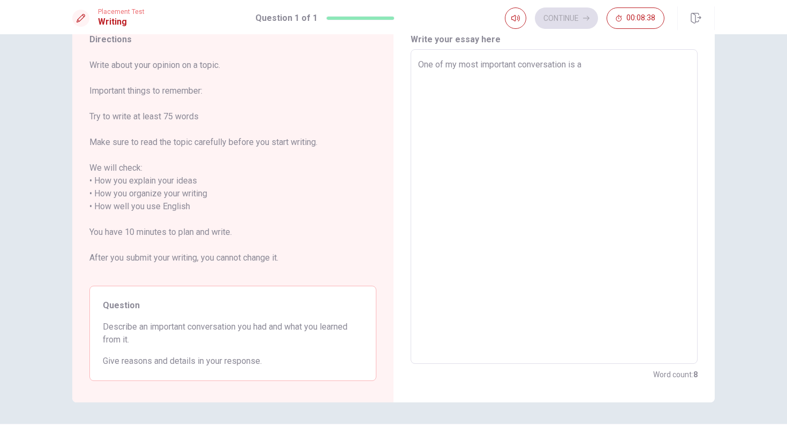
type textarea "One of my most important conversation is"
type textarea "x"
type textarea "One of my most important conversation is a"
type textarea "x"
type textarea "One of my most important conversation is an"
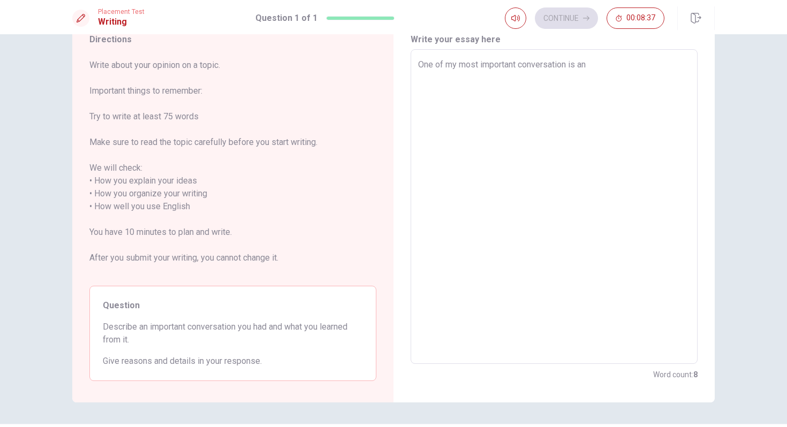
type textarea "x"
type textarea "One of my most important conversation is a"
type textarea "x"
type textarea "One of my most important conversation is a"
type textarea "x"
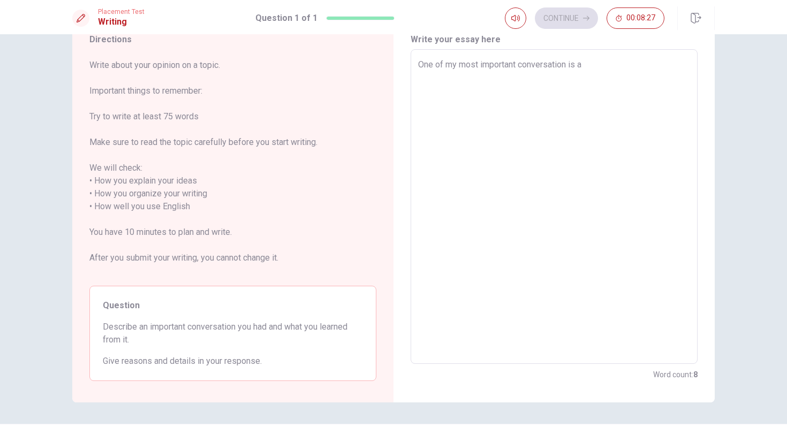
type textarea "One of my most important conversation is a o"
type textarea "x"
type textarea "One of my most important conversation is a on"
type textarea "x"
type textarea "One of my most important conversation is a one"
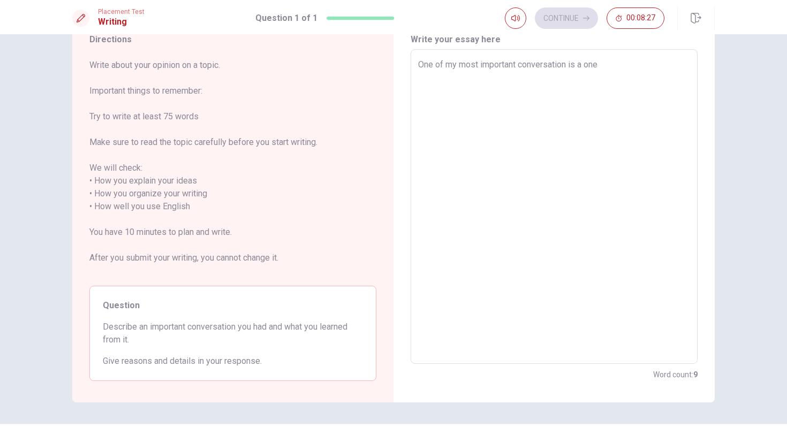
type textarea "x"
type textarea "One of my most important conversation is a one"
type textarea "x"
type textarea "One of my most important conversation is a one o"
type textarea "x"
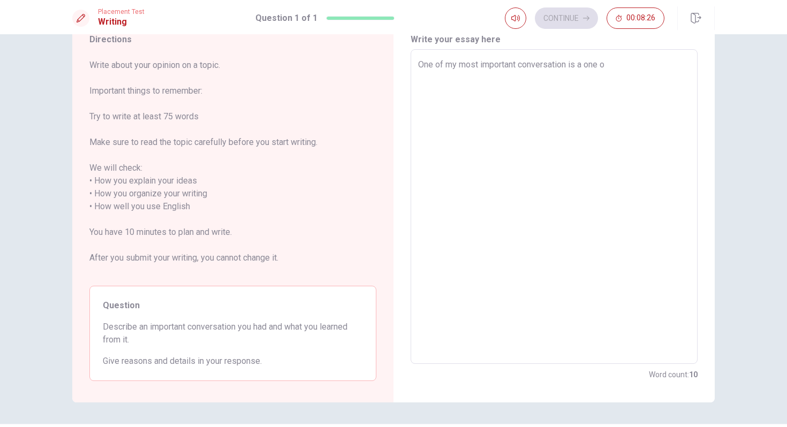
type textarea "One of my most important conversation is a one of"
type textarea "x"
type textarea "One of my most important conversation is a one of"
type textarea "x"
type textarea "One of my most important conversation is a one of t"
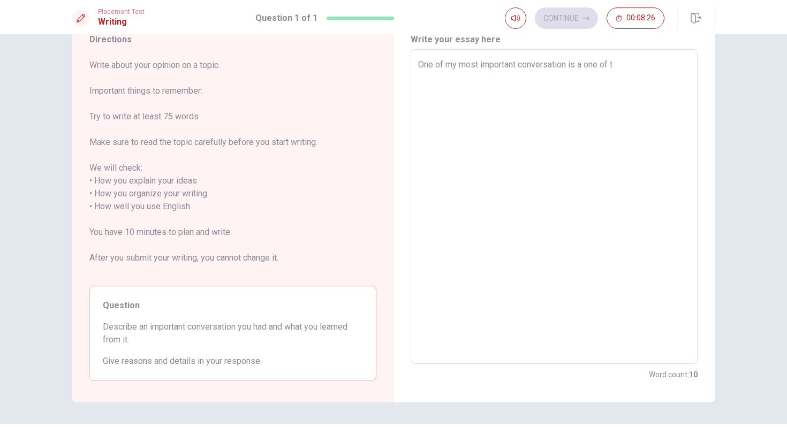
type textarea "x"
type textarea "One of my most important conversation is a one of th"
type textarea "x"
type textarea "One of my most important conversation is a one of the"
type textarea "x"
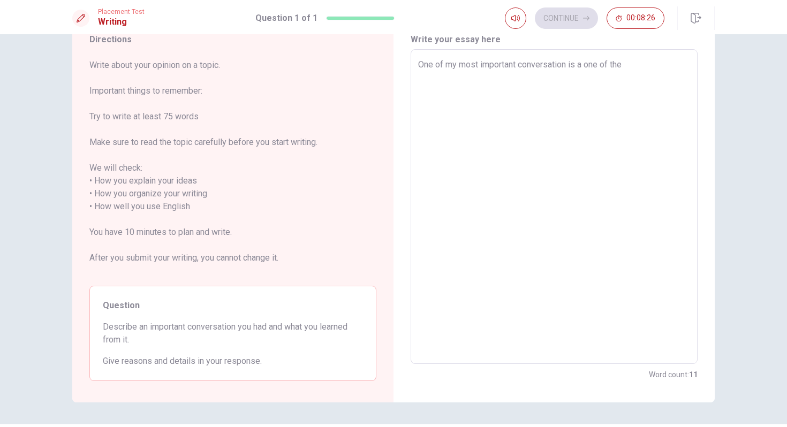
type textarea "One of my most important conversation is a one of the"
type textarea "x"
type textarea "One of my most important conversation is a one of the"
type textarea "x"
type textarea "One of my most important conversation is a one of th"
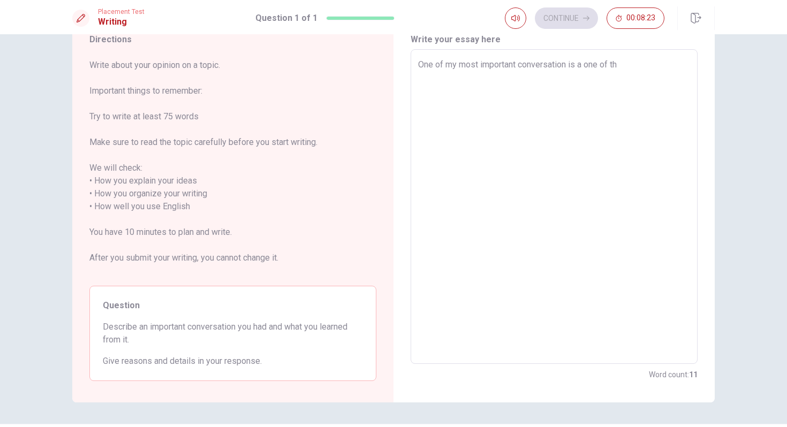
type textarea "x"
type textarea "One of my most important conversation is a one of t"
type textarea "x"
type textarea "One of my most important conversation is a one of"
type textarea "x"
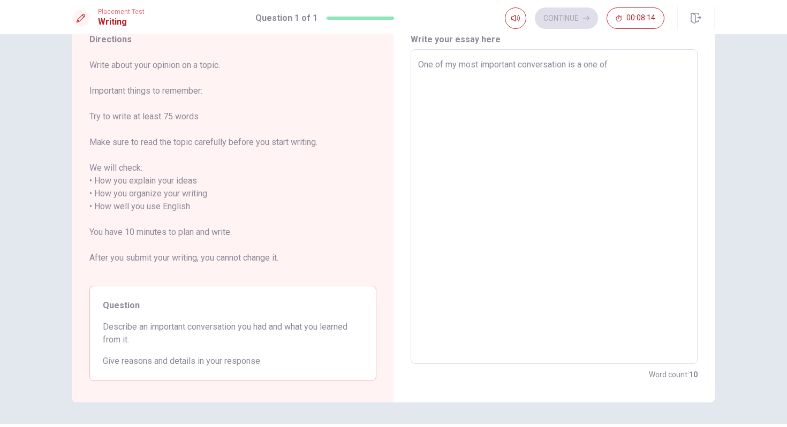
type textarea "One of my most important conversation is a one of"
type textarea "x"
type textarea "One of my most important conversation is a one o"
type textarea "x"
type textarea "One of my most important conversation is a one"
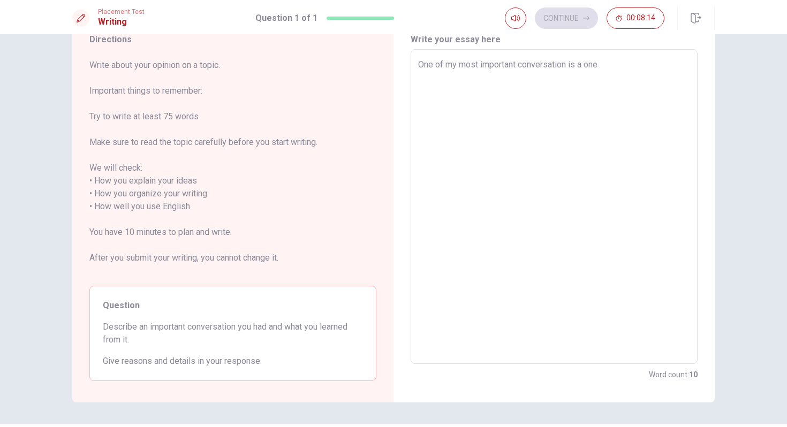
type textarea "x"
type textarea "One of my most important conversation is a one"
type textarea "x"
type textarea "One of my most important conversation is a on"
type textarea "x"
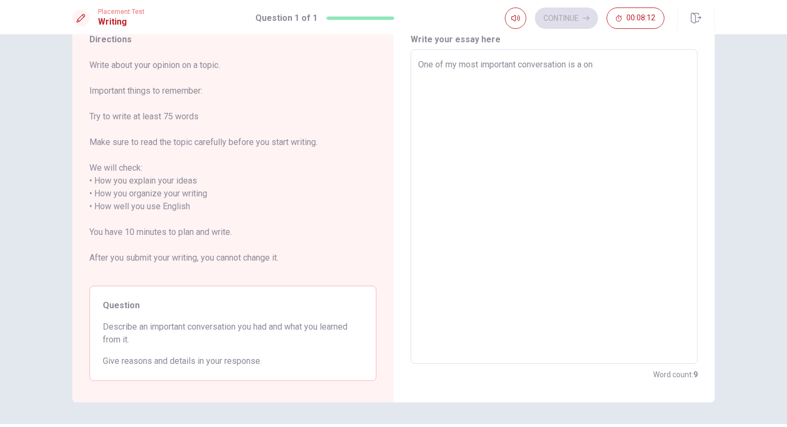
type textarea "One of my most important conversation is a o"
type textarea "x"
type textarea "One of my most important conversation is a"
type textarea "x"
type textarea "One of my most important conversation is a"
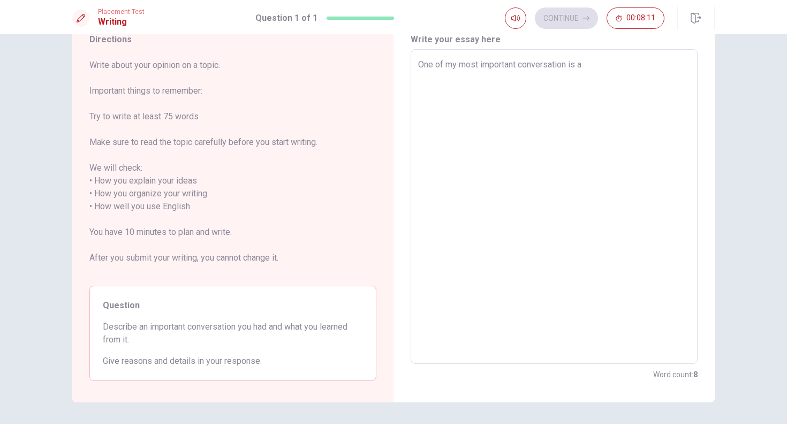
type textarea "x"
type textarea "One of my most important conversation is"
type textarea "x"
type textarea "One of my most important conversation is a"
type textarea "x"
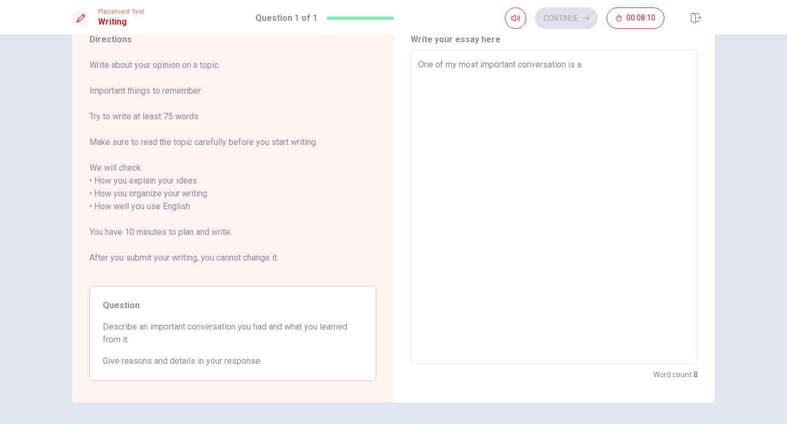
type textarea "One of my most important conversation is a"
drag, startPoint x: 417, startPoint y: 63, endPoint x: 678, endPoint y: 73, distance: 262.0
click at [678, 73] on div "One of my most important conversation is one with a x ​" at bounding box center [554, 206] width 287 height 315
click at [644, 67] on textarea "One of my most important conversation is one with a" at bounding box center [554, 206] width 272 height 297
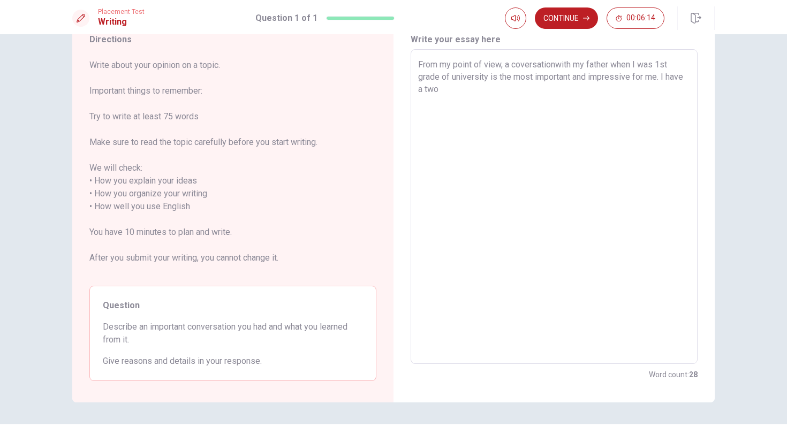
click at [664, 64] on textarea "From my point of view, a coversationwith my father when I was 1st grade of univ…" at bounding box center [554, 206] width 272 height 297
click at [650, 95] on textarea "From my point of view, a coversationwith my father when I was first grade of un…" at bounding box center [554, 206] width 272 height 297
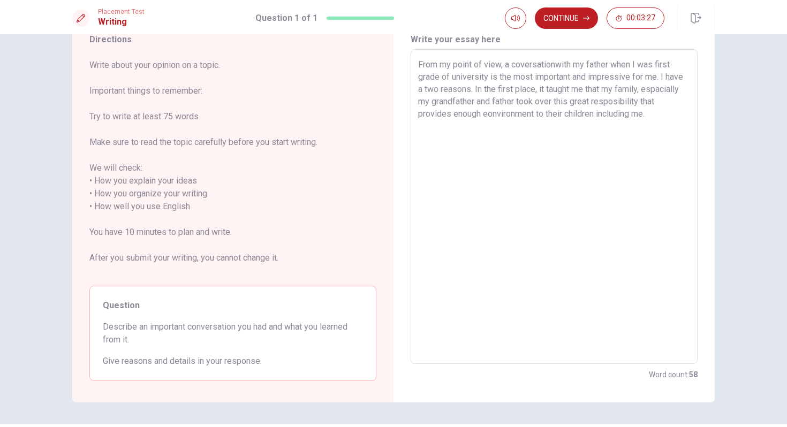
drag, startPoint x: 663, startPoint y: 78, endPoint x: 494, endPoint y: 86, distance: 169.9
click at [494, 86] on textarea "From my point of view, a coversationwith my father when I was first grade of un…" at bounding box center [554, 206] width 272 height 297
click at [609, 117] on textarea "From my point of view, a coversationwith my father when I was first grade of un…" at bounding box center [554, 206] width 272 height 297
click at [428, 123] on textarea "From my point of view, a coversationwith my father when I was first grade of un…" at bounding box center [554, 206] width 272 height 297
click at [500, 123] on textarea "From my point of view, a coversationwith my father when I was first grade of un…" at bounding box center [554, 206] width 272 height 297
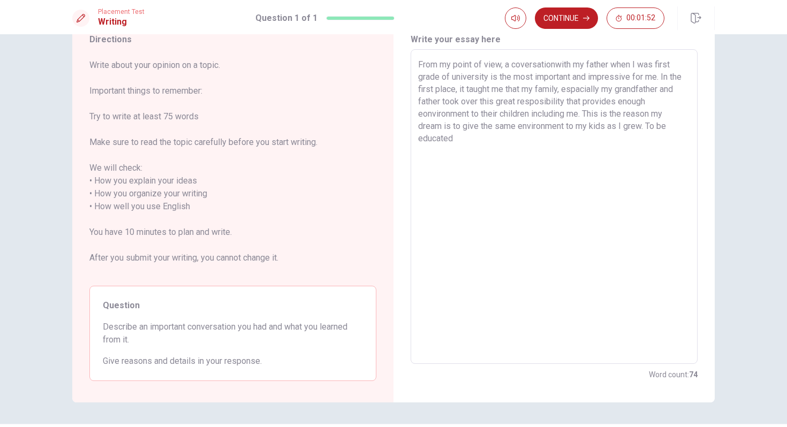
click at [657, 127] on textarea "From my point of view, a coversationwith my father when I was first grade of un…" at bounding box center [554, 206] width 272 height 297
click at [670, 130] on textarea "From my point of view, a coversationwith my father when I was first grade of un…" at bounding box center [554, 206] width 272 height 297
click at [626, 148] on textarea "From my point of view, a coversationwith my father when I was first grade of un…" at bounding box center [554, 206] width 272 height 297
drag, startPoint x: 583, startPoint y: 139, endPoint x: 619, endPoint y: 141, distance: 36.5
click at [619, 141] on textarea "From my point of view, a coversationwith my father when I was first grade of un…" at bounding box center [554, 206] width 272 height 297
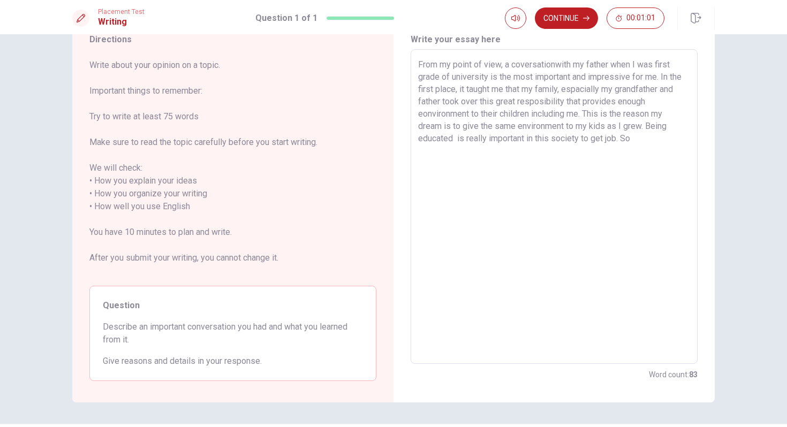
click at [526, 140] on textarea "From my point of view, a coversationwith my father when I was first grade of un…" at bounding box center [554, 206] width 272 height 297
drag, startPoint x: 586, startPoint y: 141, endPoint x: 604, endPoint y: 141, distance: 18.2
click at [604, 141] on textarea "From my point of view, a coversationwith my father when I was first grade of un…" at bounding box center [554, 206] width 272 height 297
drag, startPoint x: 585, startPoint y: 141, endPoint x: 618, endPoint y: 141, distance: 33.2
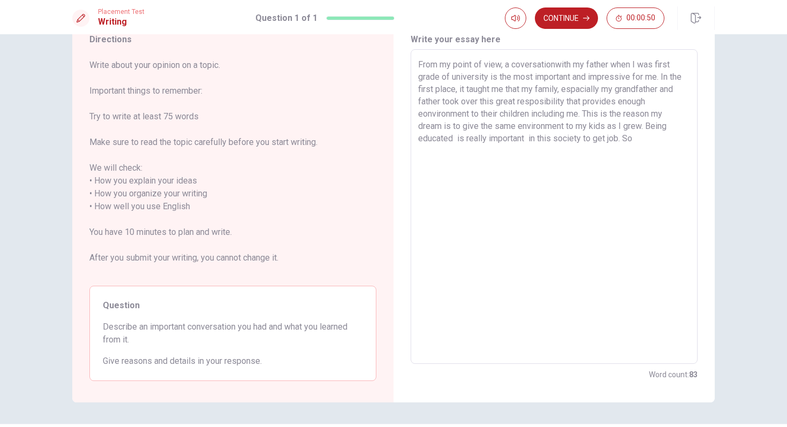
click at [618, 141] on textarea "From my point of view, a coversationwith my father when I was first grade of un…" at bounding box center [554, 206] width 272 height 297
click at [528, 141] on textarea "From my point of view, a coversationwith my father when I was first grade of un…" at bounding box center [554, 206] width 272 height 297
click at [640, 139] on textarea "From my point of view, a coversationwith my father when I was first grade of un…" at bounding box center [554, 206] width 272 height 297
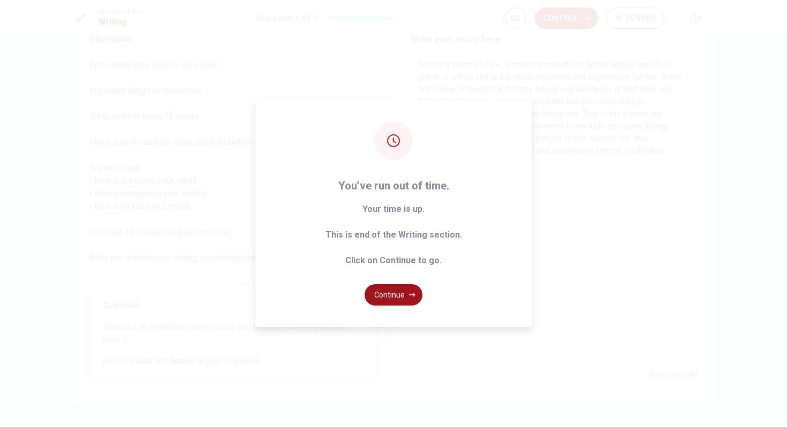
click at [413, 293] on icon "button" at bounding box center [412, 295] width 6 height 4
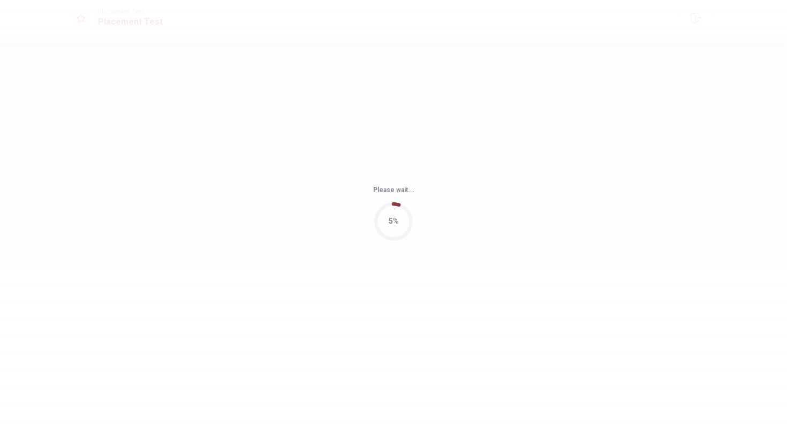
scroll to position [0, 0]
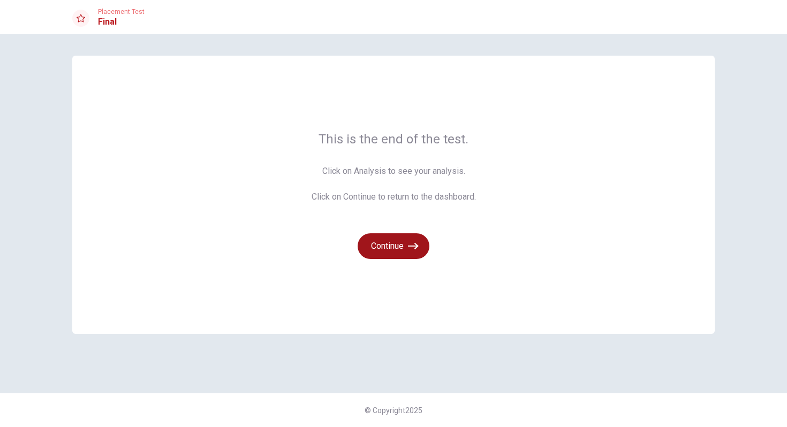
click at [418, 248] on icon "button" at bounding box center [413, 246] width 11 height 11
